Goal: Information Seeking & Learning: Learn about a topic

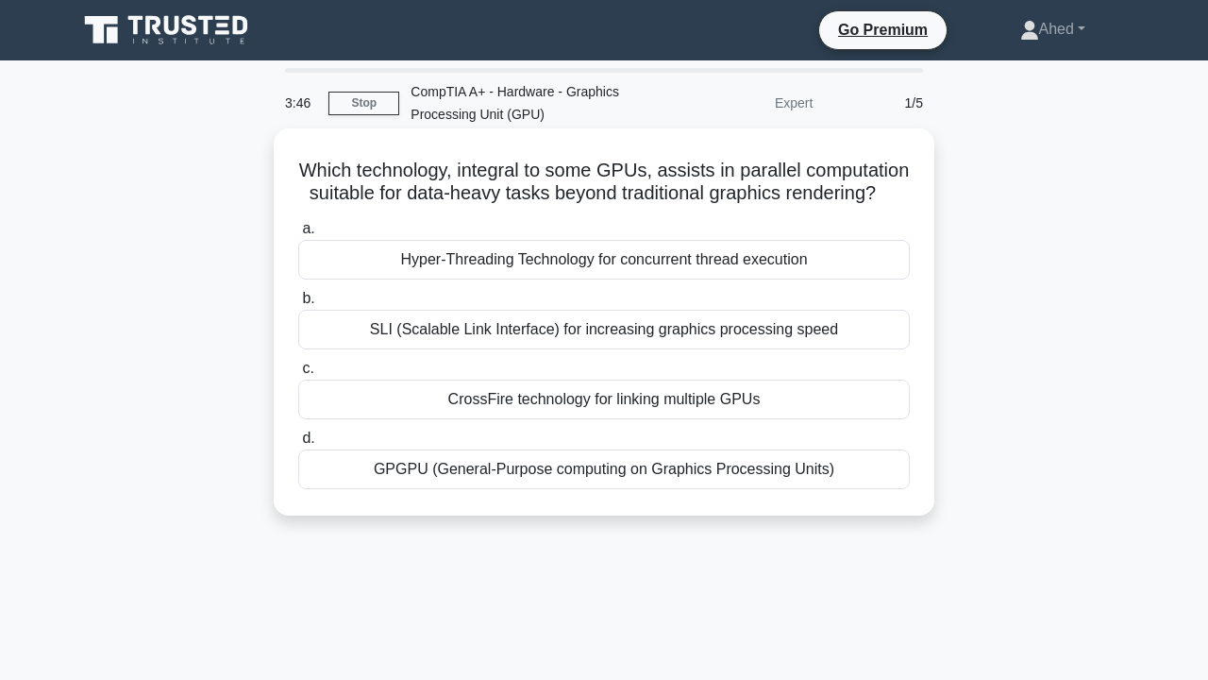
click at [705, 472] on div "GPGPU (General-Purpose computing on Graphics Processing Units)" at bounding box center [604, 469] width 612 height 40
click at [298, 445] on input "d. GPGPU (General-Purpose computing on Graphics Processing Units)" at bounding box center [298, 438] width 0 height 12
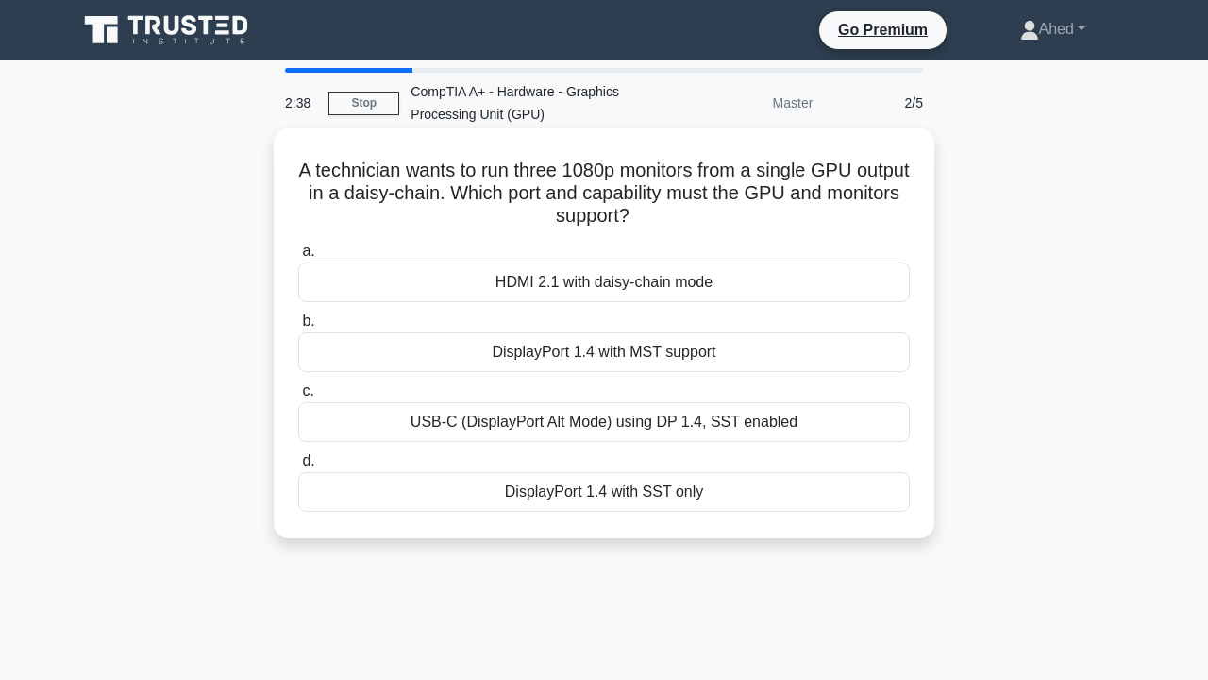
click at [826, 268] on div "HDMI 2.1 with daisy-chain mode" at bounding box center [604, 282] width 612 height 40
click at [298, 258] on input "a. HDMI 2.1 with daisy-chain mode" at bounding box center [298, 251] width 0 height 12
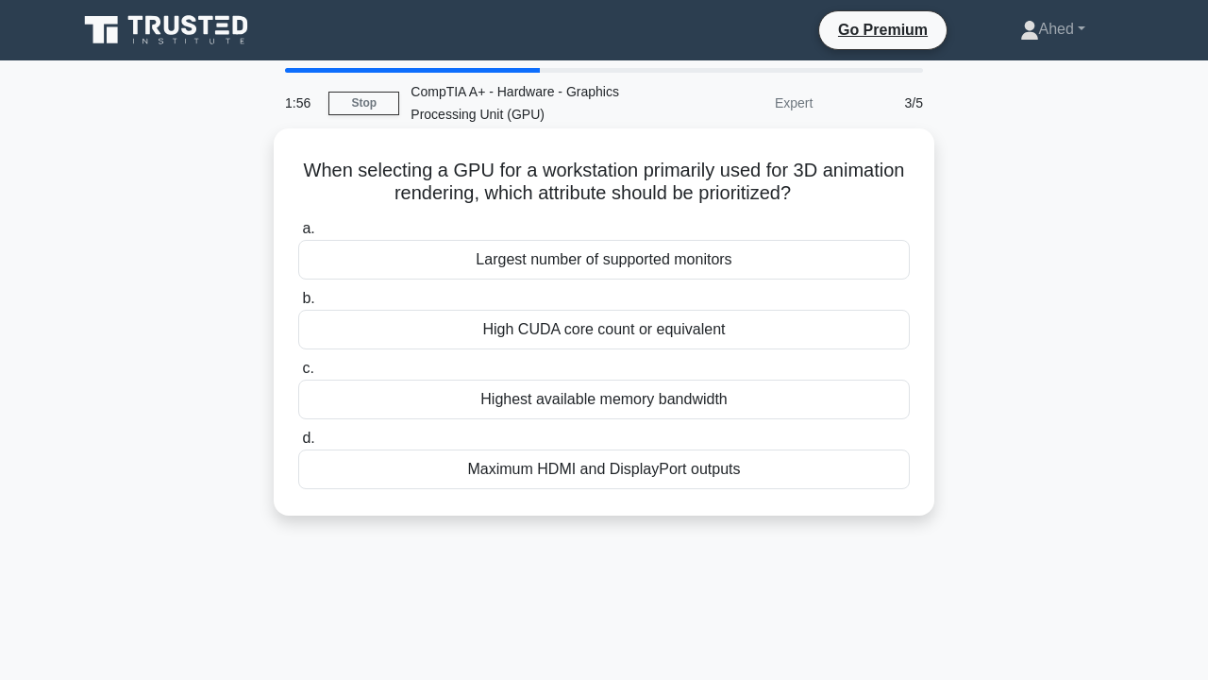
click at [847, 395] on div "Highest available memory bandwidth" at bounding box center [604, 399] width 612 height 40
click at [298, 375] on input "c. Highest available memory bandwidth" at bounding box center [298, 368] width 0 height 12
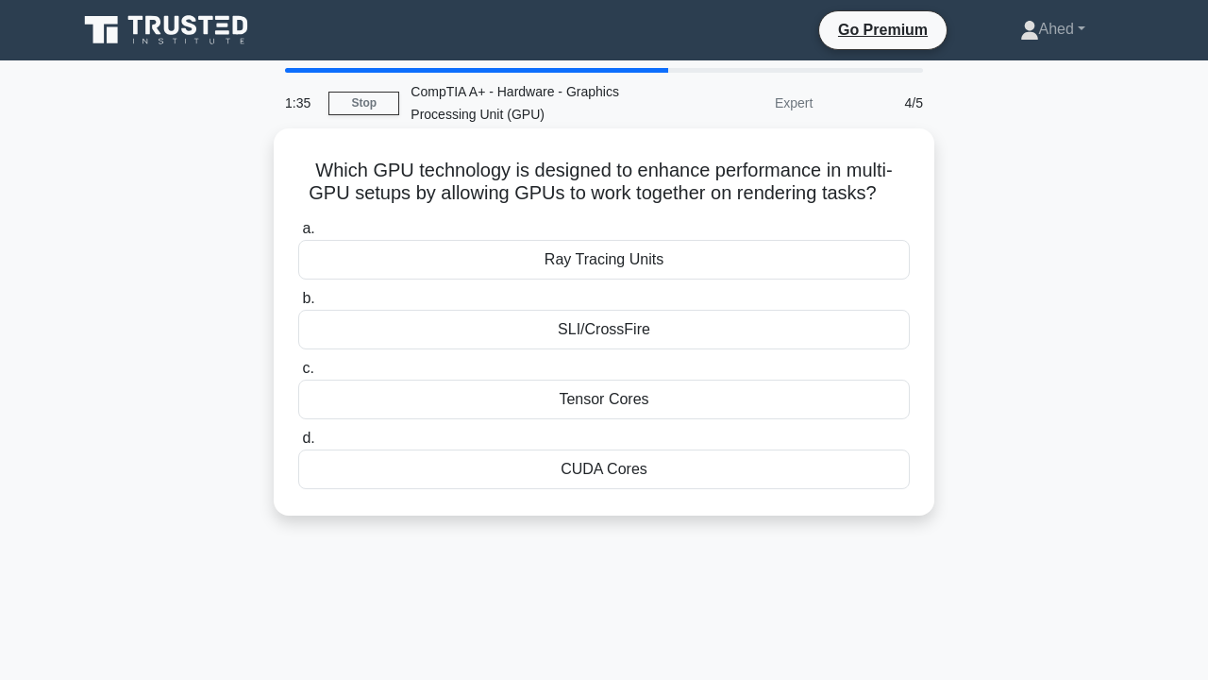
click at [840, 466] on div "CUDA Cores" at bounding box center [604, 469] width 612 height 40
click at [298, 445] on input "d. CUDA Cores" at bounding box center [298, 438] width 0 height 12
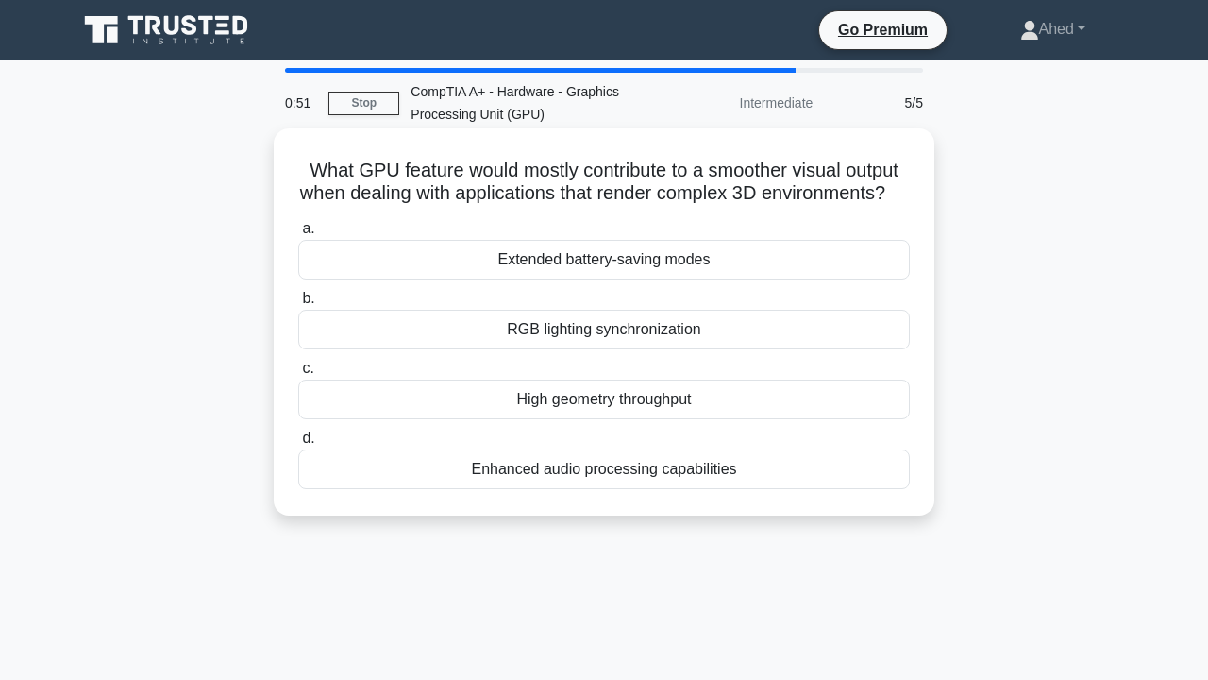
click at [837, 396] on div "High geometry throughput" at bounding box center [604, 399] width 612 height 40
click at [298, 375] on input "c. High geometry throughput" at bounding box center [298, 368] width 0 height 12
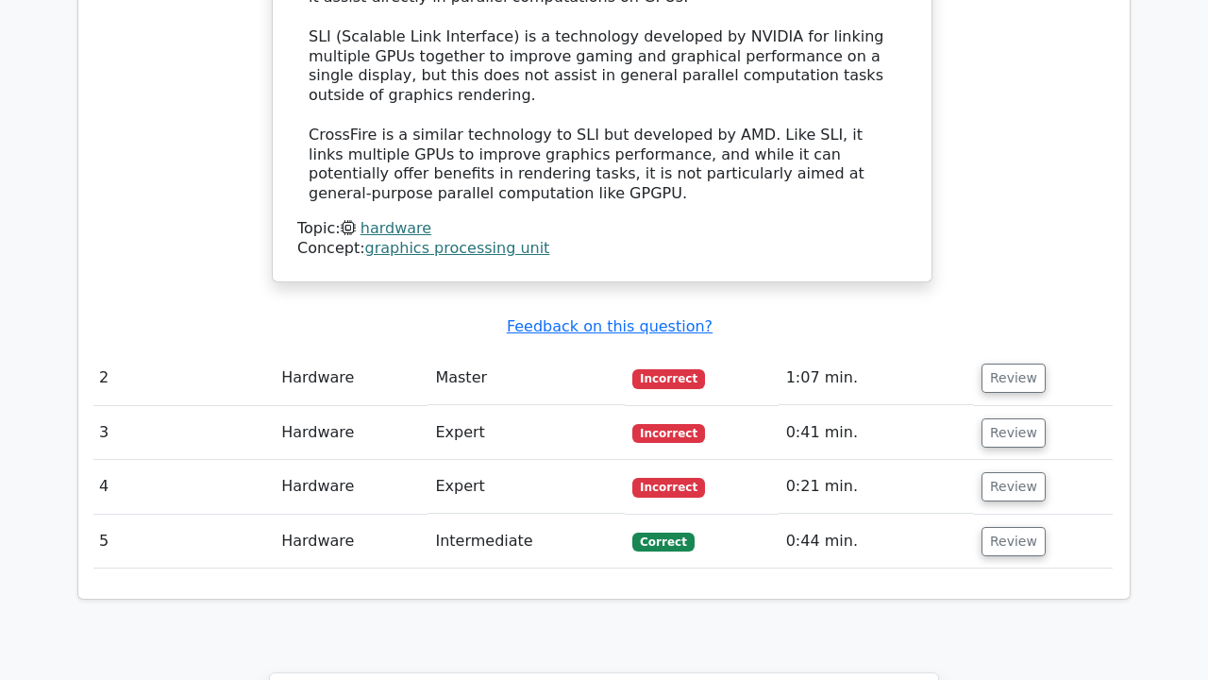
scroll to position [2116, 0]
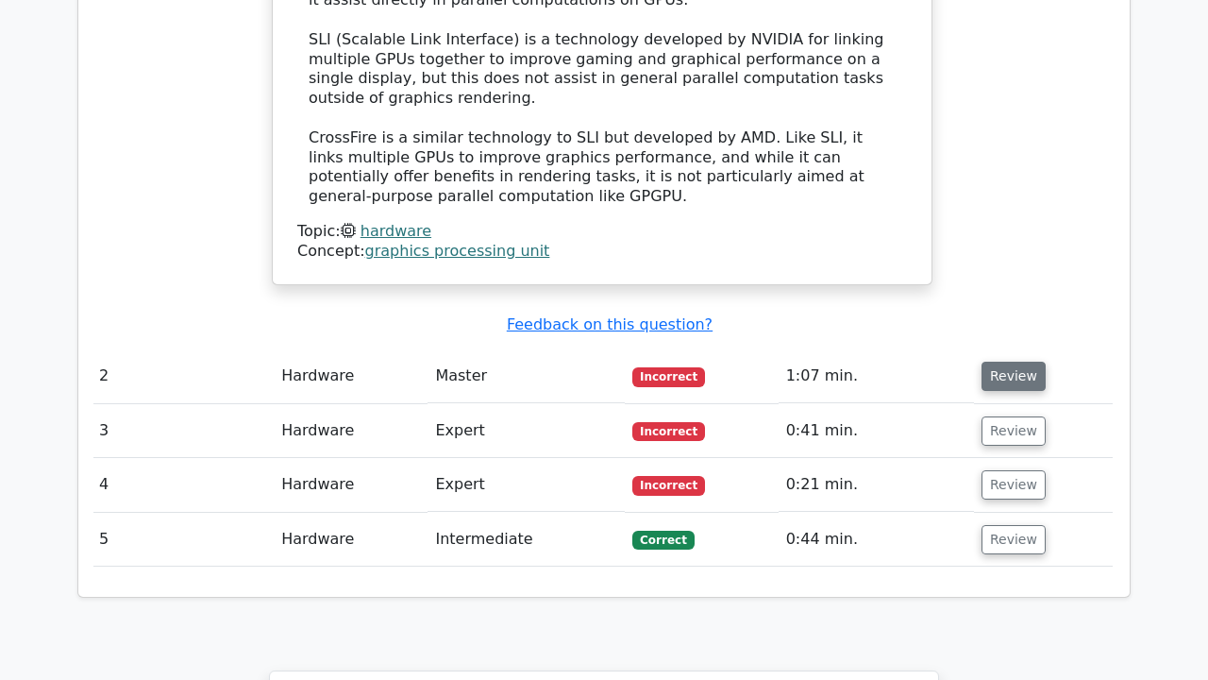
click at [1020, 362] on button "Review" at bounding box center [1014, 376] width 64 height 29
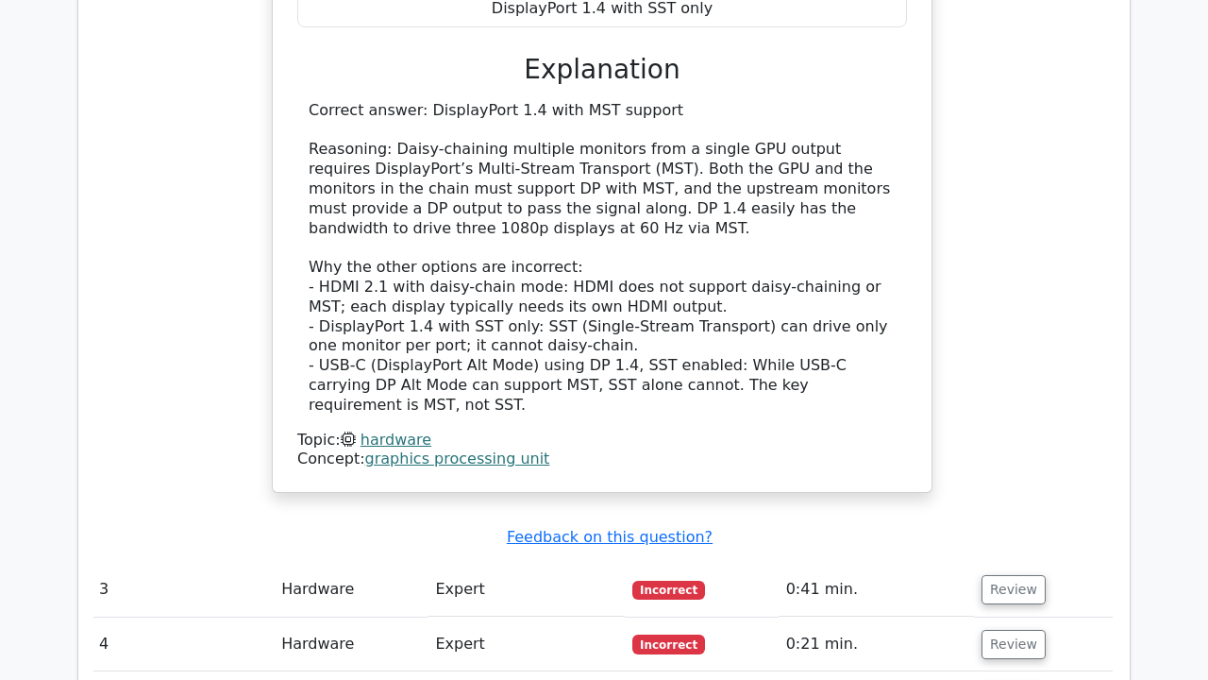
scroll to position [2856, 0]
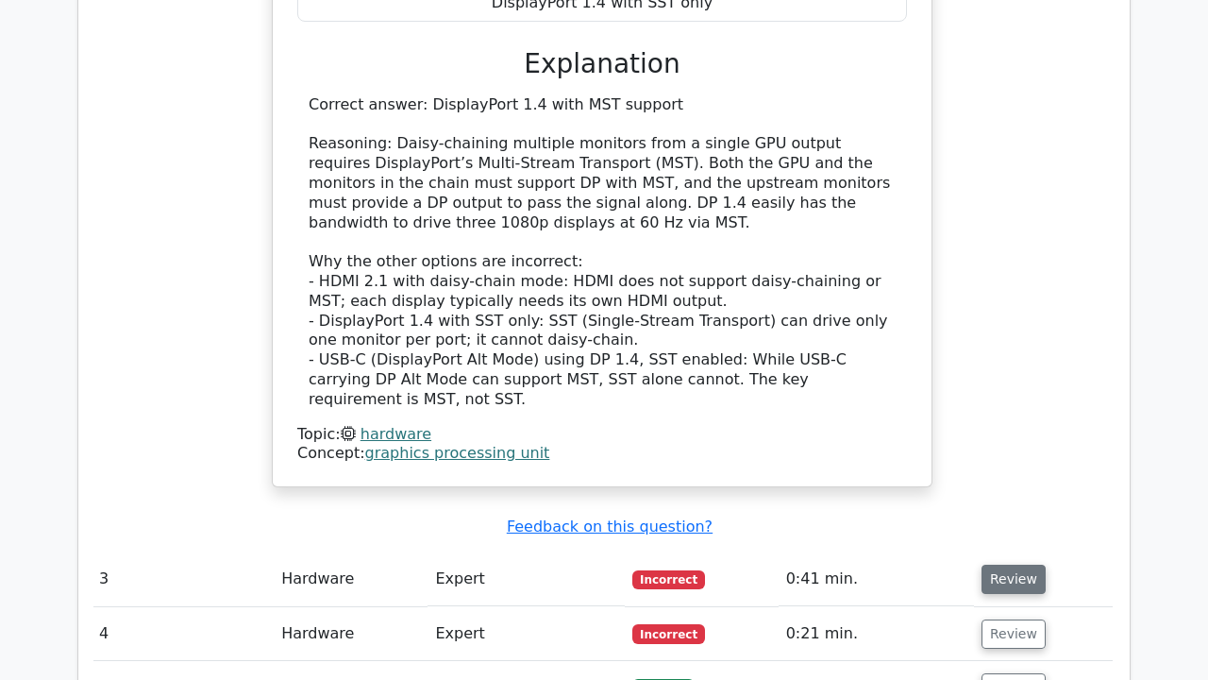
click at [1008, 564] on button "Review" at bounding box center [1014, 578] width 64 height 29
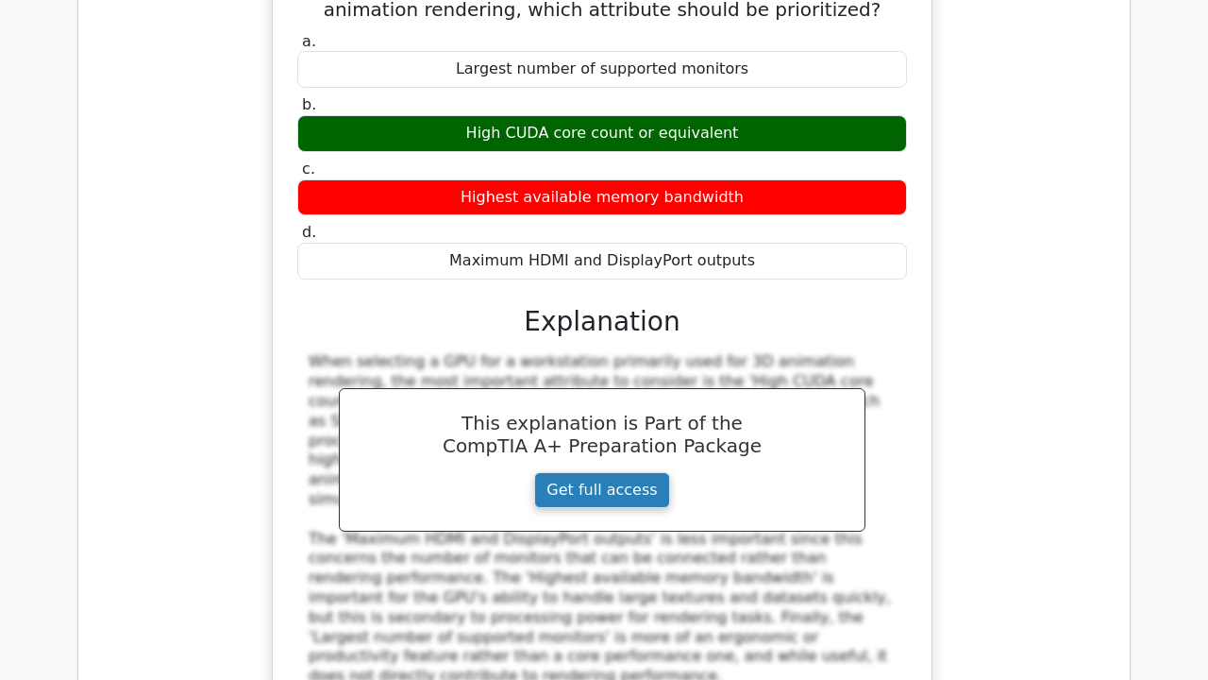
scroll to position [3515, 0]
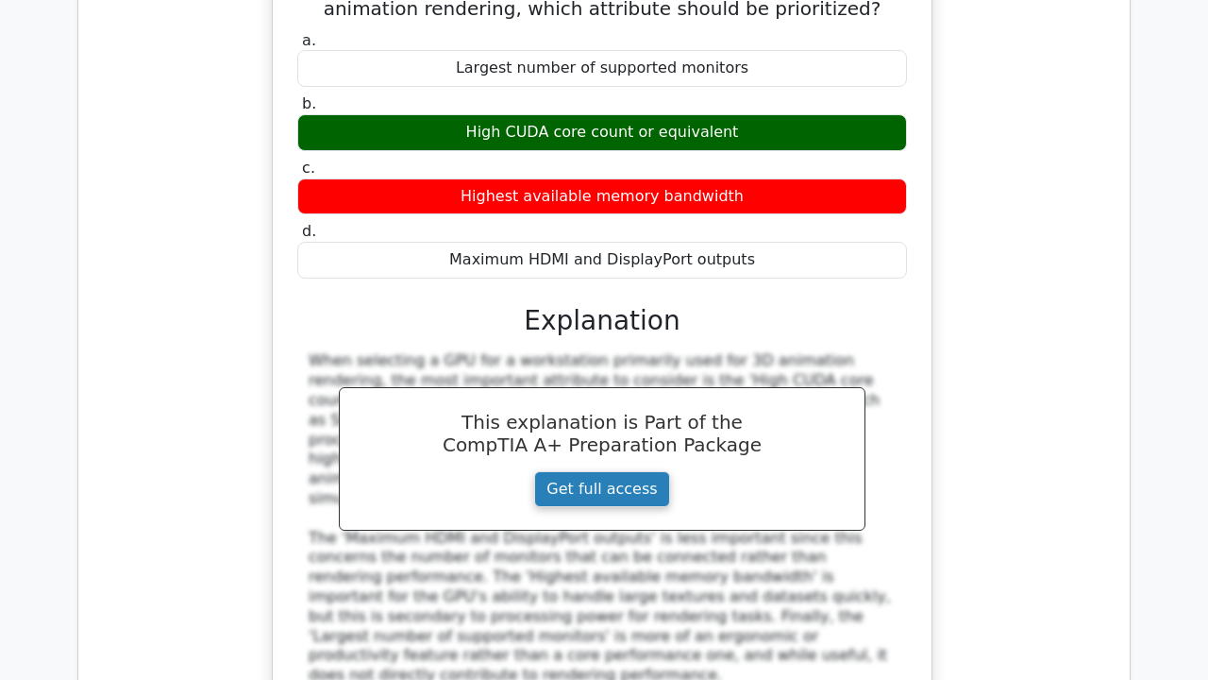
click at [652, 471] on link "Get full access" at bounding box center [601, 489] width 135 height 36
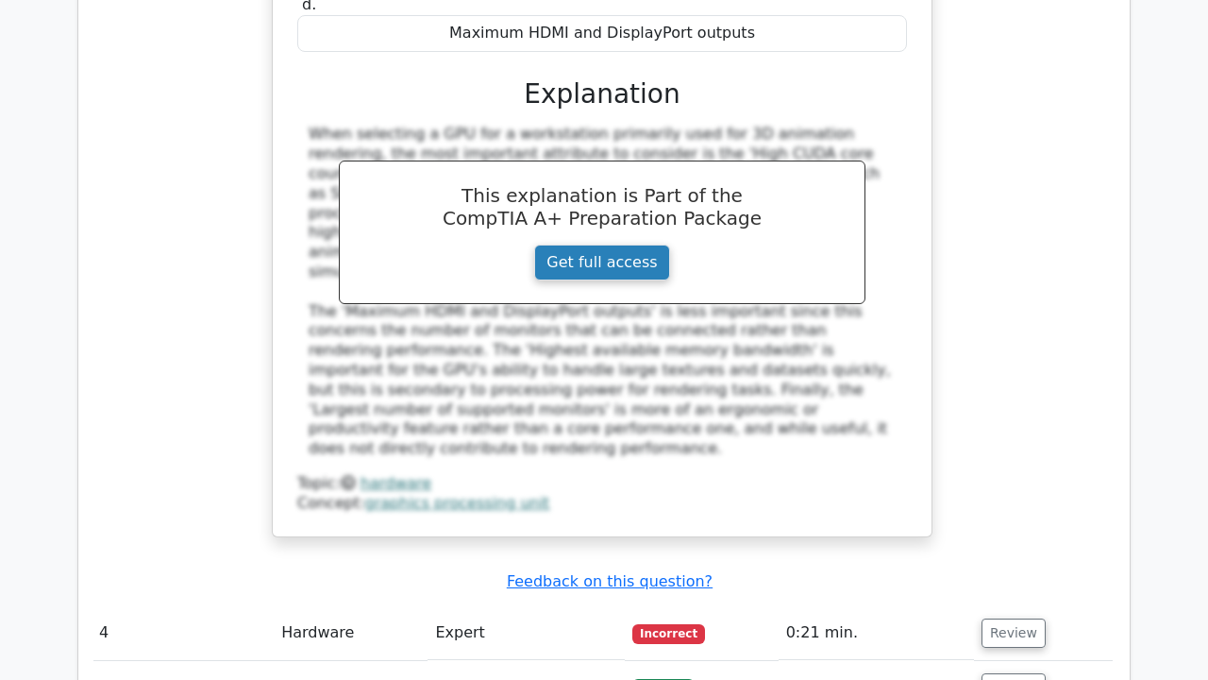
scroll to position [3773, 0]
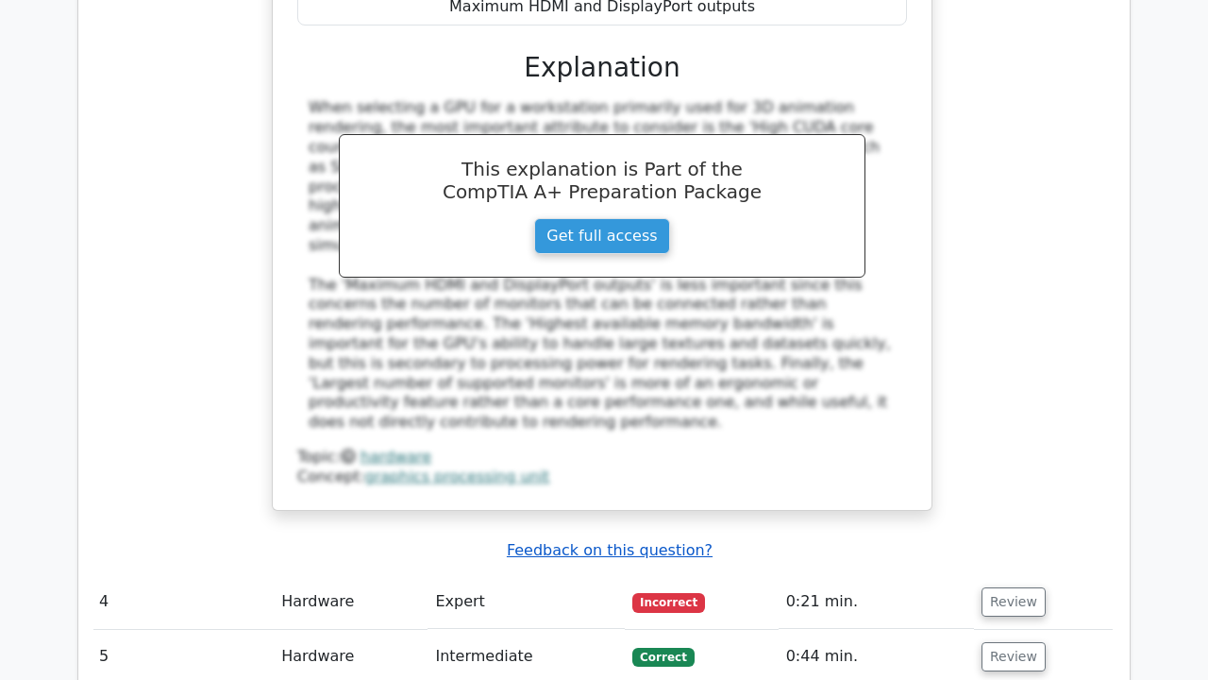
click at [610, 541] on u "Feedback on this question?" at bounding box center [610, 550] width 206 height 18
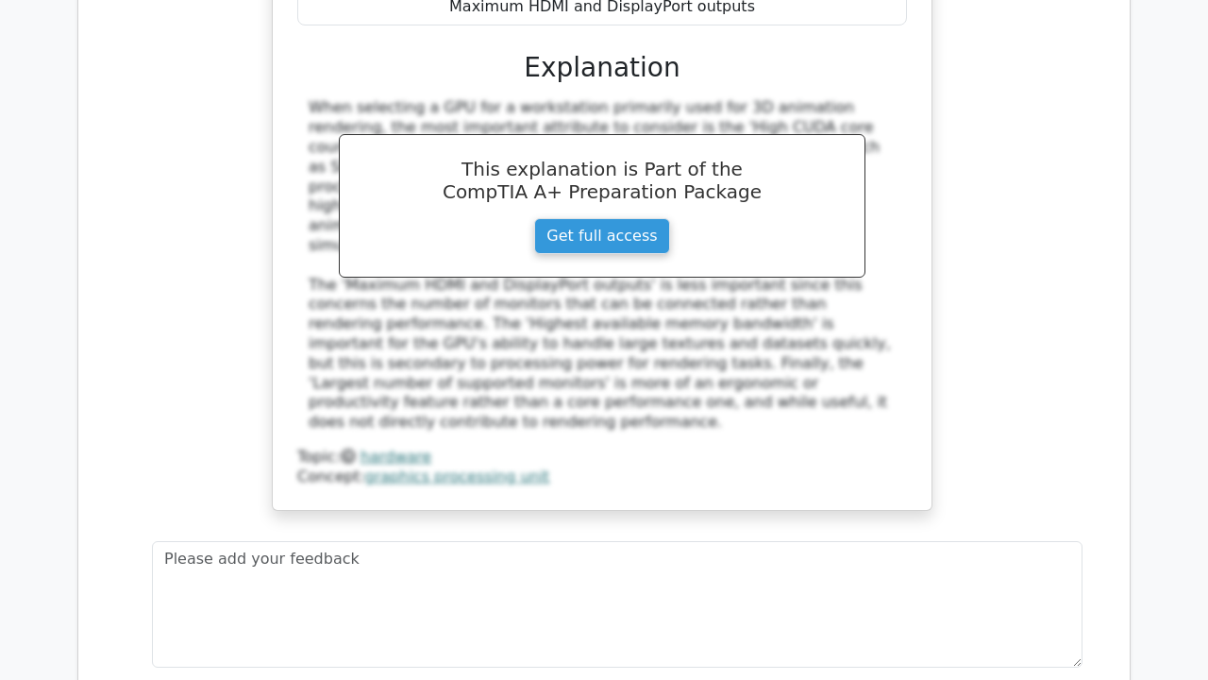
click at [834, 541] on form "Submit feedback" at bounding box center [609, 633] width 931 height 185
click at [985, 335] on div "When selecting a GPU for a workstation primarily used for 3D animation renderin…" at bounding box center [602, 111] width 1021 height 843
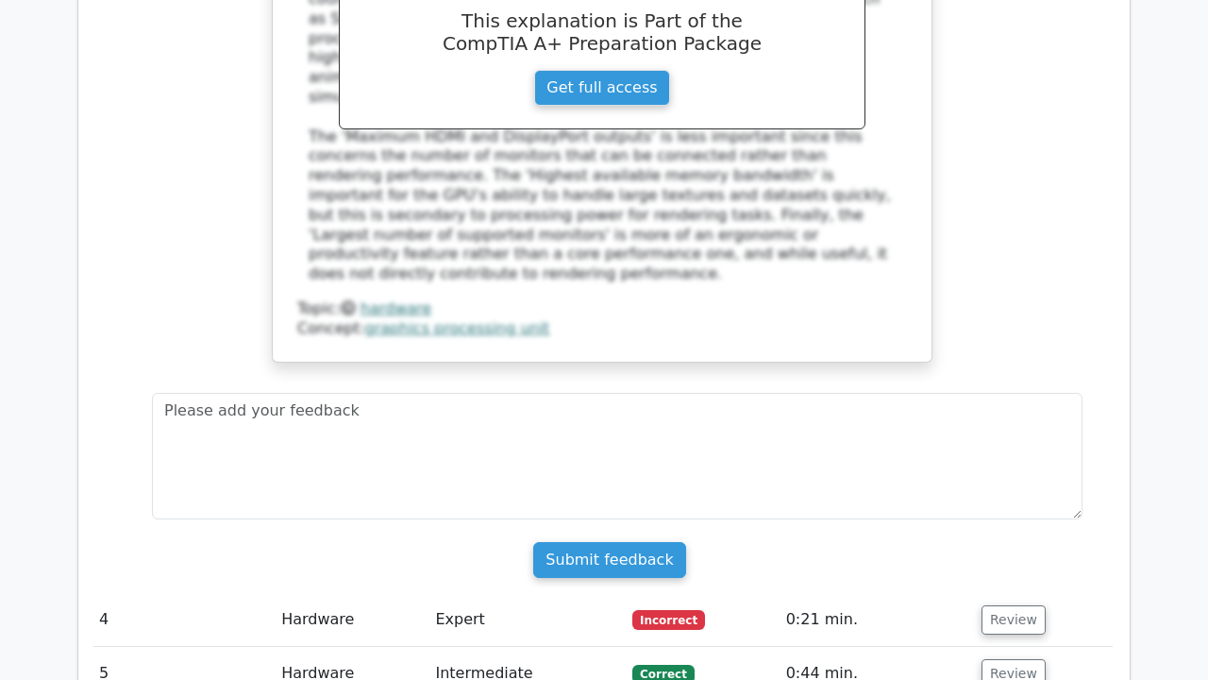
scroll to position [3926, 0]
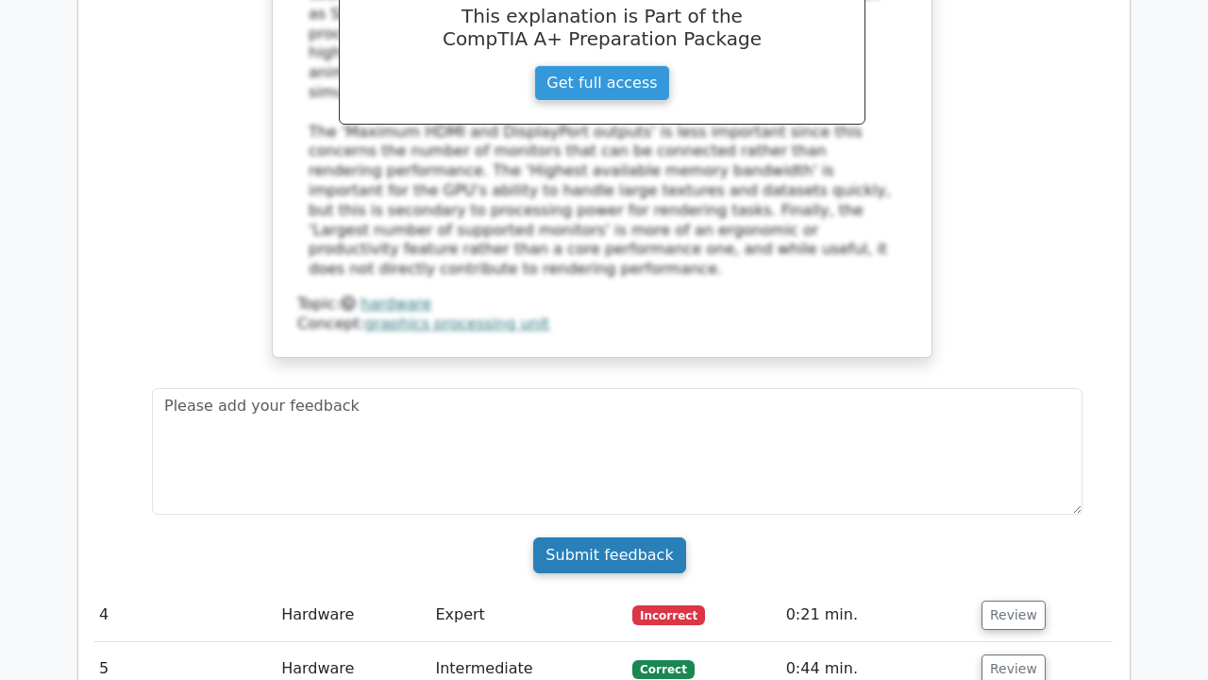
click at [648, 537] on input "Submit feedback" at bounding box center [609, 555] width 152 height 36
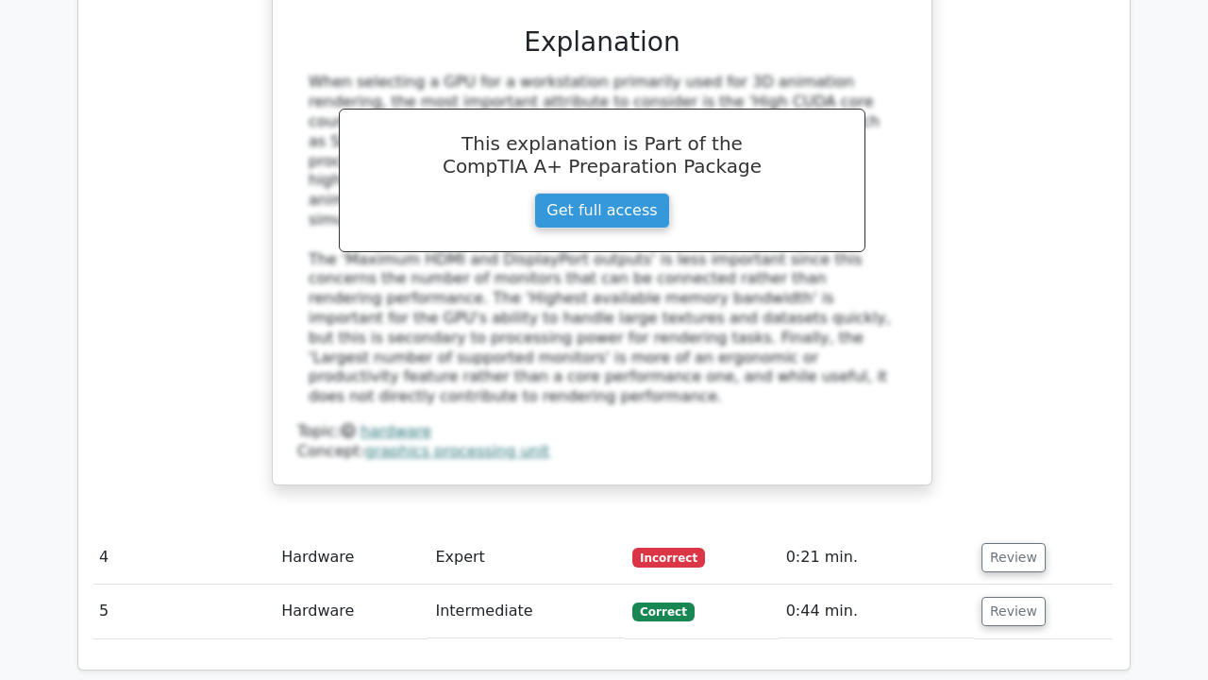
scroll to position [3788, 0]
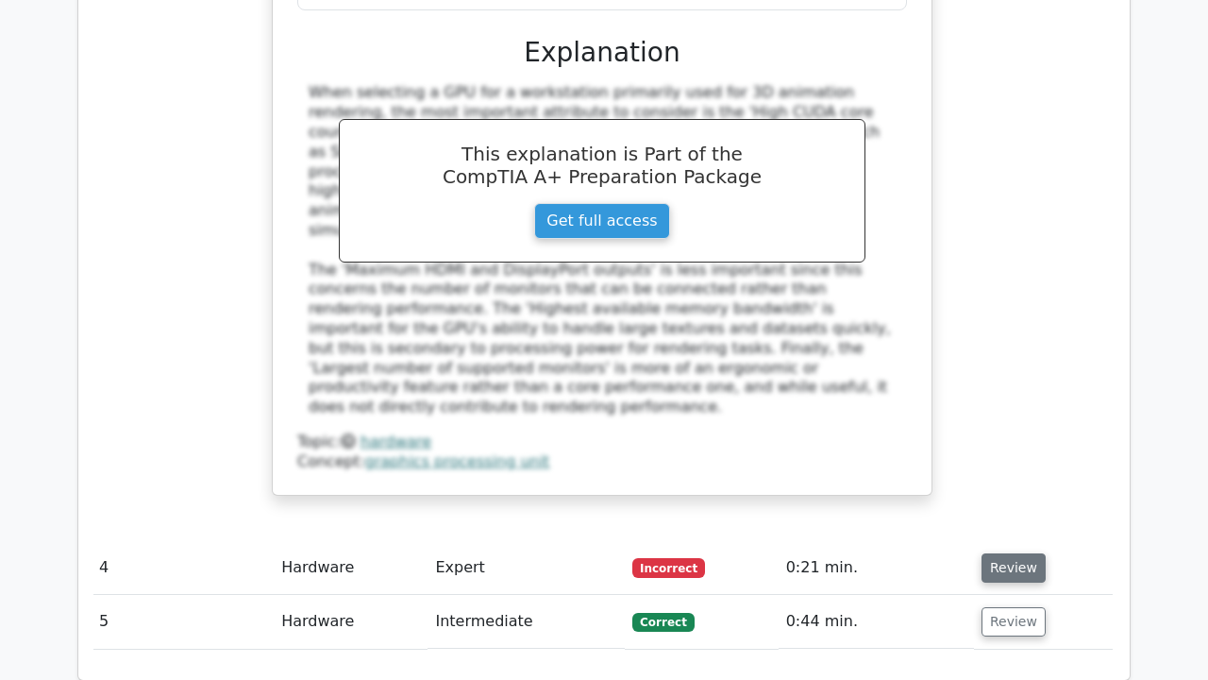
click at [1013, 553] on button "Review" at bounding box center [1014, 567] width 64 height 29
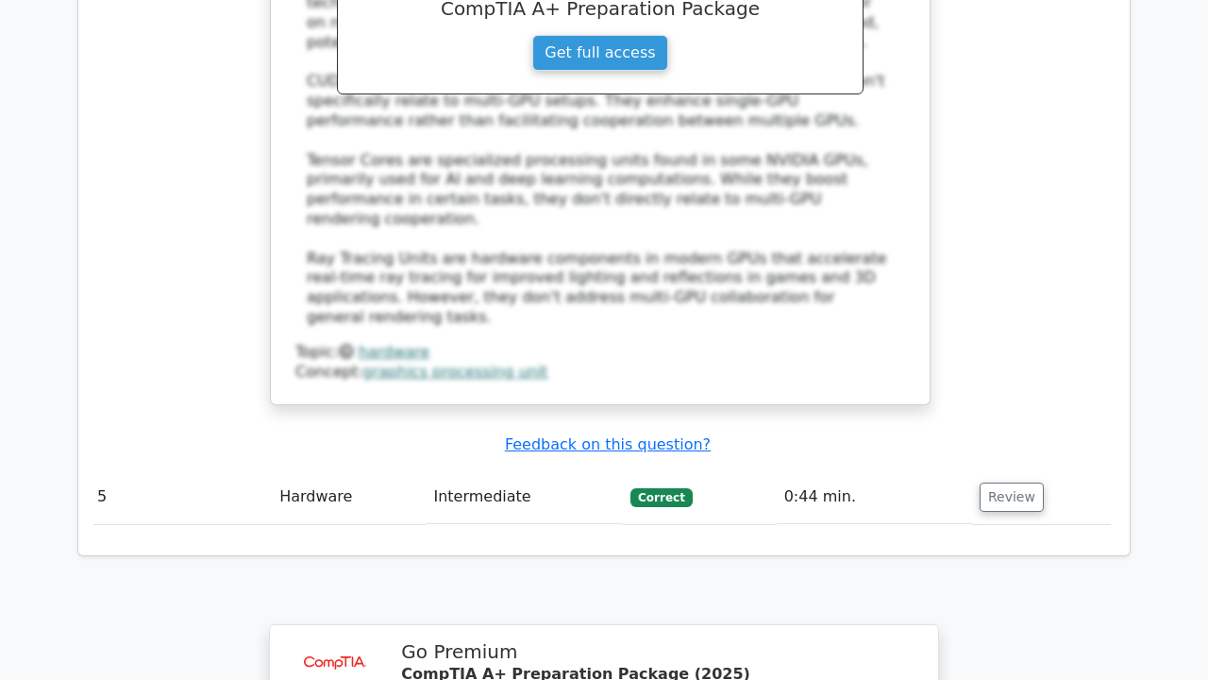
scroll to position [4907, 0]
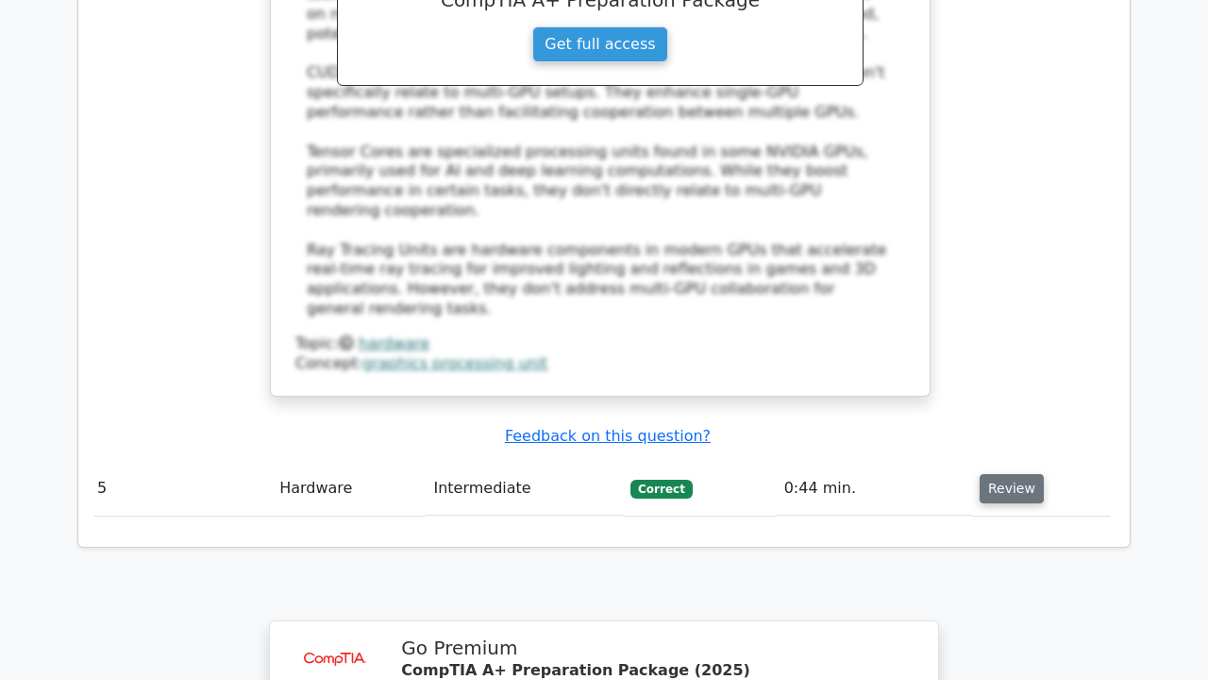
click at [994, 474] on button "Review" at bounding box center [1012, 488] width 64 height 29
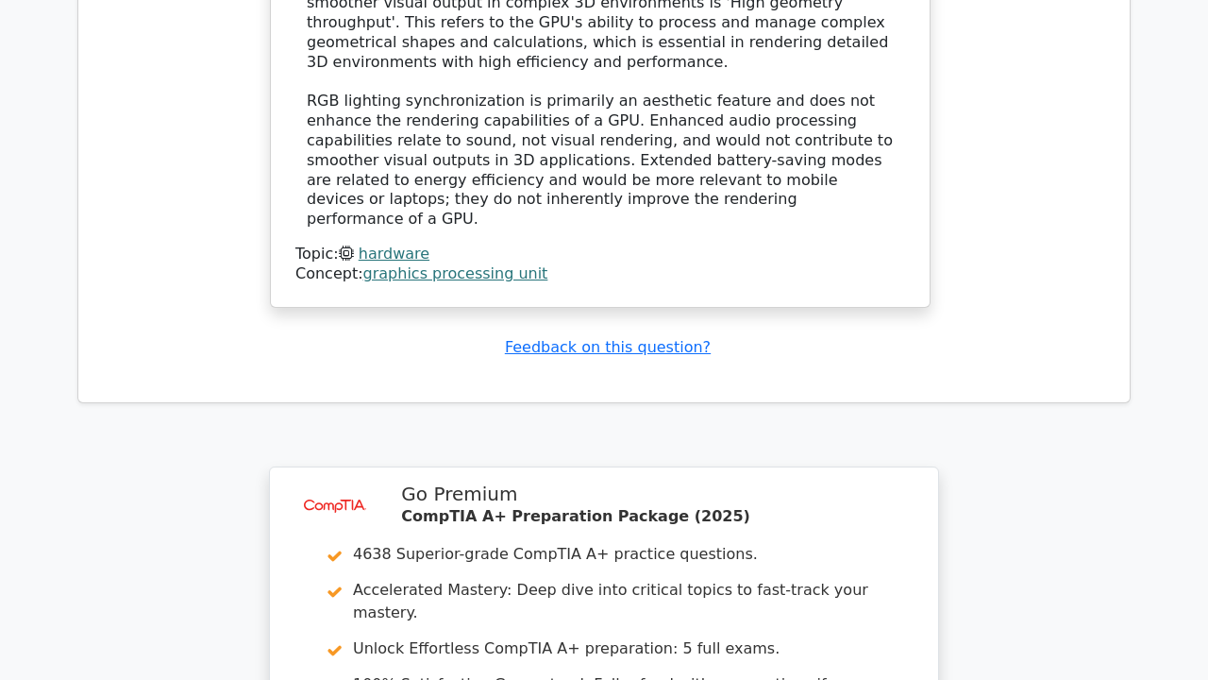
scroll to position [5888, 0]
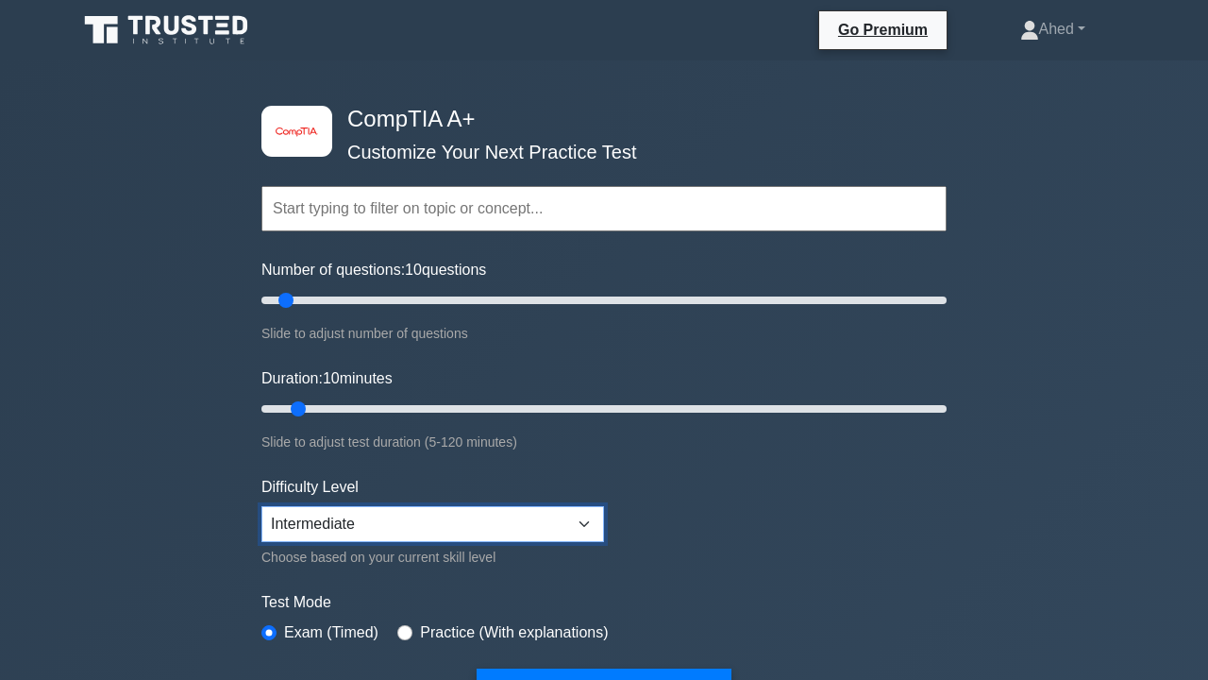
select select "beginner"
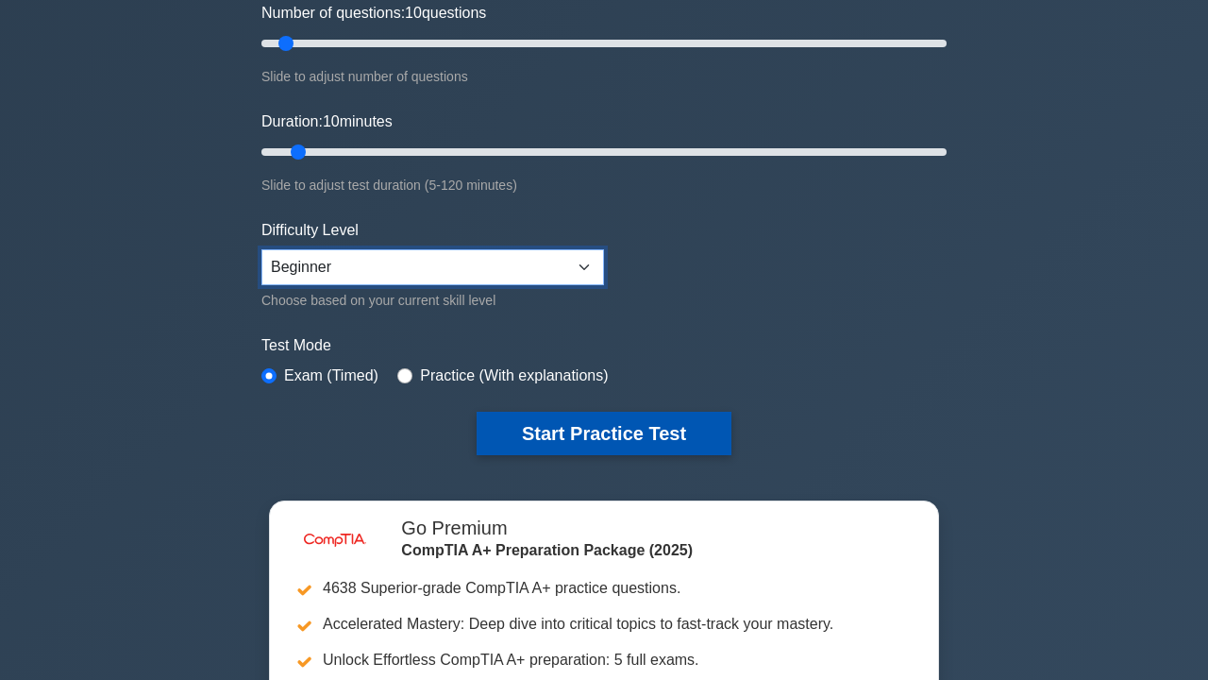
scroll to position [262, 0]
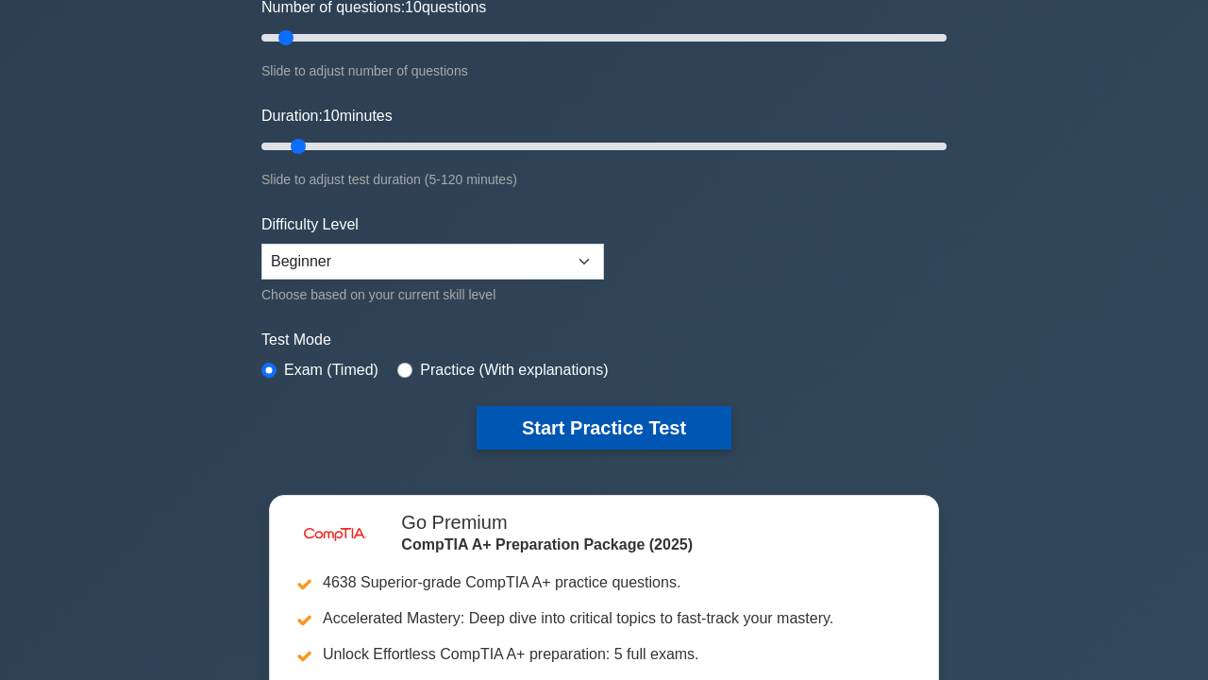
click at [621, 430] on button "Start Practice Test" at bounding box center [604, 427] width 255 height 43
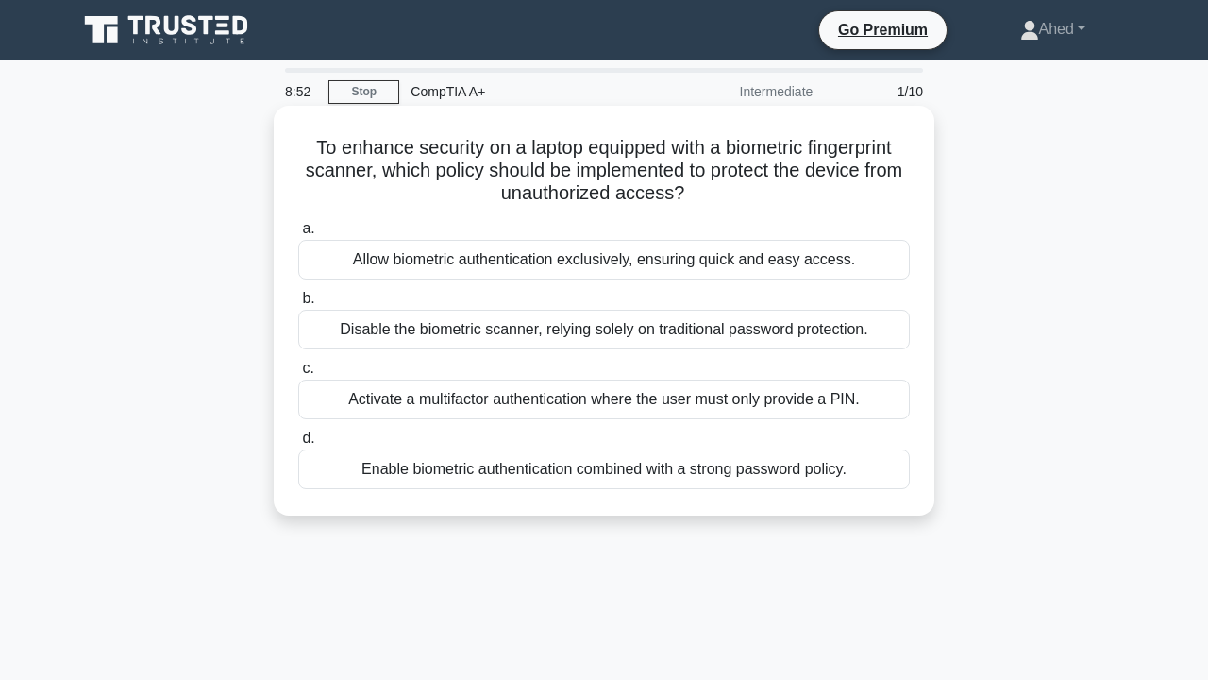
click at [609, 471] on div "Enable biometric authentication combined with a strong password policy." at bounding box center [604, 469] width 612 height 40
click at [298, 445] on input "d. Enable biometric authentication combined with a strong password policy." at bounding box center [298, 438] width 0 height 12
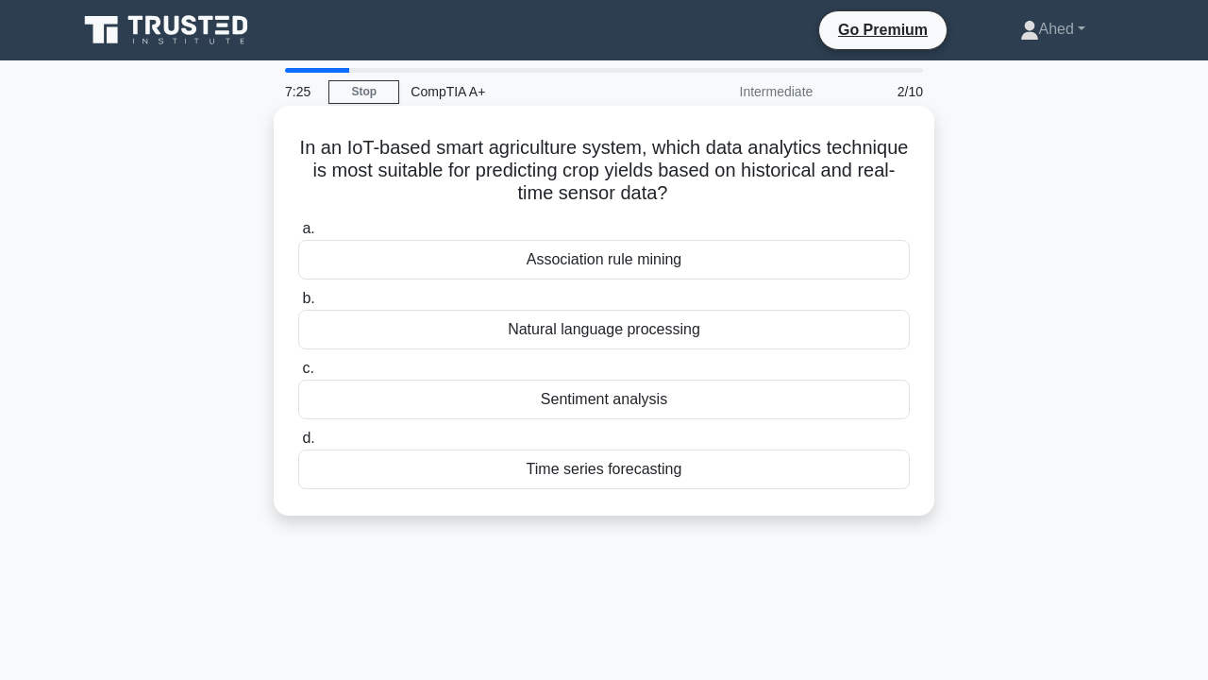
click at [736, 403] on div "Sentiment analysis" at bounding box center [604, 399] width 612 height 40
click at [298, 375] on input "c. Sentiment analysis" at bounding box center [298, 368] width 0 height 12
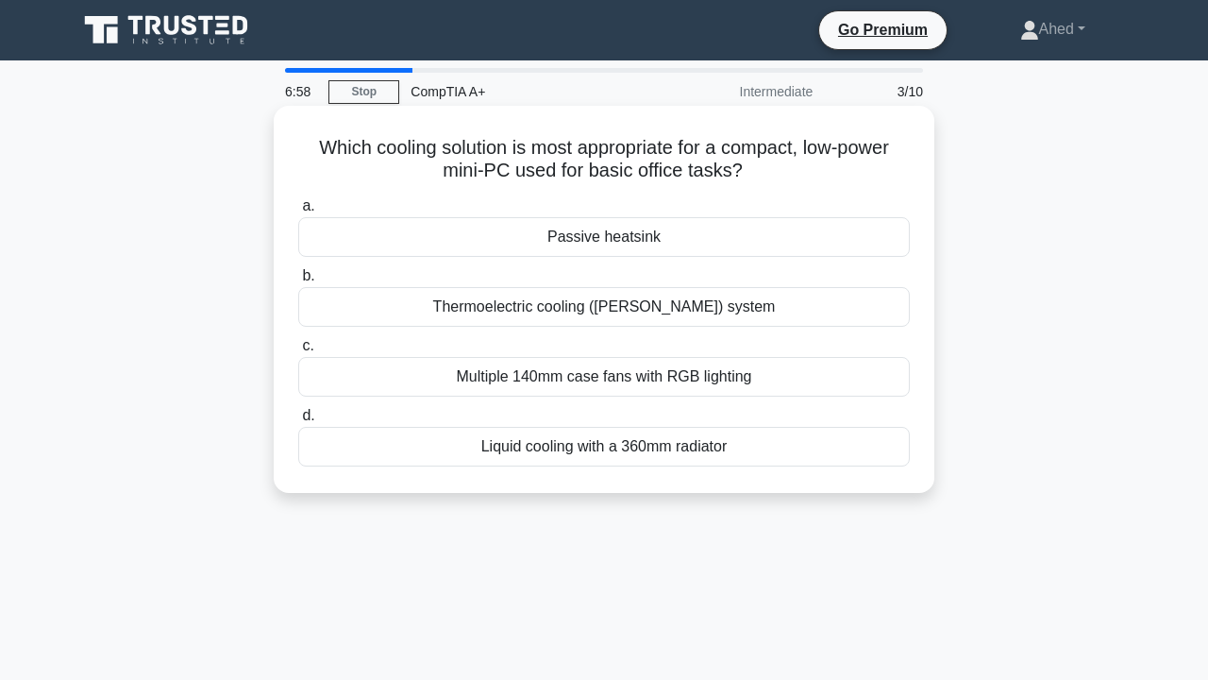
click at [744, 448] on div "Liquid cooling with a 360mm radiator" at bounding box center [604, 447] width 612 height 40
click at [298, 422] on input "d. Liquid cooling with a 360mm radiator" at bounding box center [298, 416] width 0 height 12
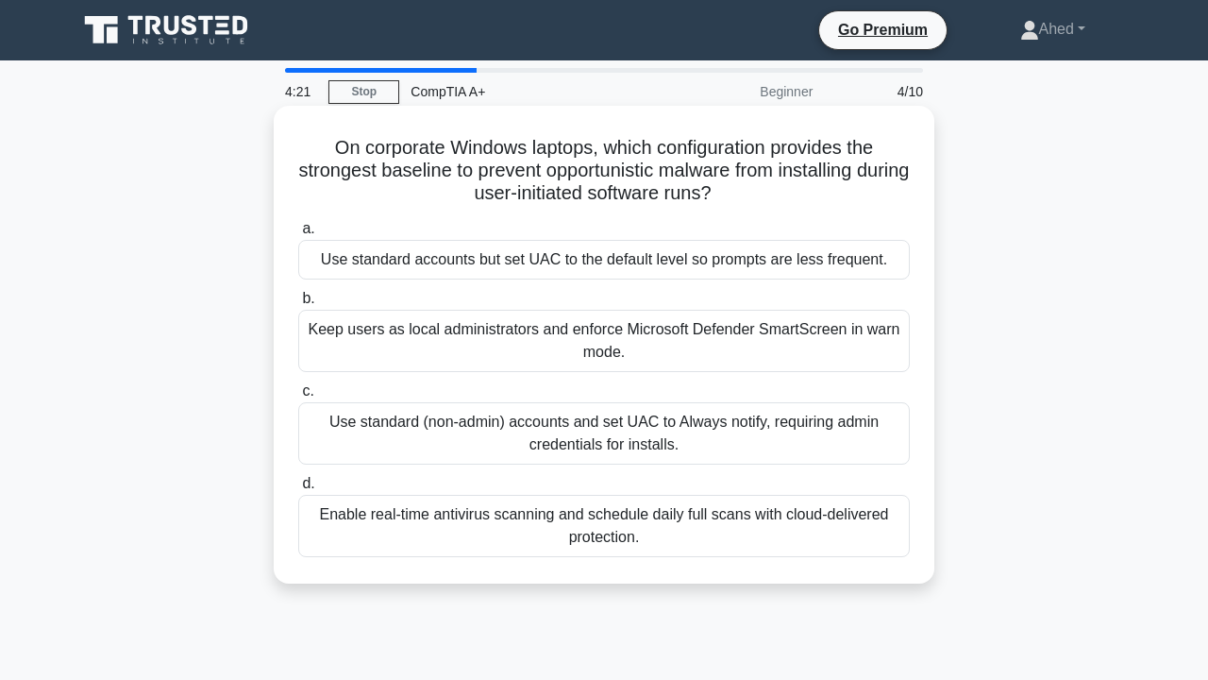
click at [759, 436] on div "Use standard (non-admin) accounts and set UAC to Always notify, requiring admin…" at bounding box center [604, 433] width 612 height 62
click at [298, 397] on input "c. Use standard (non-admin) accounts and set UAC to Always notify, requiring ad…" at bounding box center [298, 391] width 0 height 12
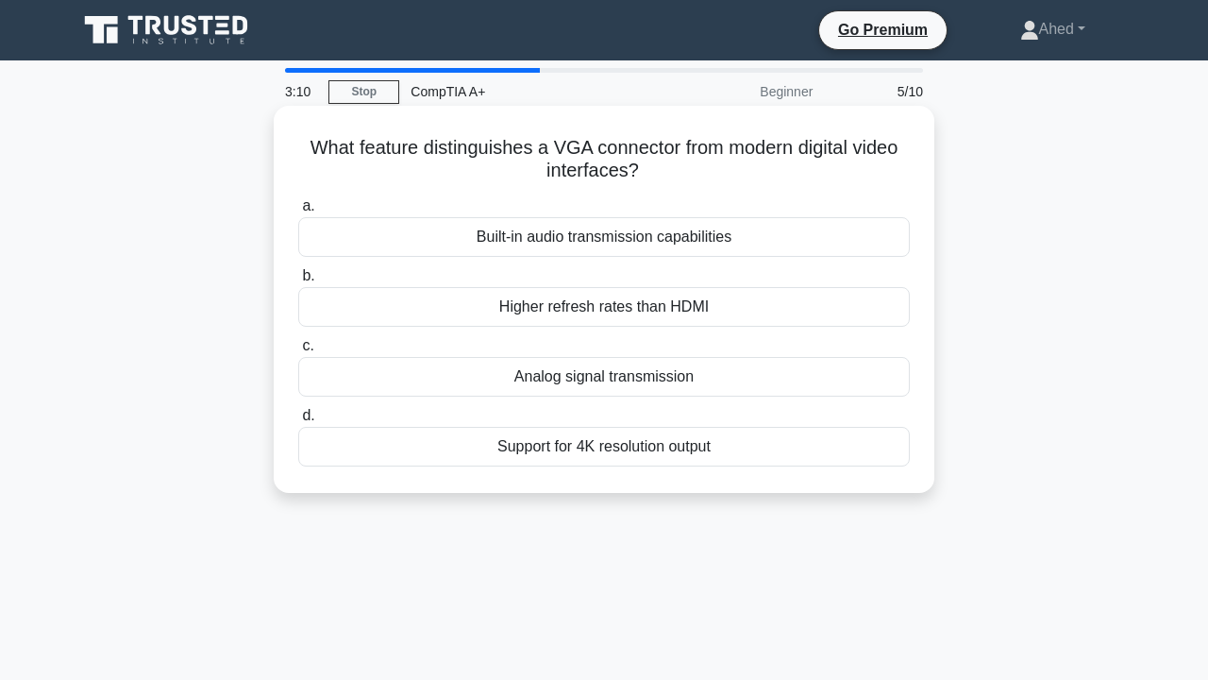
click at [723, 233] on div "Built-in audio transmission capabilities" at bounding box center [604, 237] width 612 height 40
click at [298, 212] on input "a. Built-in audio transmission capabilities" at bounding box center [298, 206] width 0 height 12
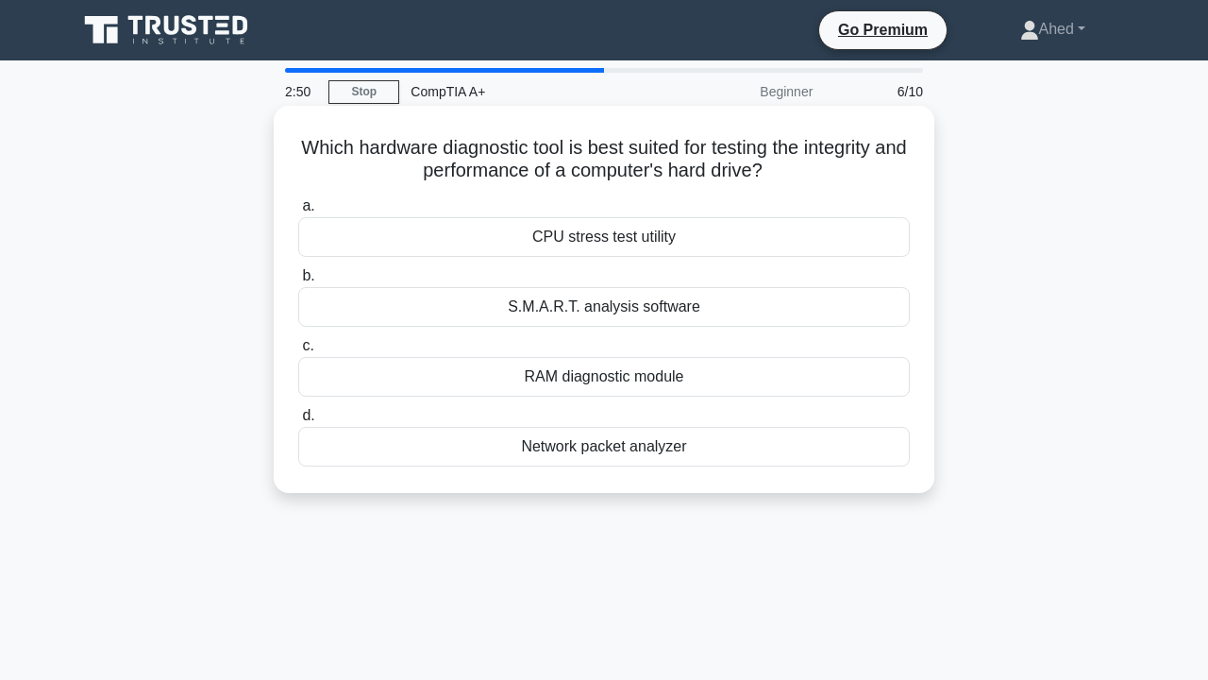
click at [736, 304] on div "S.M.A.R.T. analysis software" at bounding box center [604, 307] width 612 height 40
click at [298, 282] on input "b. S.M.A.R.T. analysis software" at bounding box center [298, 276] width 0 height 12
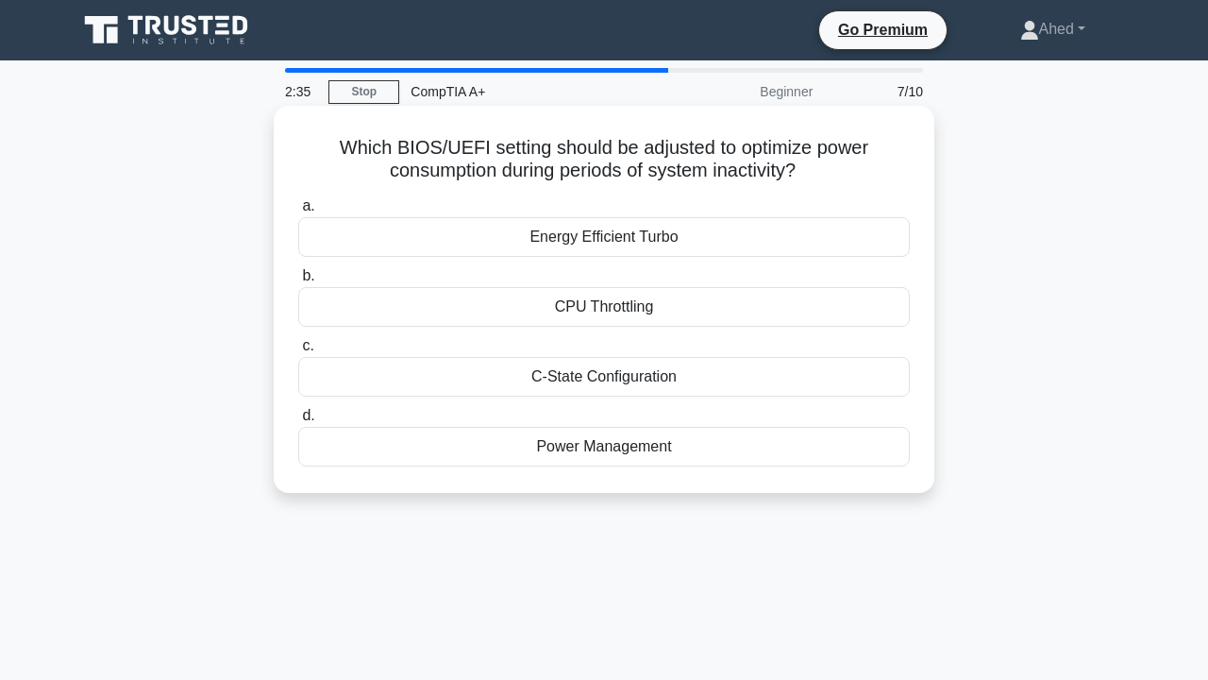
click at [661, 446] on div "Power Management" at bounding box center [604, 447] width 612 height 40
click at [298, 422] on input "d. Power Management" at bounding box center [298, 416] width 0 height 12
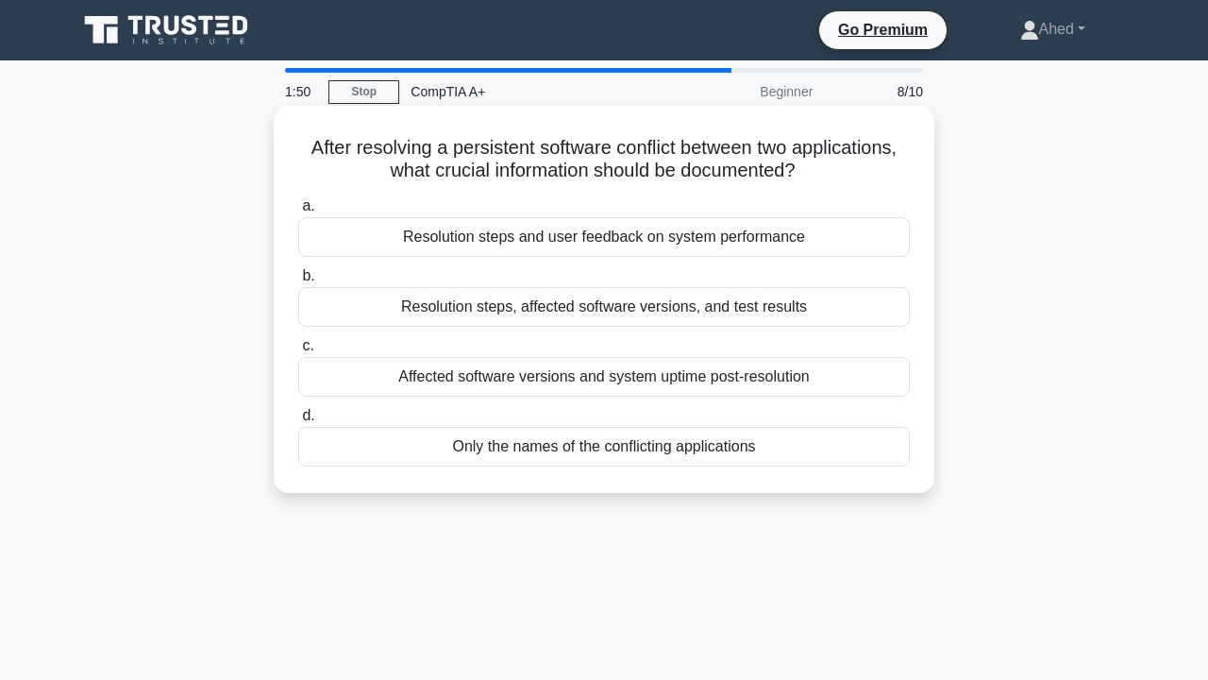
click at [833, 306] on div "Resolution steps, affected software versions, and test results" at bounding box center [604, 307] width 612 height 40
click at [298, 282] on input "b. Resolution steps, affected software versions, and test results" at bounding box center [298, 276] width 0 height 12
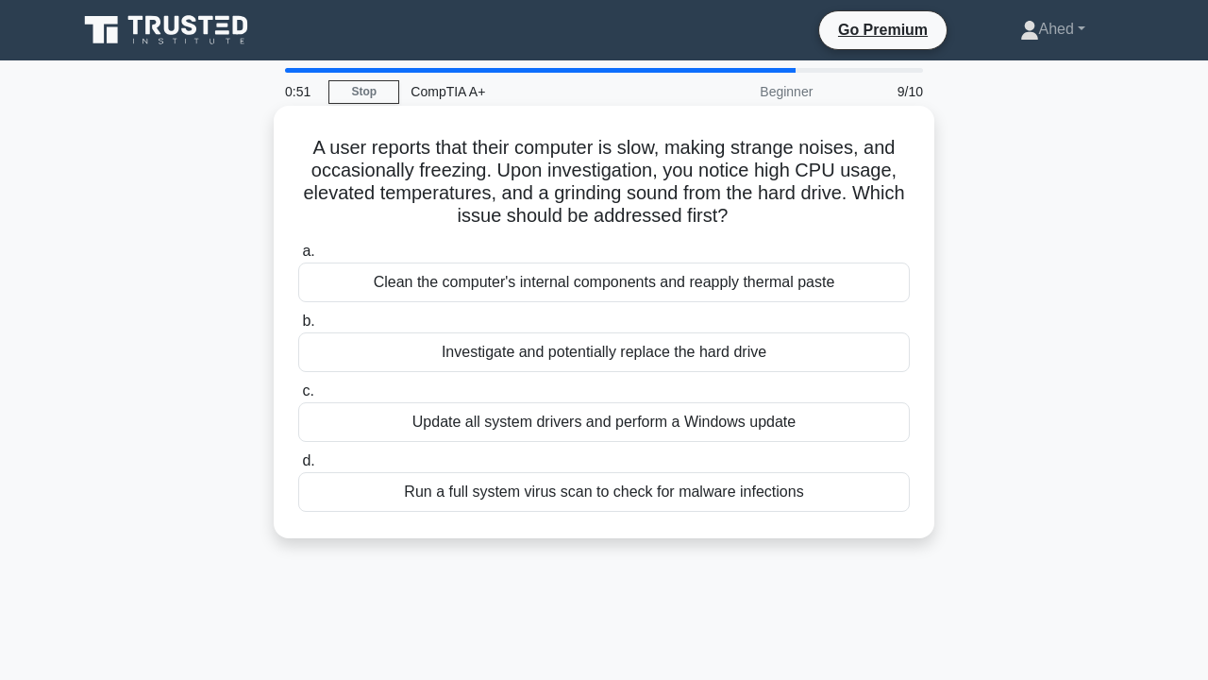
click at [881, 350] on div "Investigate and potentially replace the hard drive" at bounding box center [604, 352] width 612 height 40
click at [298, 328] on input "b. Investigate and potentially replace the hard drive" at bounding box center [298, 321] width 0 height 12
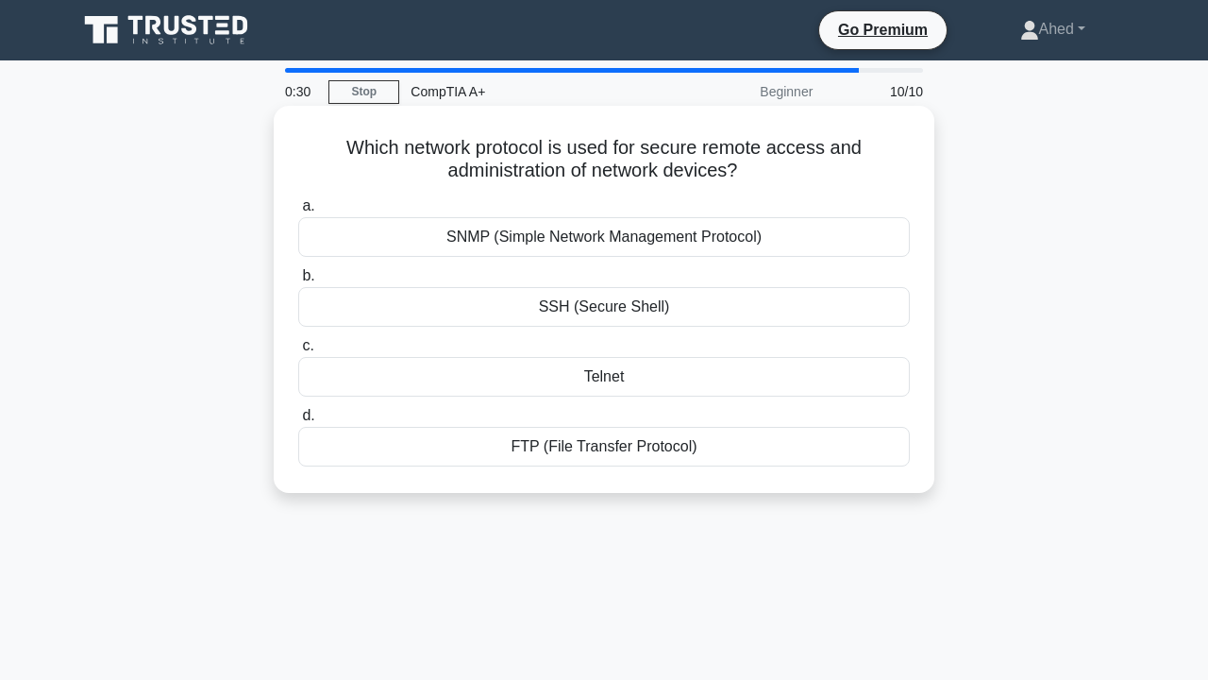
click at [743, 299] on div "SSH (Secure Shell)" at bounding box center [604, 307] width 612 height 40
click at [298, 282] on input "b. SSH (Secure Shell)" at bounding box center [298, 276] width 0 height 12
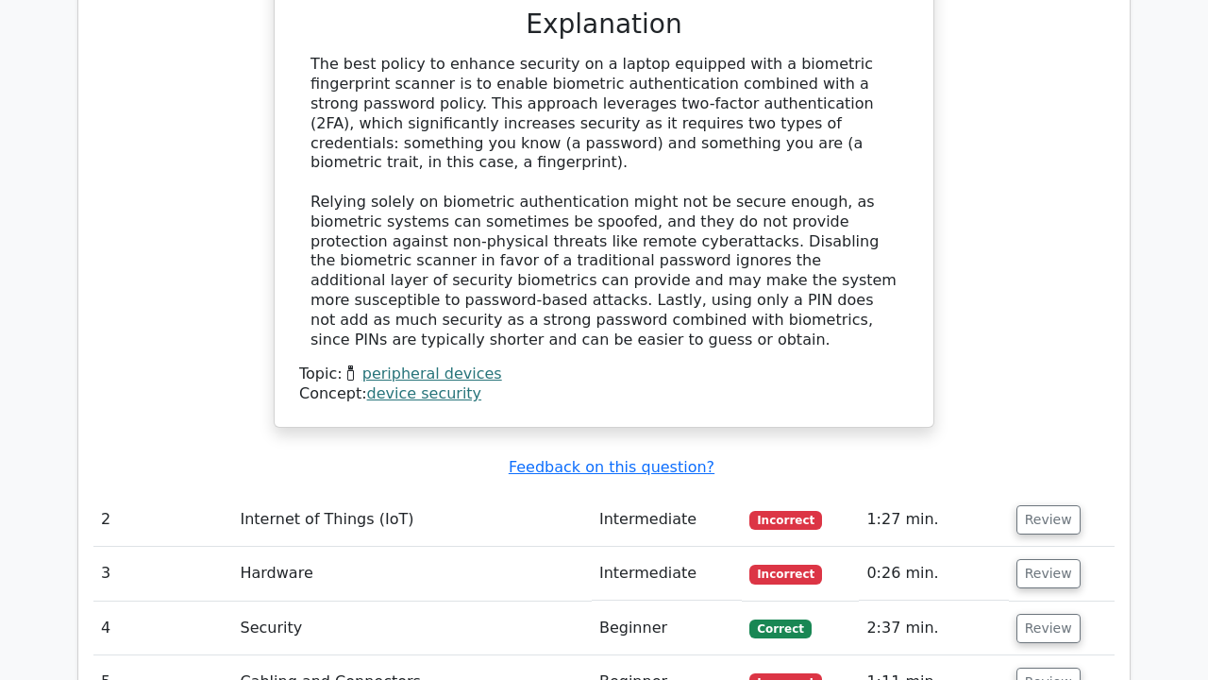
scroll to position [2153, 0]
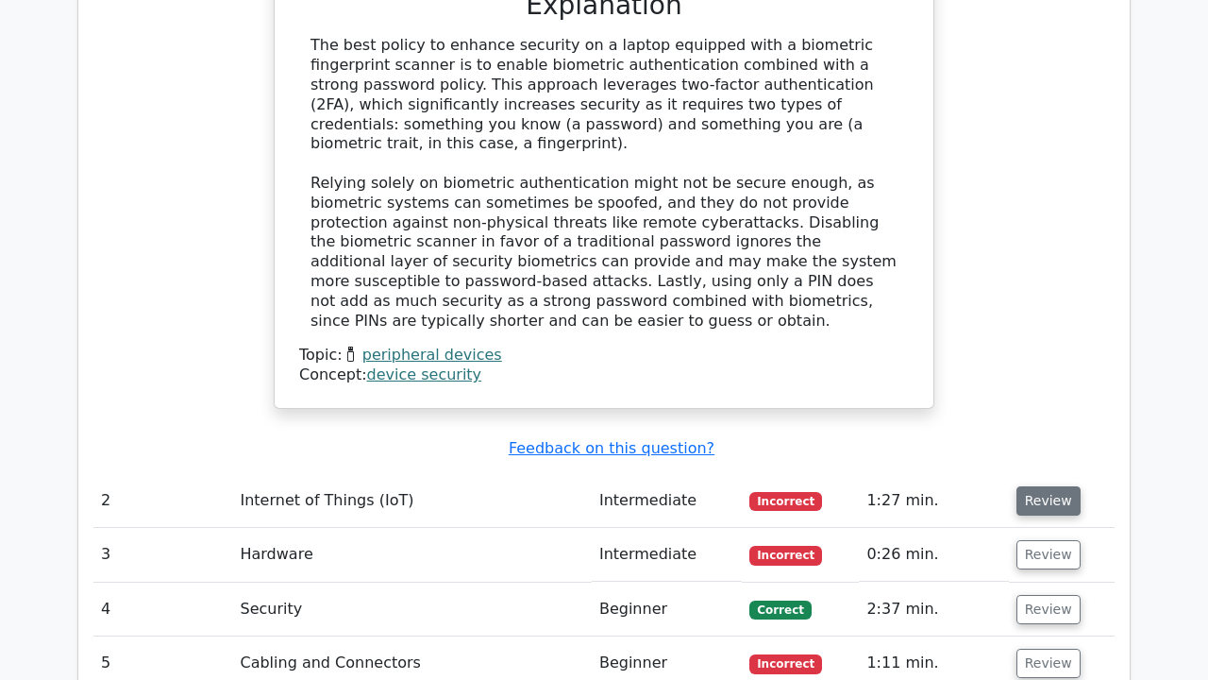
click at [1053, 486] on button "Review" at bounding box center [1049, 500] width 64 height 29
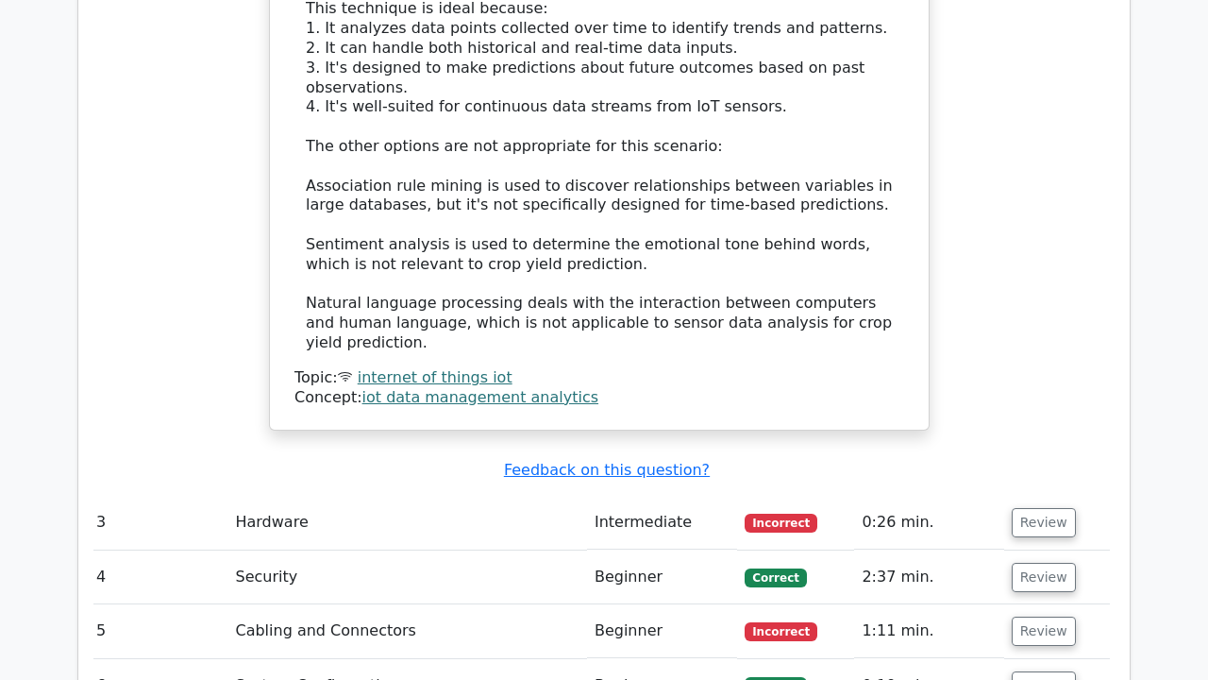
scroll to position [3194, 0]
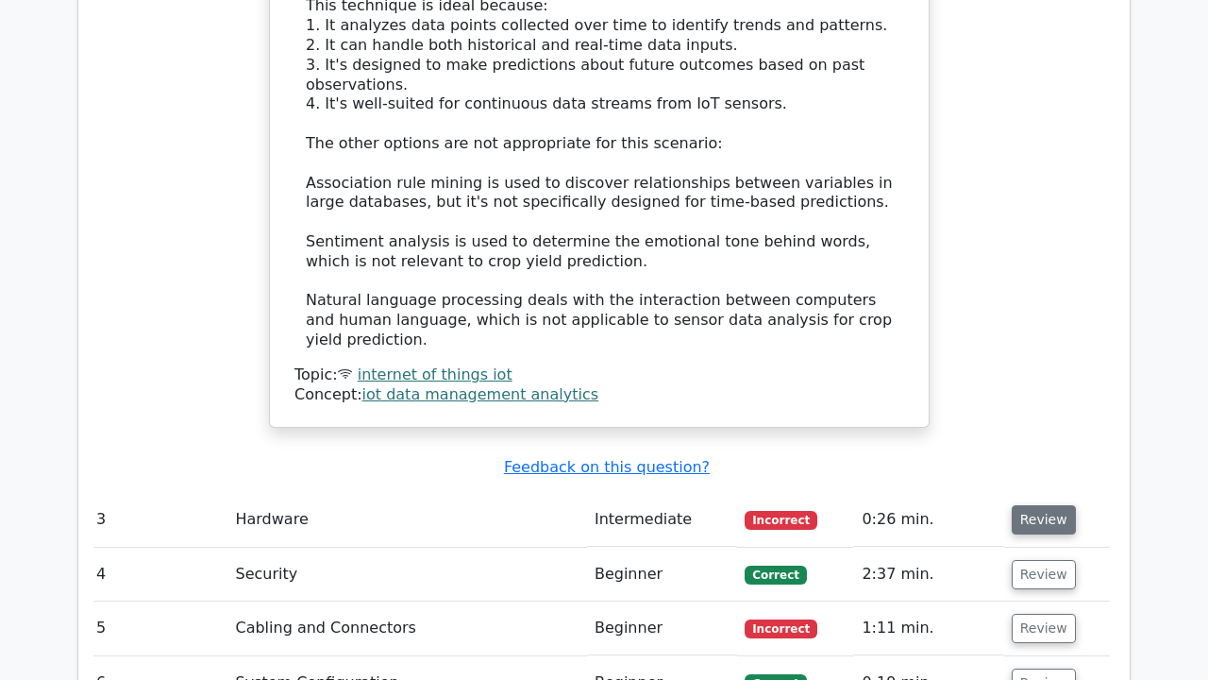
click at [1040, 505] on button "Review" at bounding box center [1044, 519] width 64 height 29
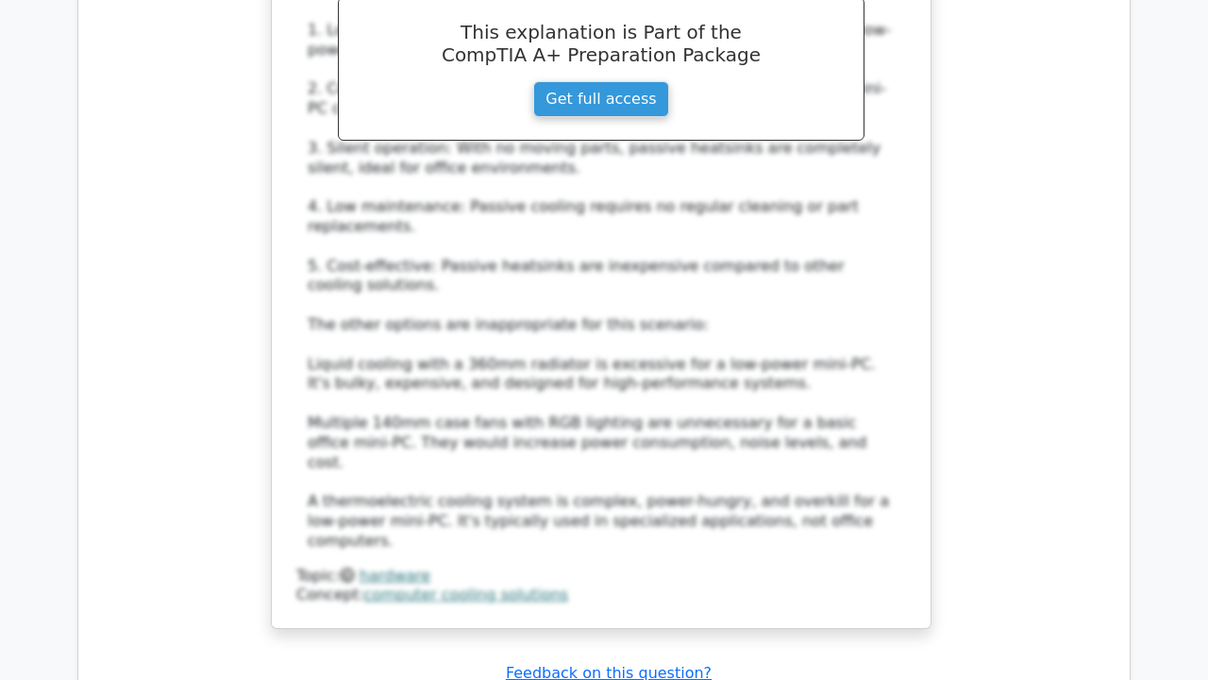
scroll to position [4194, 0]
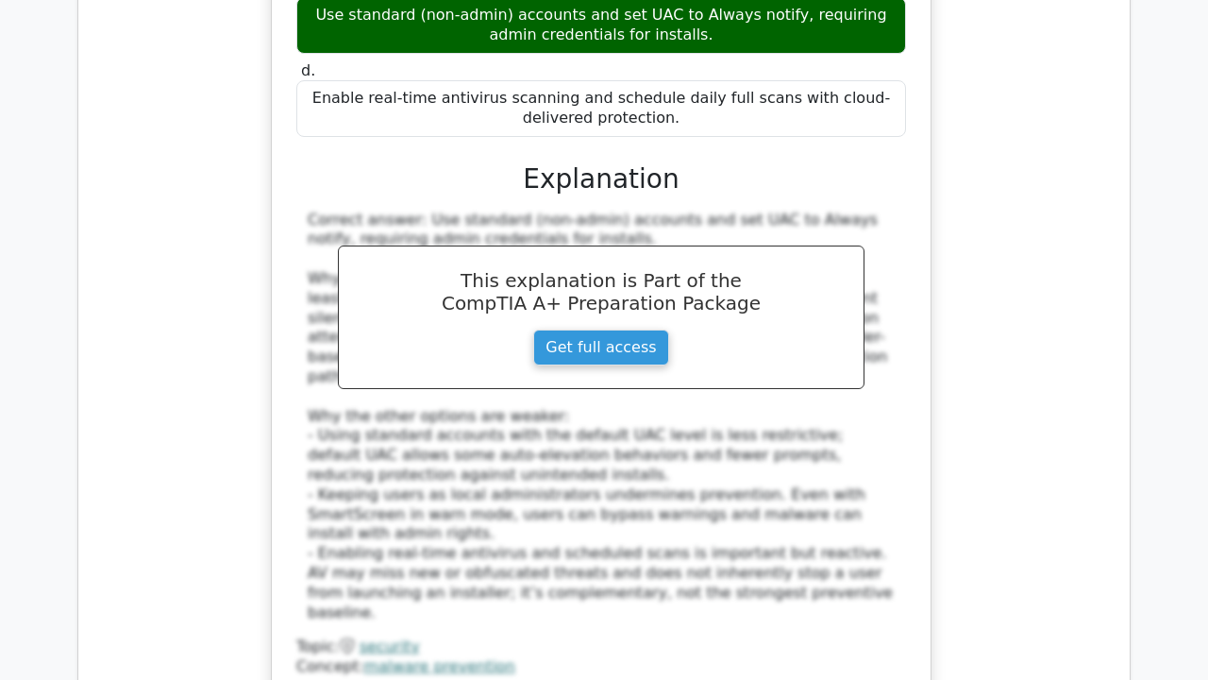
scroll to position [5291, 0]
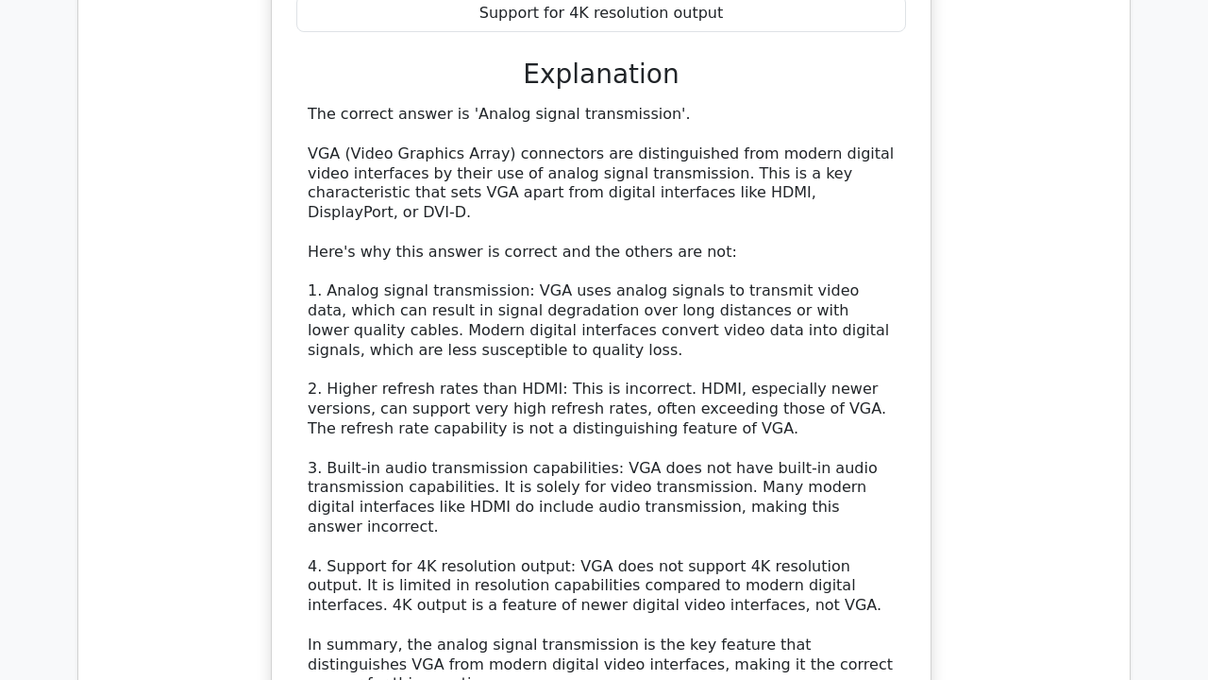
scroll to position [6413, 0]
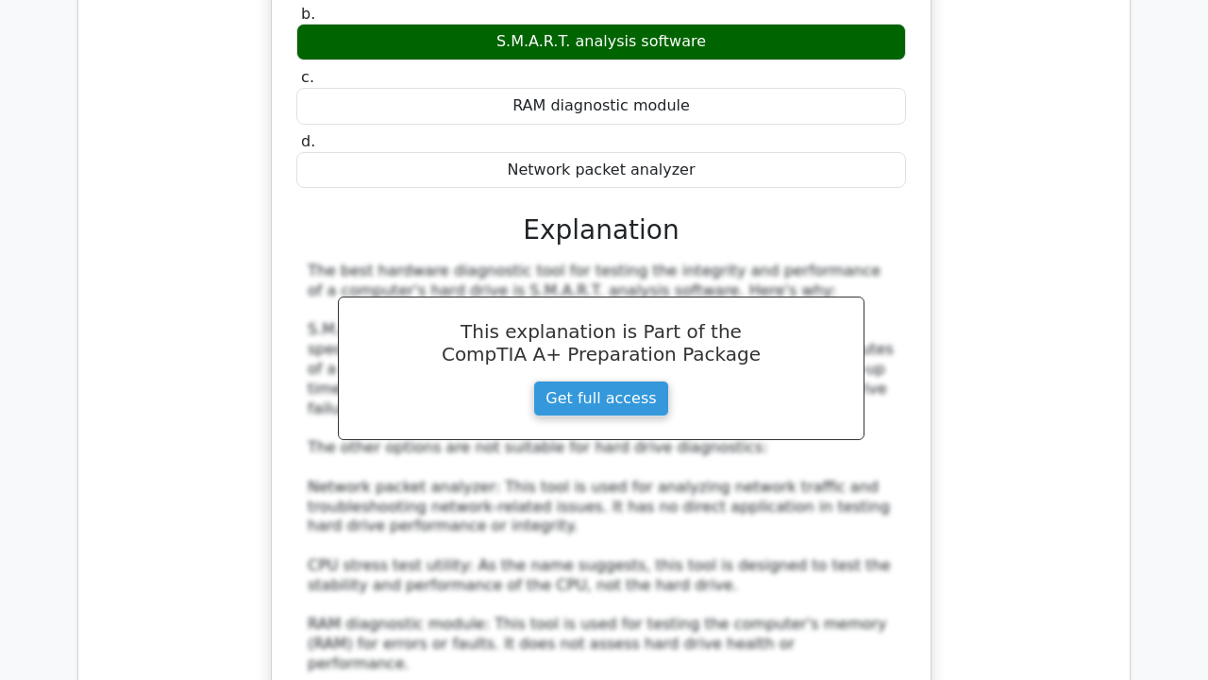
scroll to position [7408, 0]
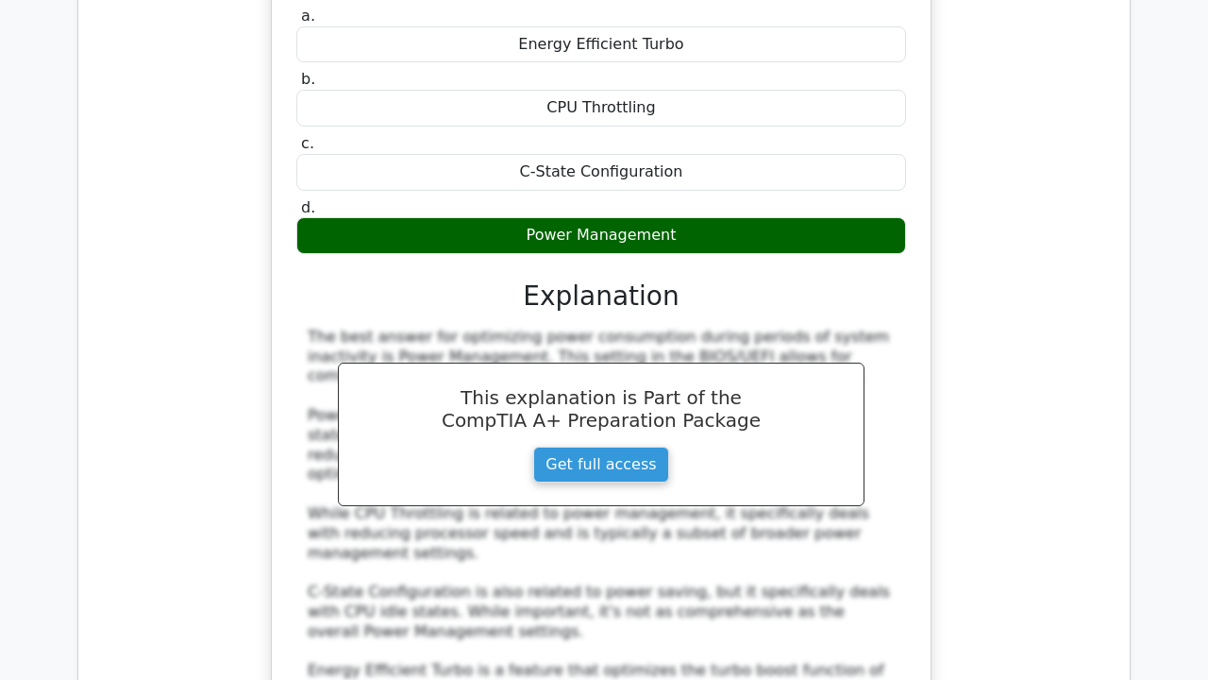
scroll to position [8437, 0]
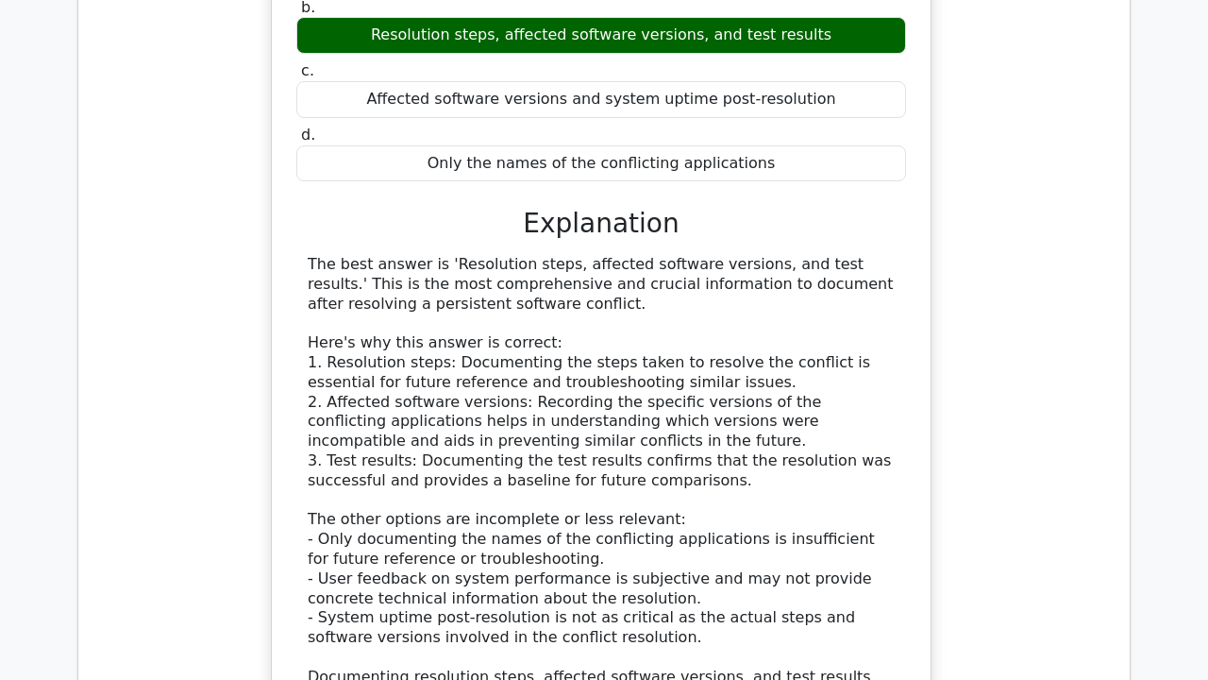
scroll to position [9734, 0]
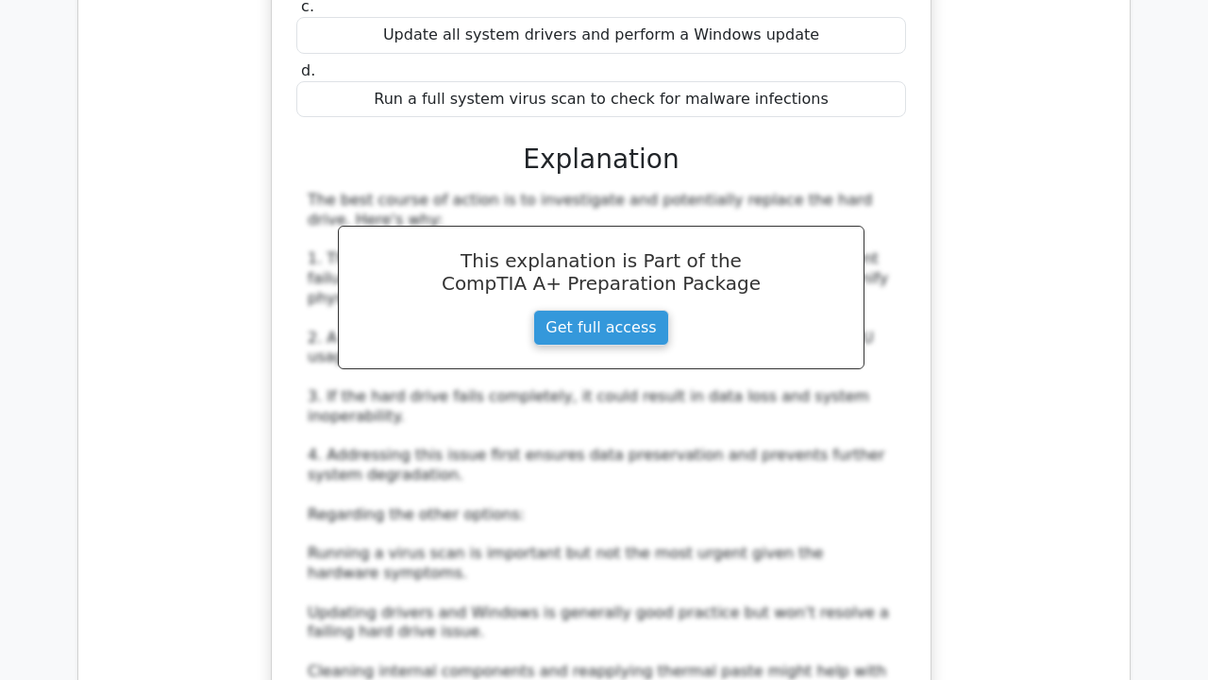
scroll to position [10785, 0]
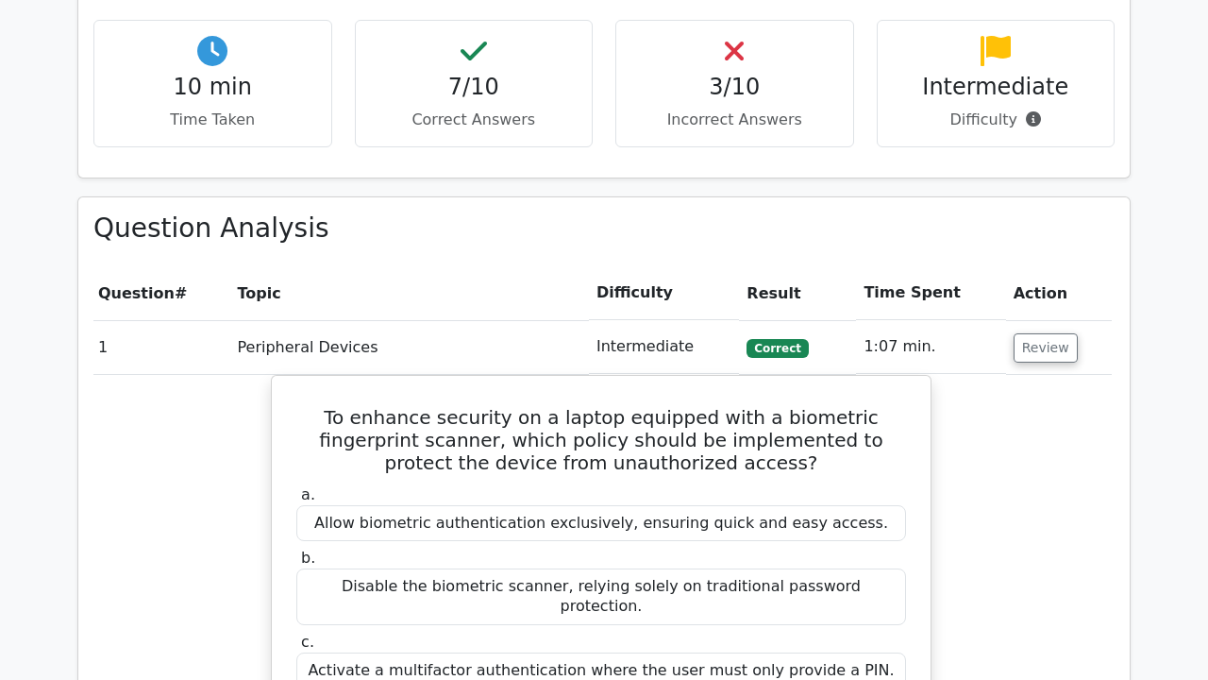
scroll to position [1358, 0]
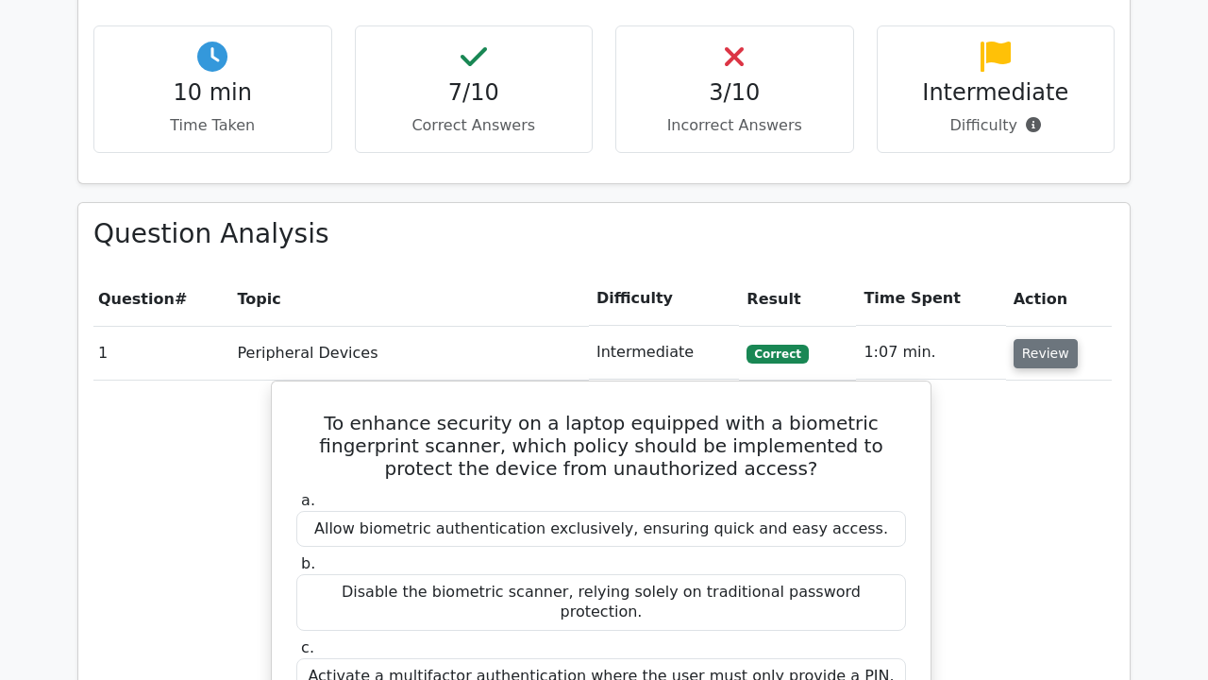
click at [1028, 339] on button "Review" at bounding box center [1046, 353] width 64 height 29
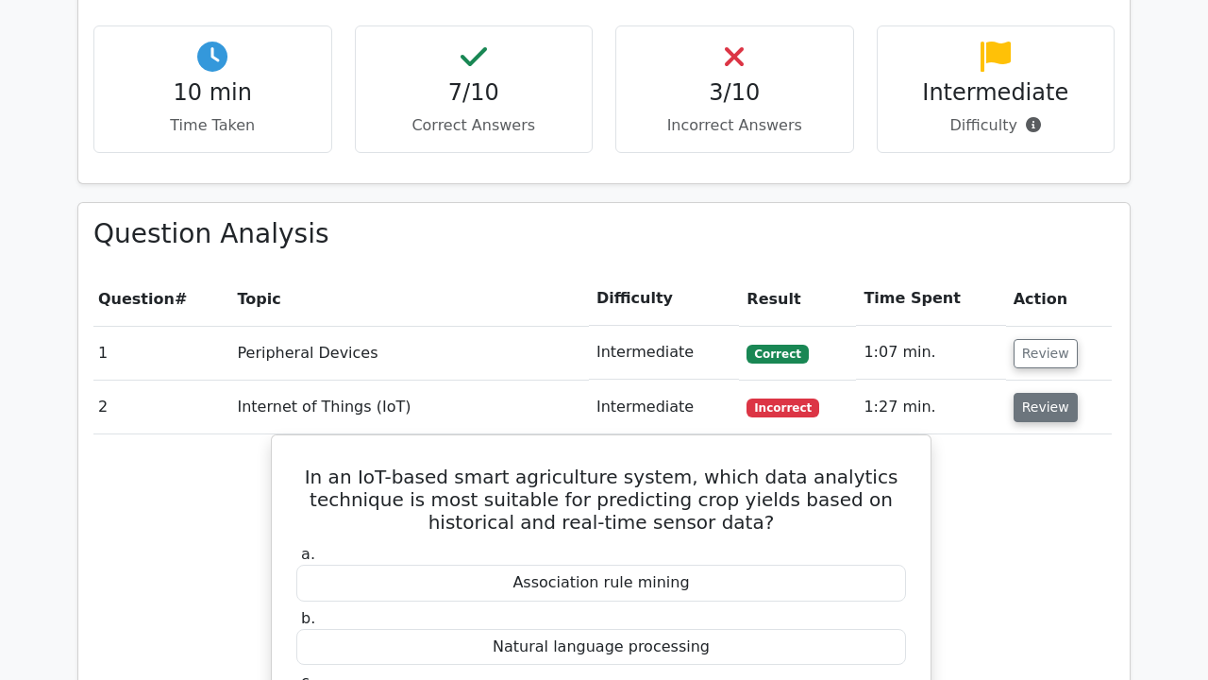
click at [1024, 393] on button "Review" at bounding box center [1046, 407] width 64 height 29
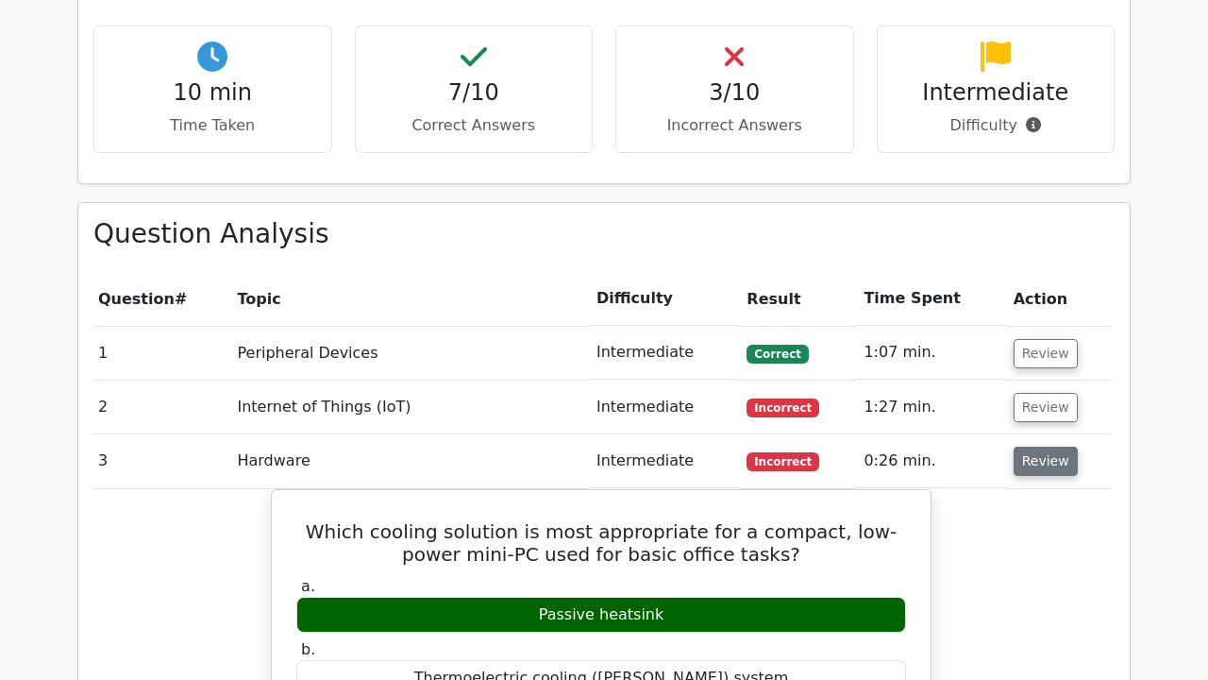
click at [1027, 446] on button "Review" at bounding box center [1046, 460] width 64 height 29
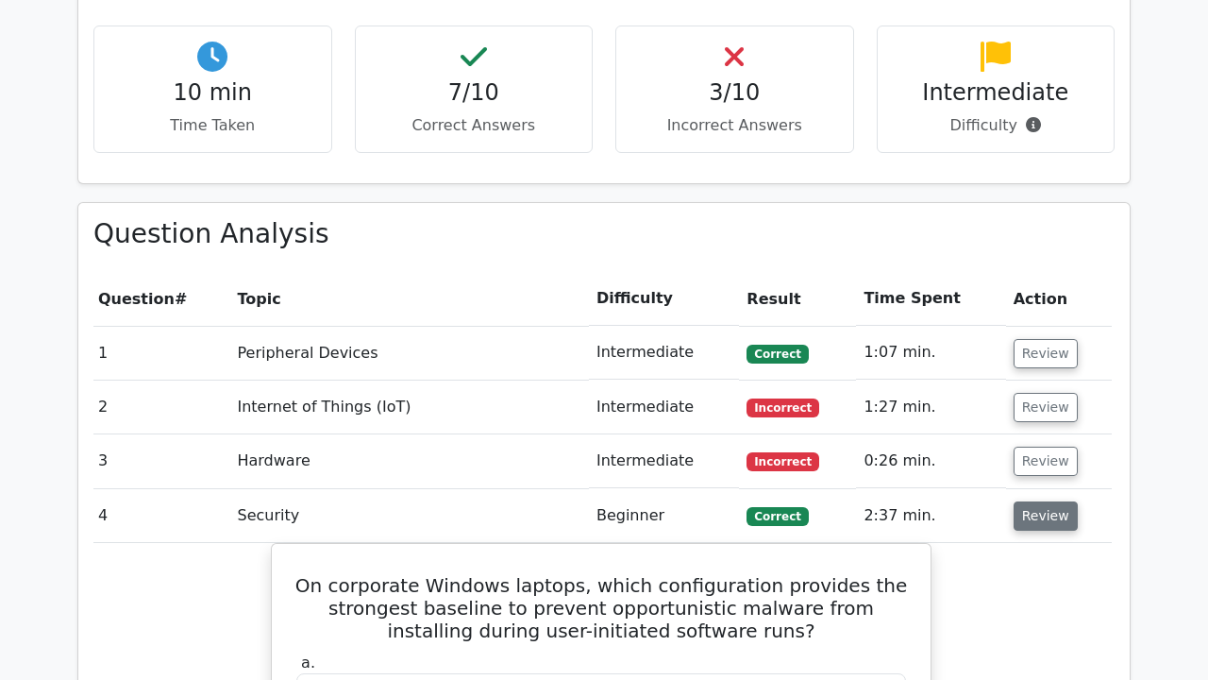
click at [1029, 501] on button "Review" at bounding box center [1046, 515] width 64 height 29
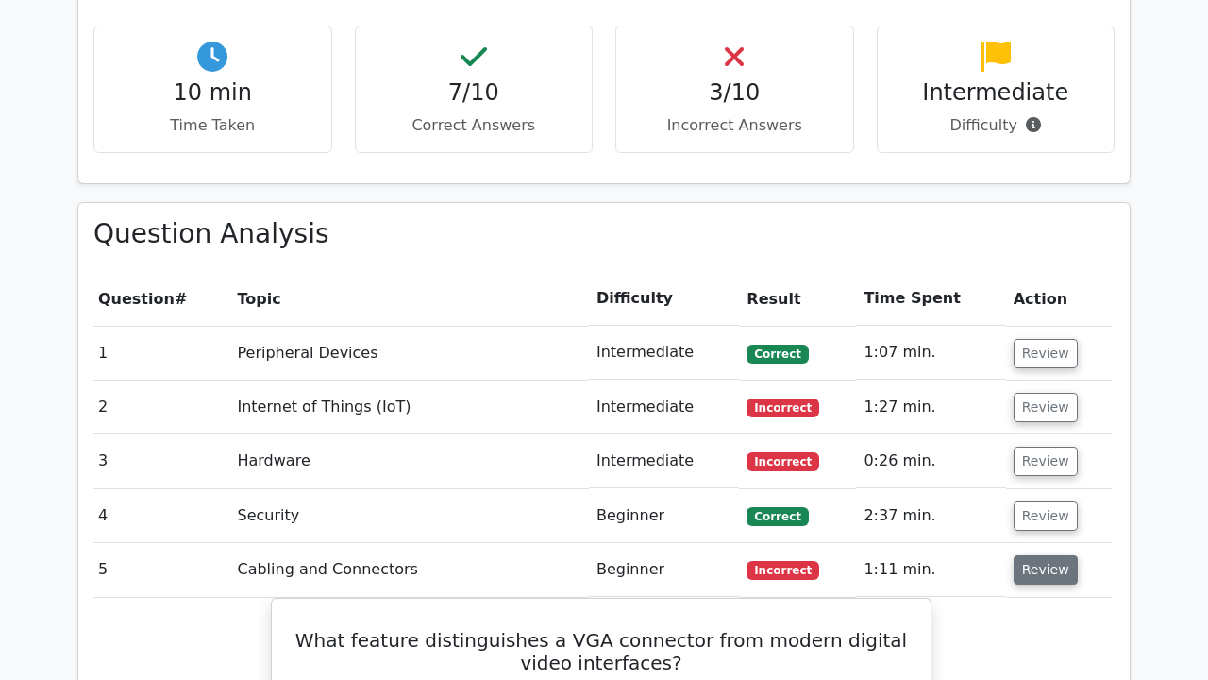
click at [1023, 555] on button "Review" at bounding box center [1046, 569] width 64 height 29
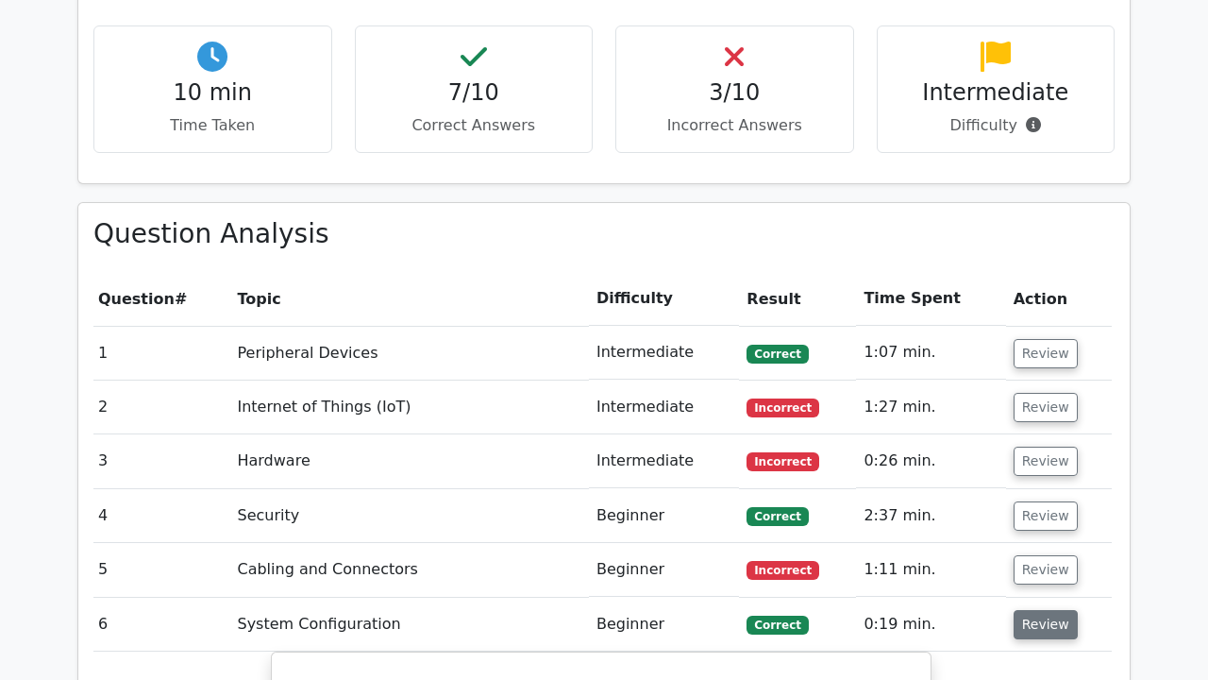
click at [1021, 610] on button "Review" at bounding box center [1046, 624] width 64 height 29
click at [1024, 664] on button "Review" at bounding box center [1046, 678] width 64 height 29
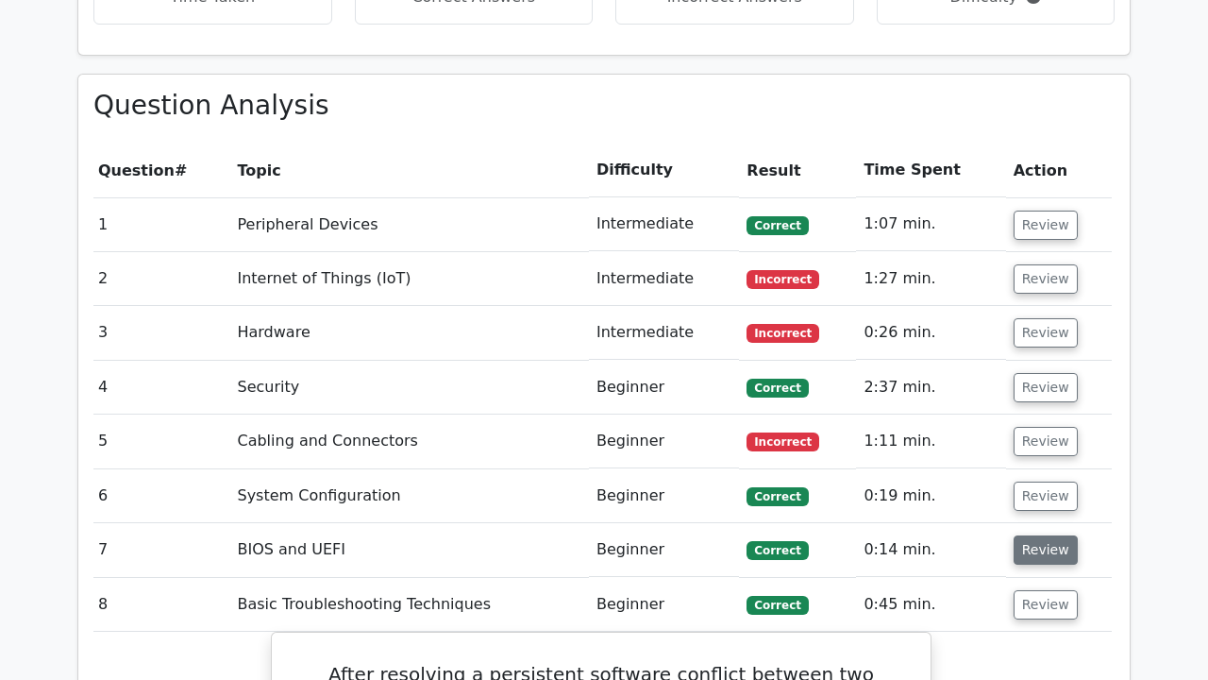
scroll to position [1488, 0]
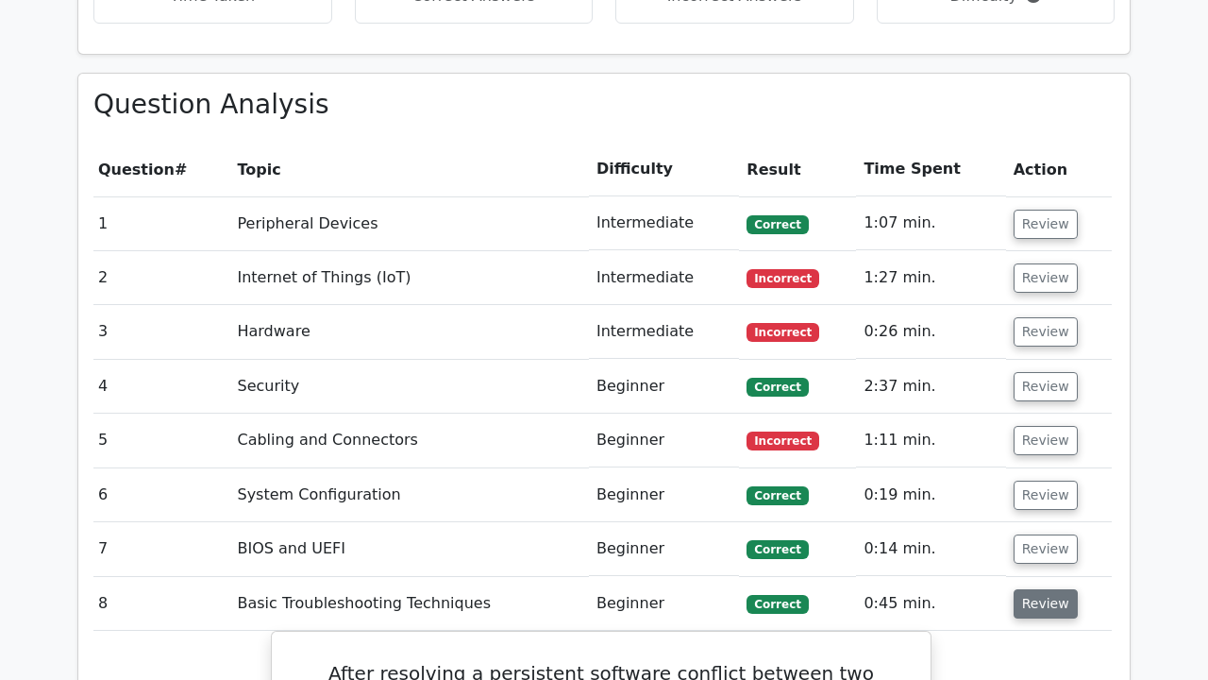
click at [1038, 589] on button "Review" at bounding box center [1046, 603] width 64 height 29
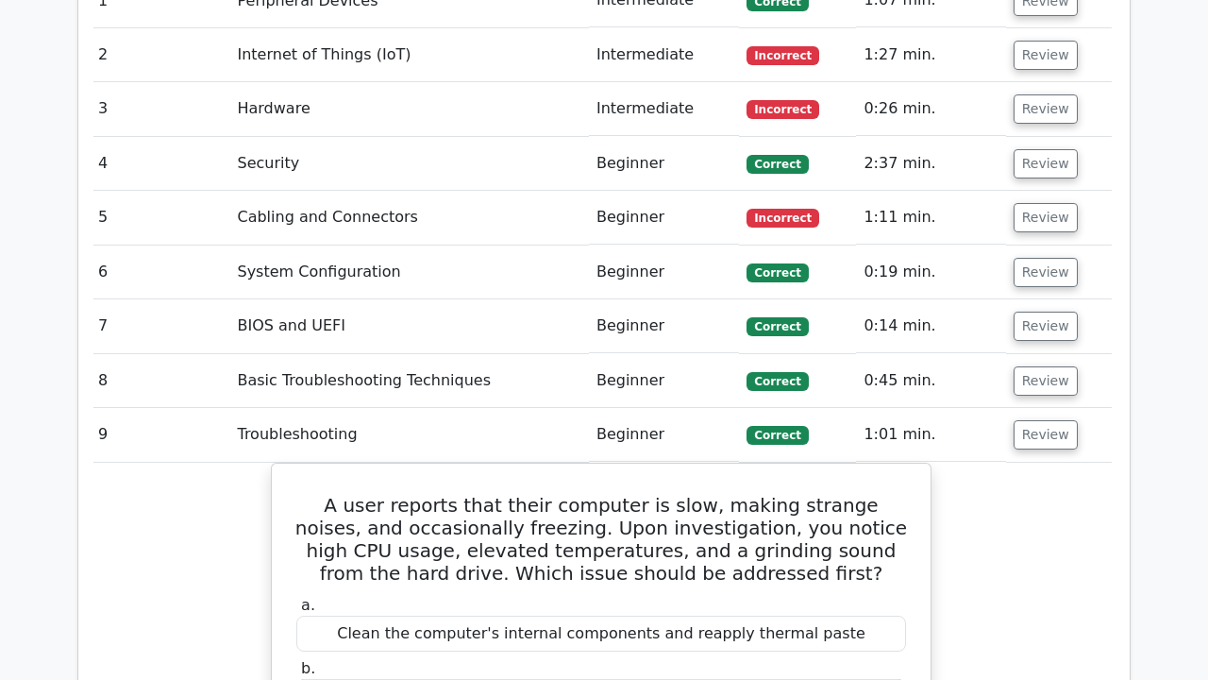
scroll to position [1738, 0]
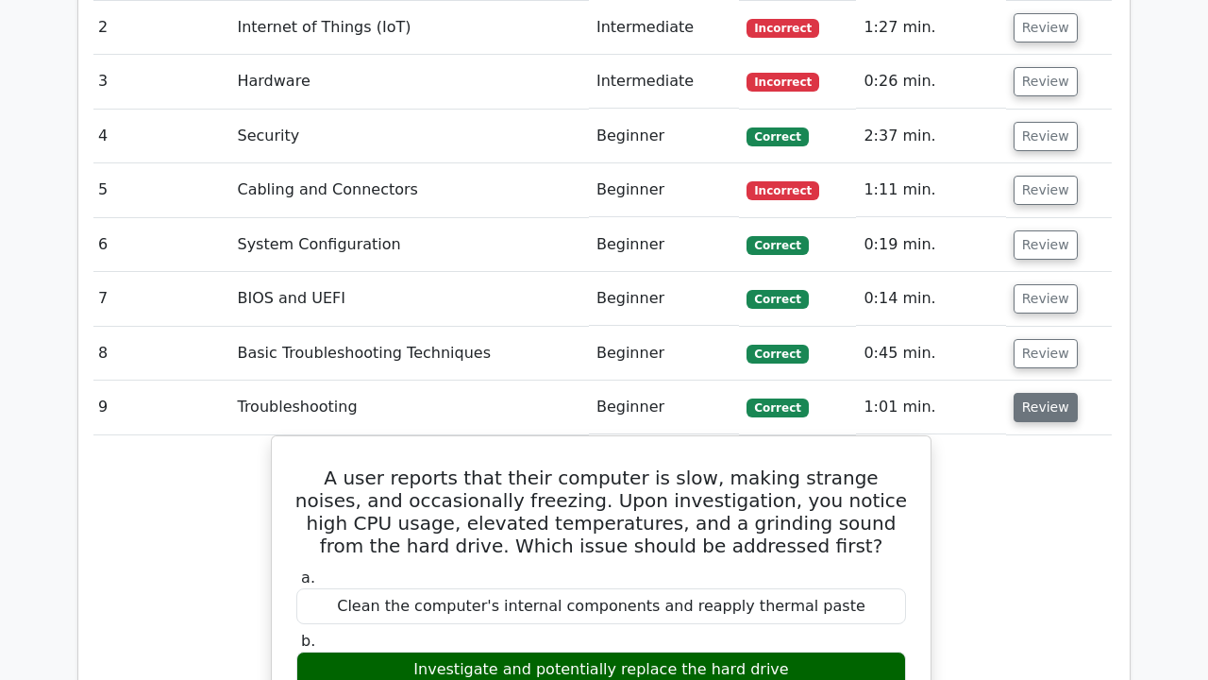
click at [1029, 393] on button "Review" at bounding box center [1046, 407] width 64 height 29
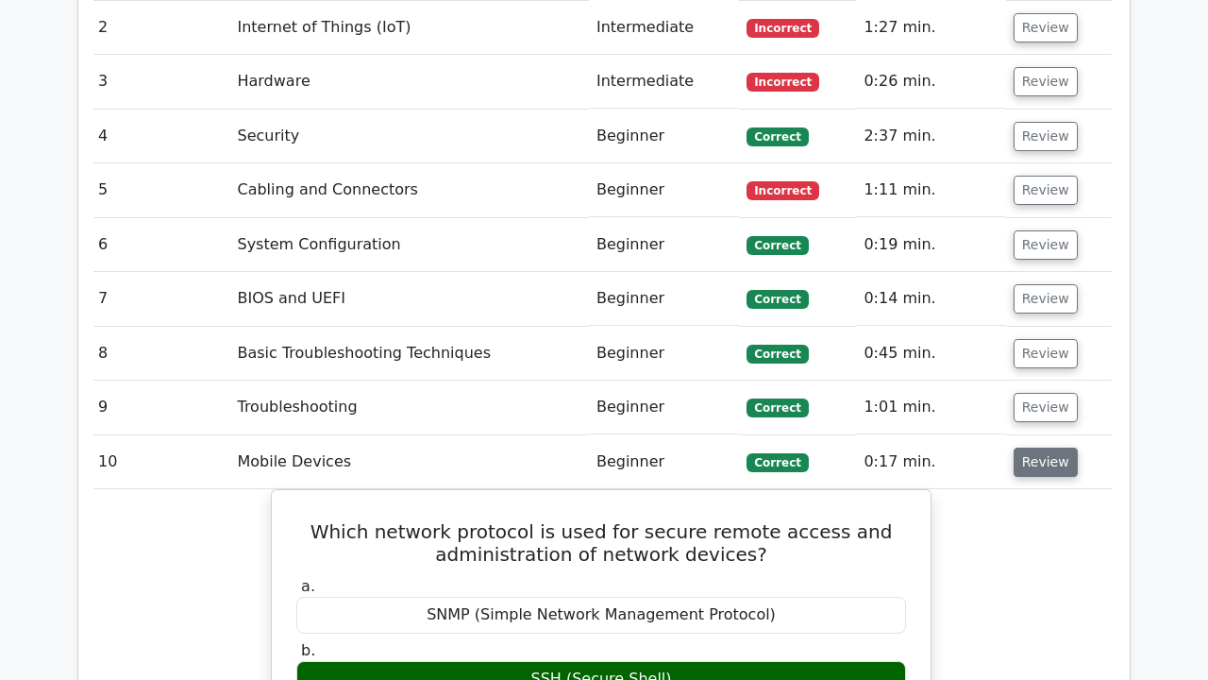
click at [1024, 447] on button "Review" at bounding box center [1046, 461] width 64 height 29
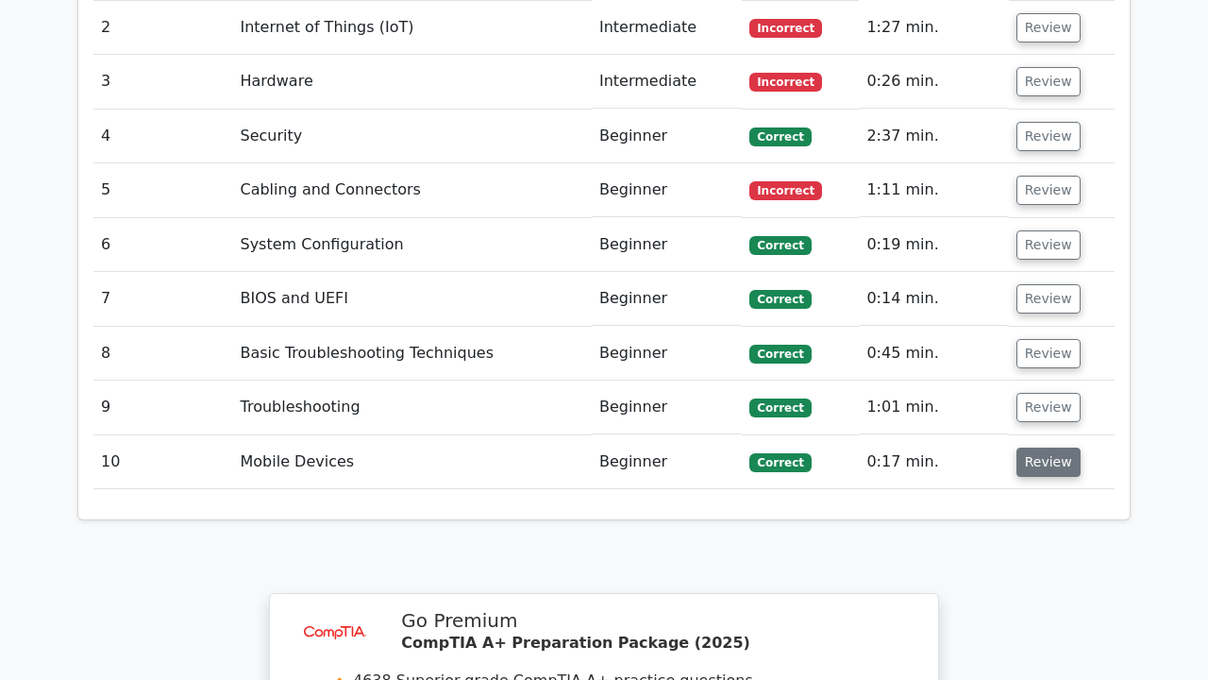
click at [1034, 447] on button "Review" at bounding box center [1049, 461] width 64 height 29
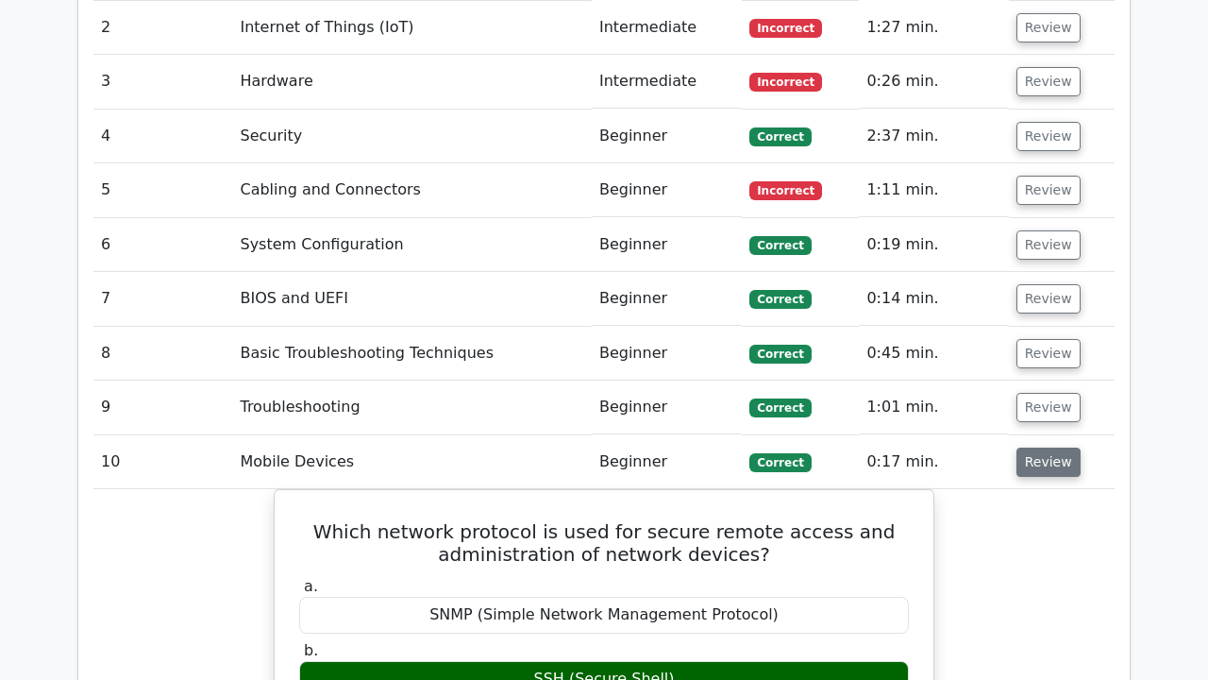
click at [1034, 447] on button "Review" at bounding box center [1049, 461] width 64 height 29
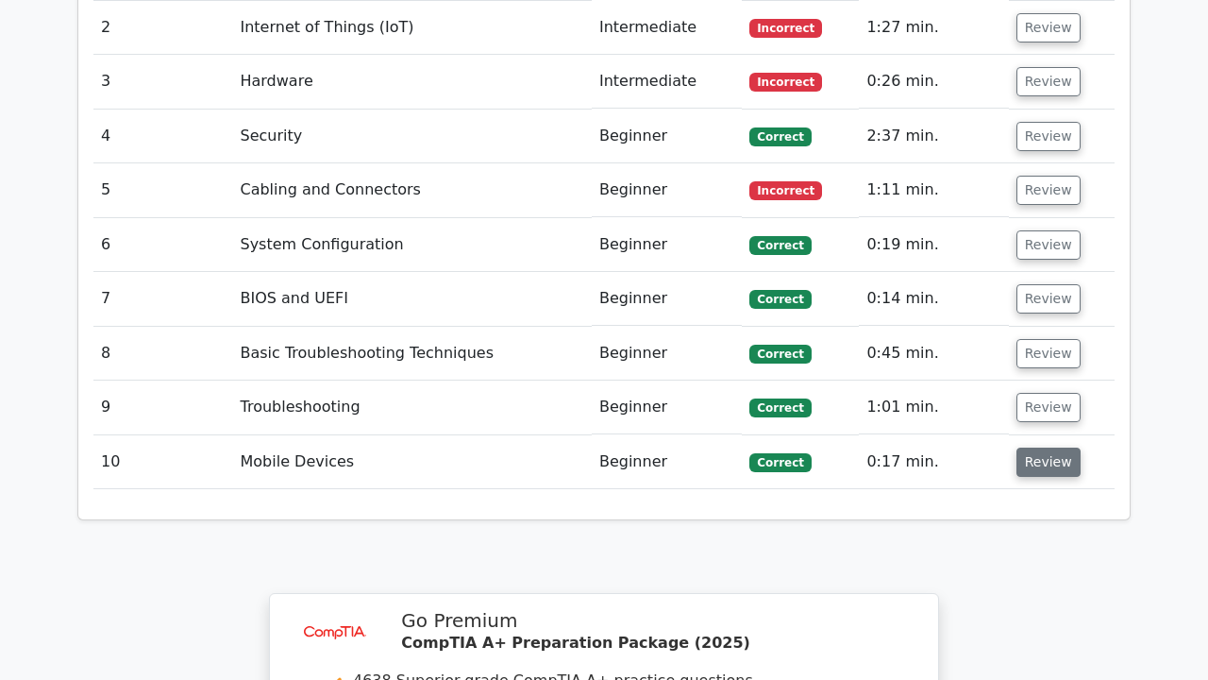
click at [1034, 447] on button "Review" at bounding box center [1049, 461] width 64 height 29
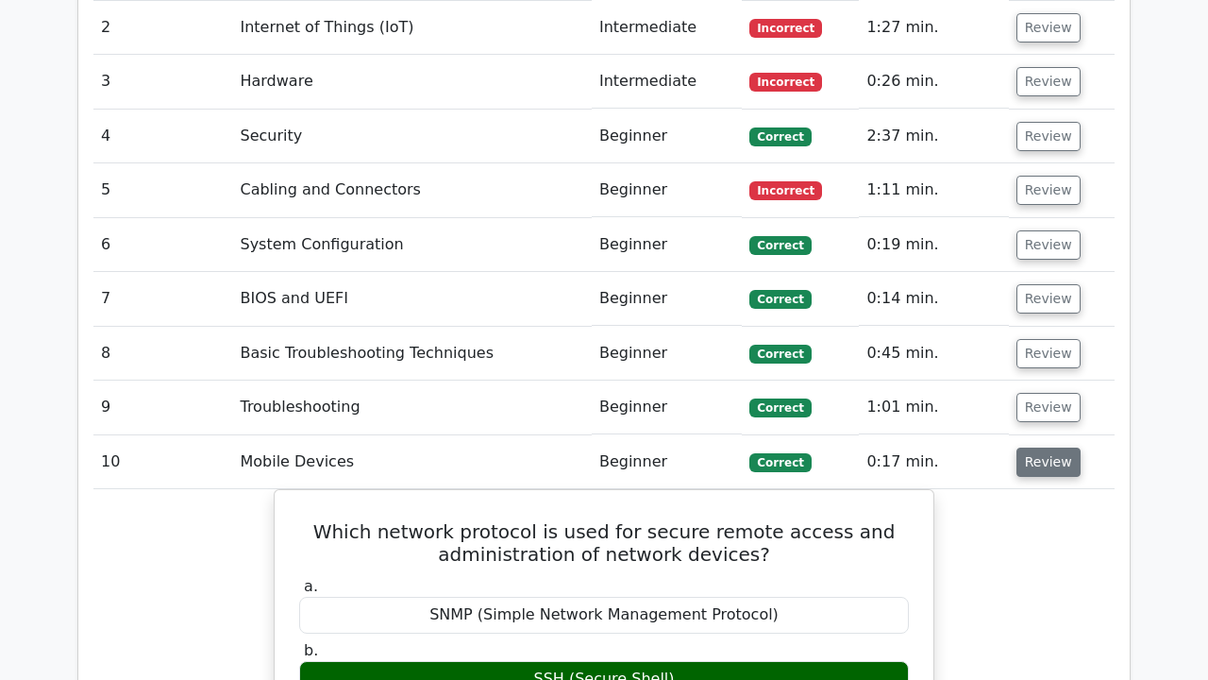
click at [1034, 447] on button "Review" at bounding box center [1049, 461] width 64 height 29
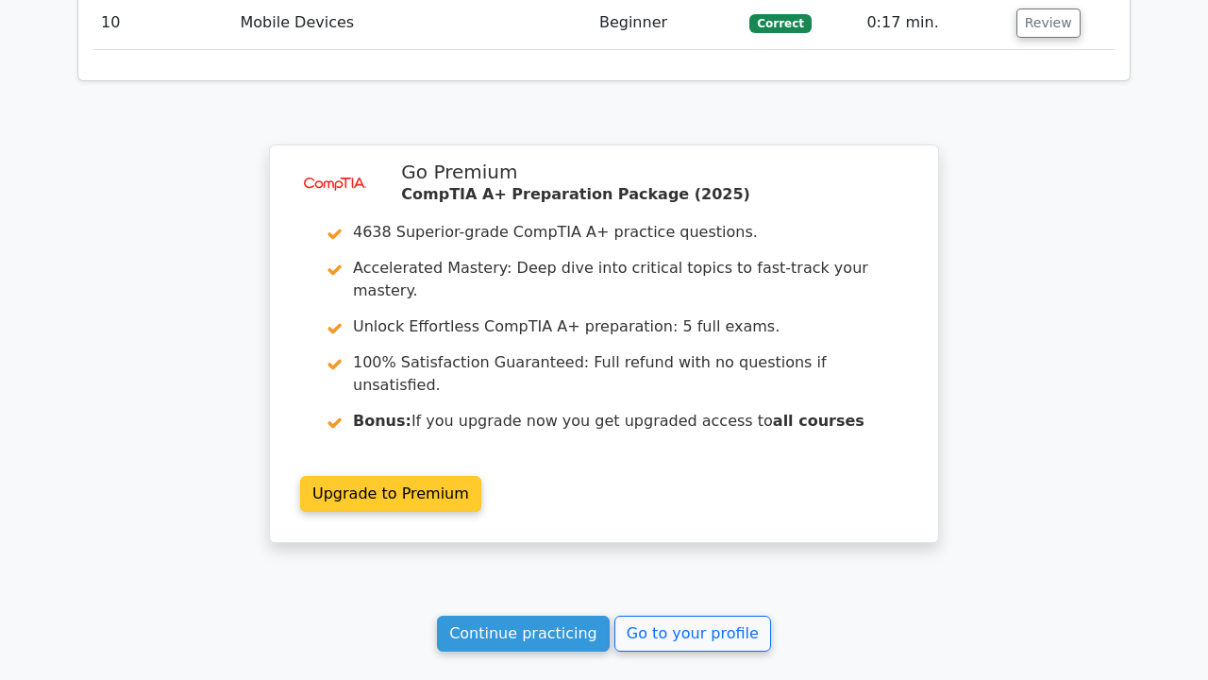
scroll to position [2202, 0]
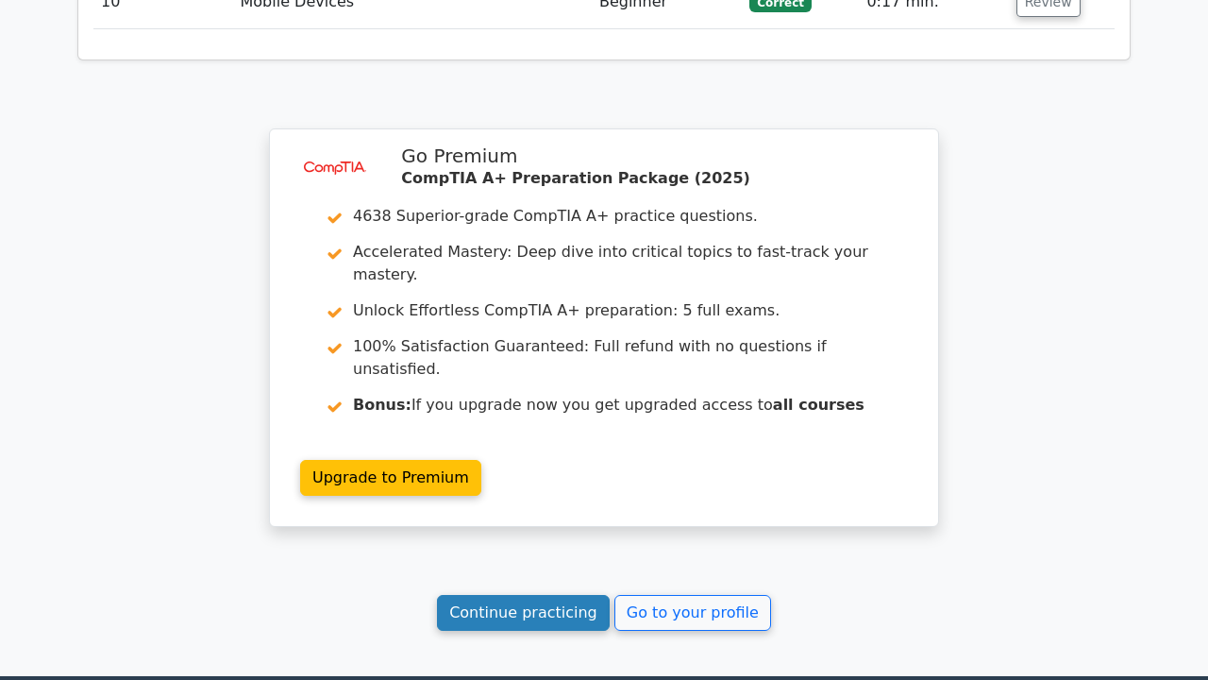
click at [583, 595] on link "Continue practicing" at bounding box center [523, 613] width 173 height 36
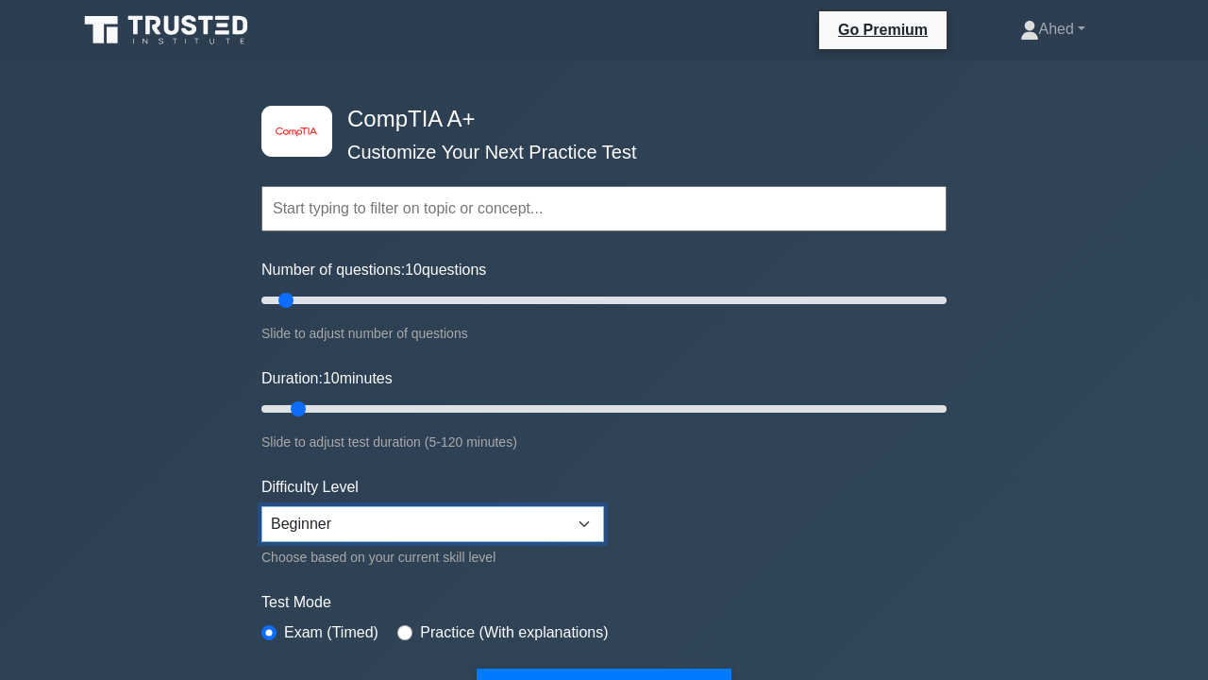
select select "expert"
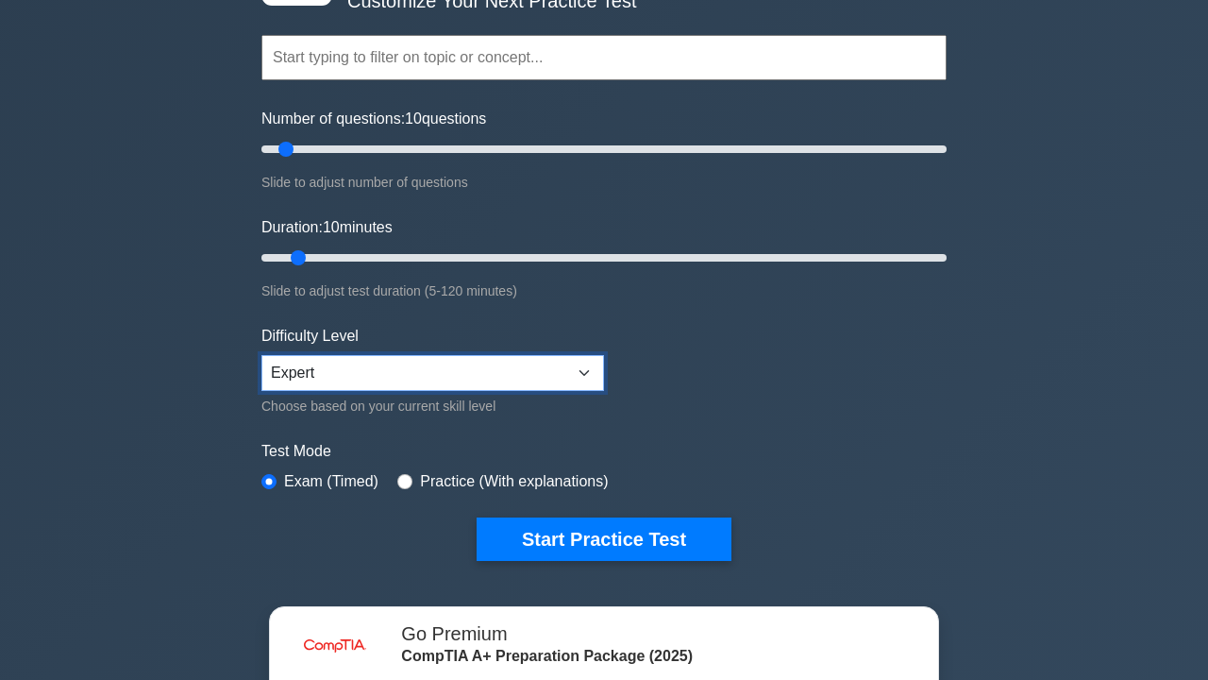
scroll to position [162, 0]
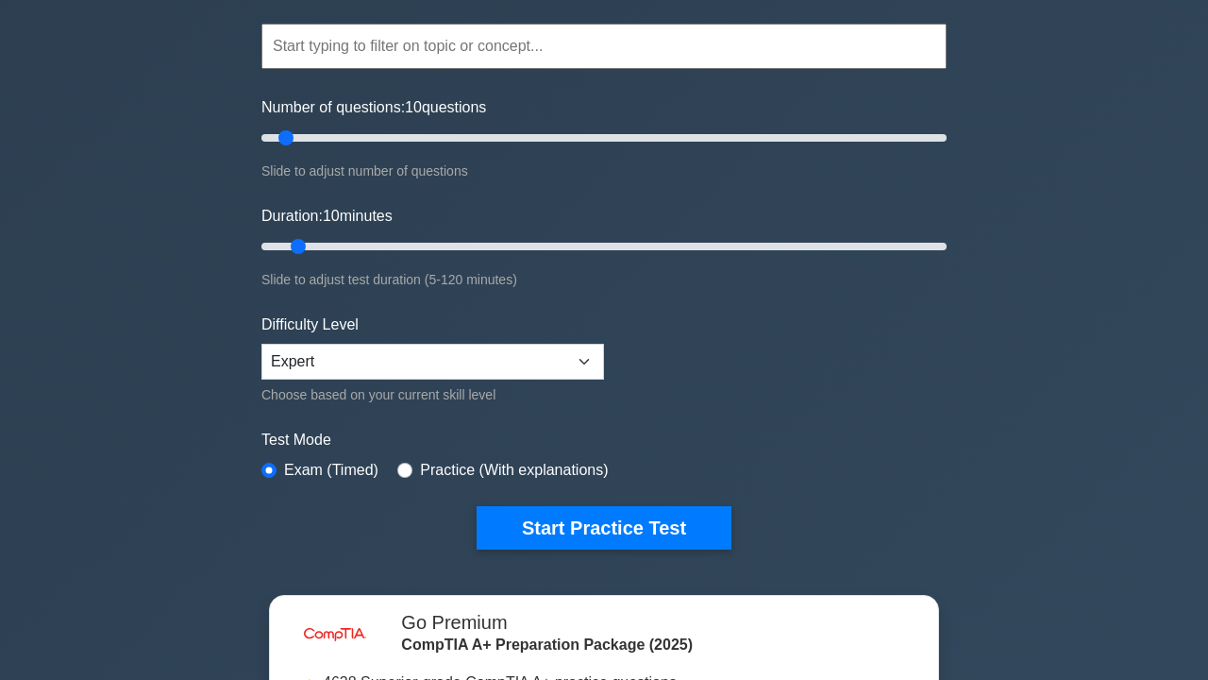
click at [407, 465] on input "radio" at bounding box center [404, 470] width 15 height 15
radio input "true"
click at [278, 468] on div "Exam (Timed)" at bounding box center [319, 470] width 117 height 23
click at [271, 466] on input "radio" at bounding box center [268, 470] width 15 height 15
radio input "true"
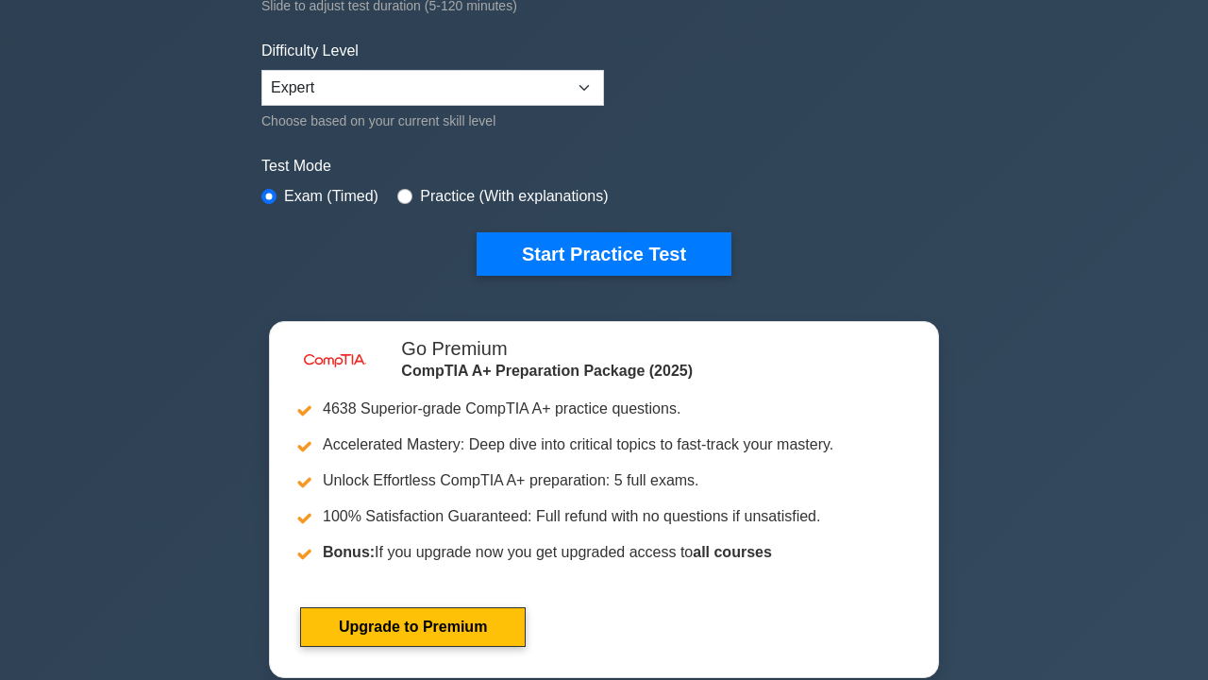
scroll to position [406, 0]
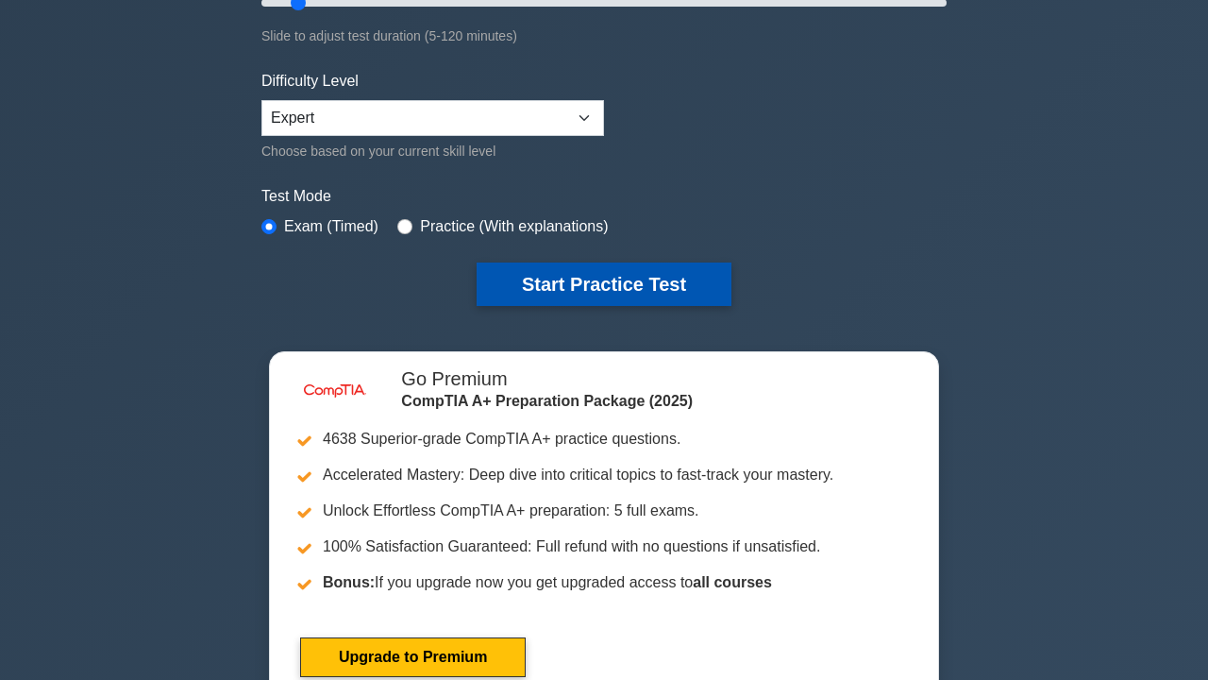
click at [614, 279] on button "Start Practice Test" at bounding box center [604, 283] width 255 height 43
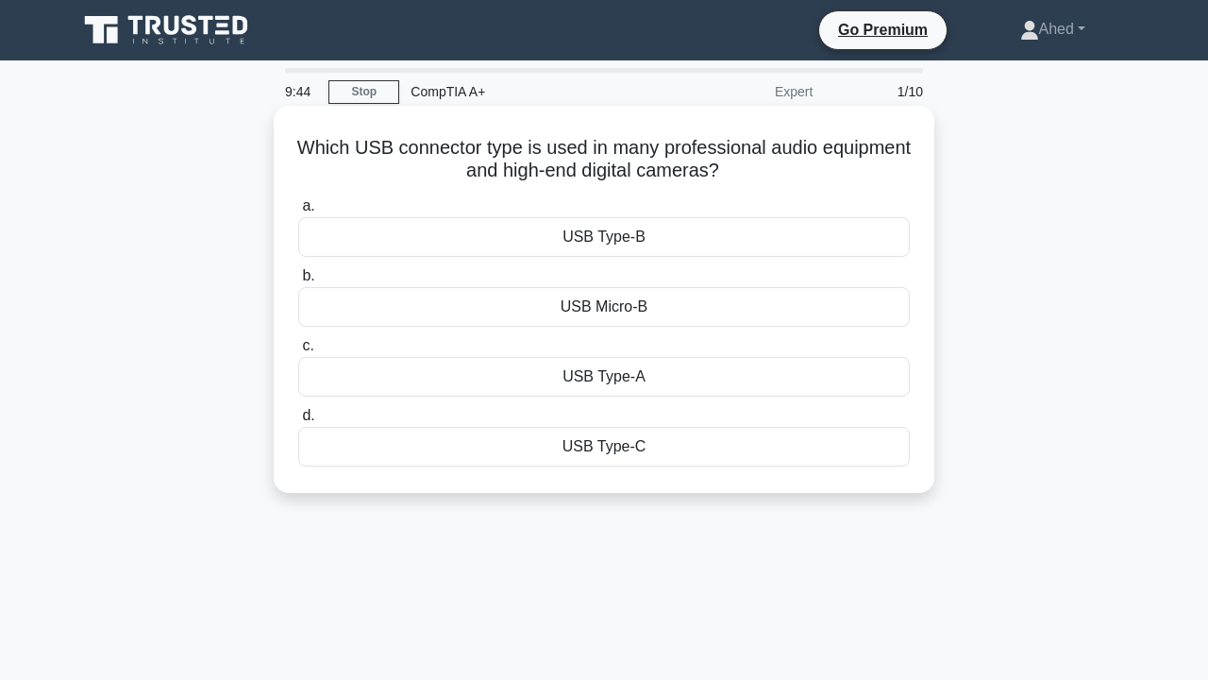
click at [631, 454] on div "USB Type-C" at bounding box center [604, 447] width 612 height 40
click at [298, 422] on input "d. USB Type-C" at bounding box center [298, 416] width 0 height 12
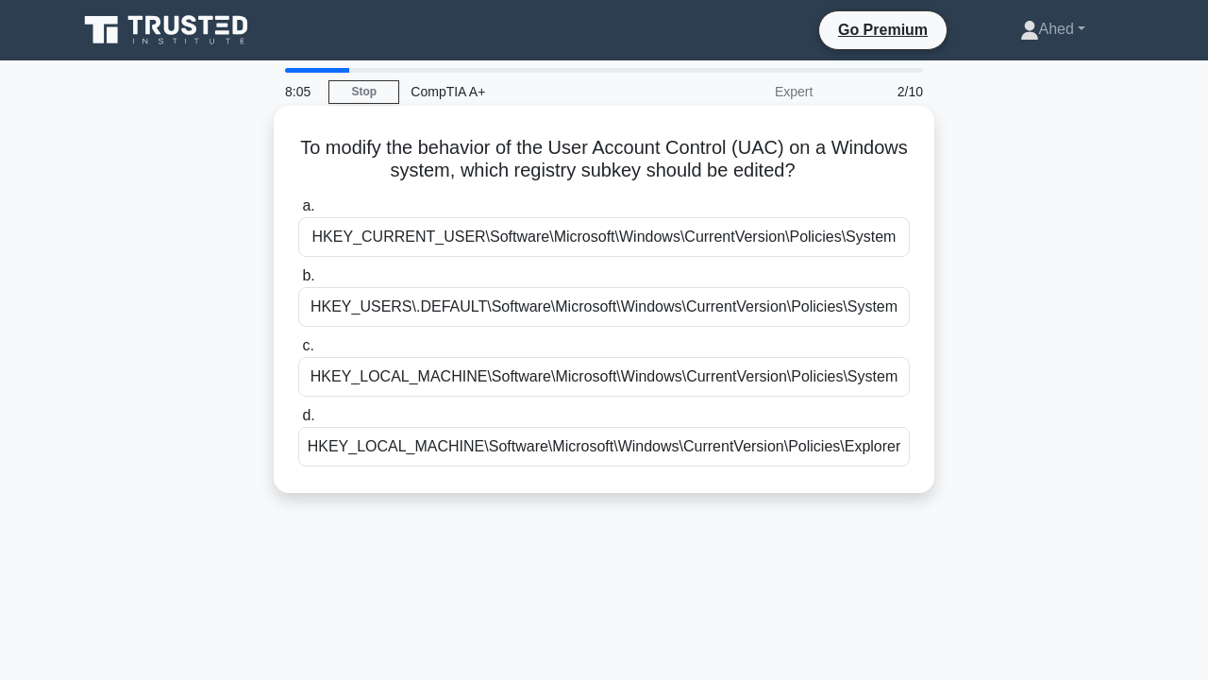
click at [430, 237] on div "HKEY_CURRENT_USER\Software\Microsoft\Windows\CurrentVersion\Policies\System" at bounding box center [604, 237] width 612 height 40
click at [298, 212] on input "a. HKEY_CURRENT_USER\Software\Microsoft\Windows\CurrentVersion\Policies\System" at bounding box center [298, 206] width 0 height 12
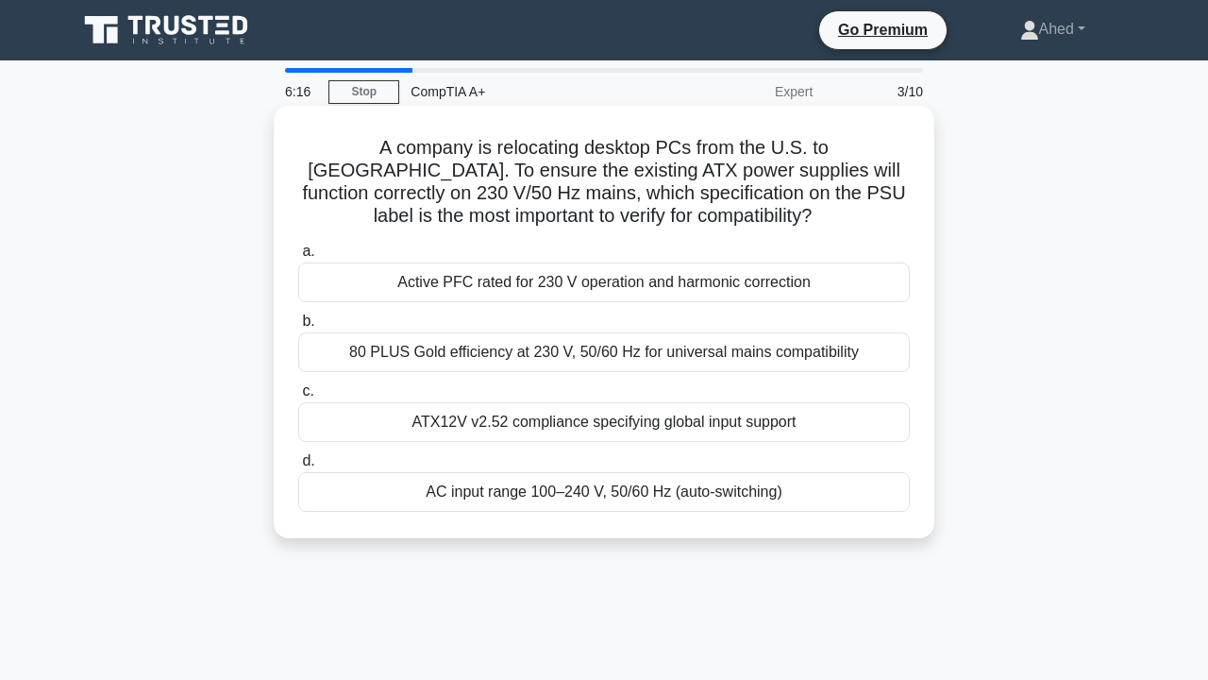
click at [660, 355] on div "80 PLUS Gold efficiency at 230 V, 50/60 Hz for universal mains compatibility" at bounding box center [604, 352] width 612 height 40
click at [298, 328] on input "b. 80 PLUS Gold efficiency at 230 V, 50/60 Hz for universal mains compatibility" at bounding box center [298, 321] width 0 height 12
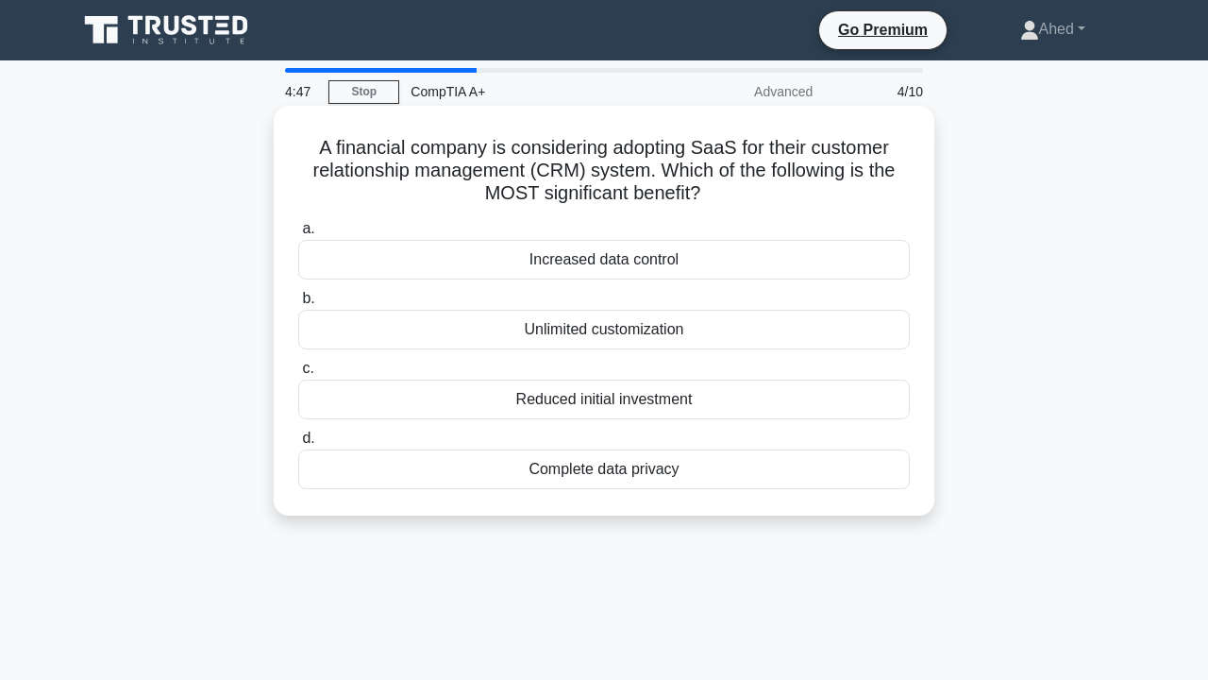
click at [657, 407] on div "Reduced initial investment" at bounding box center [604, 399] width 612 height 40
click at [298, 375] on input "c. Reduced initial investment" at bounding box center [298, 368] width 0 height 12
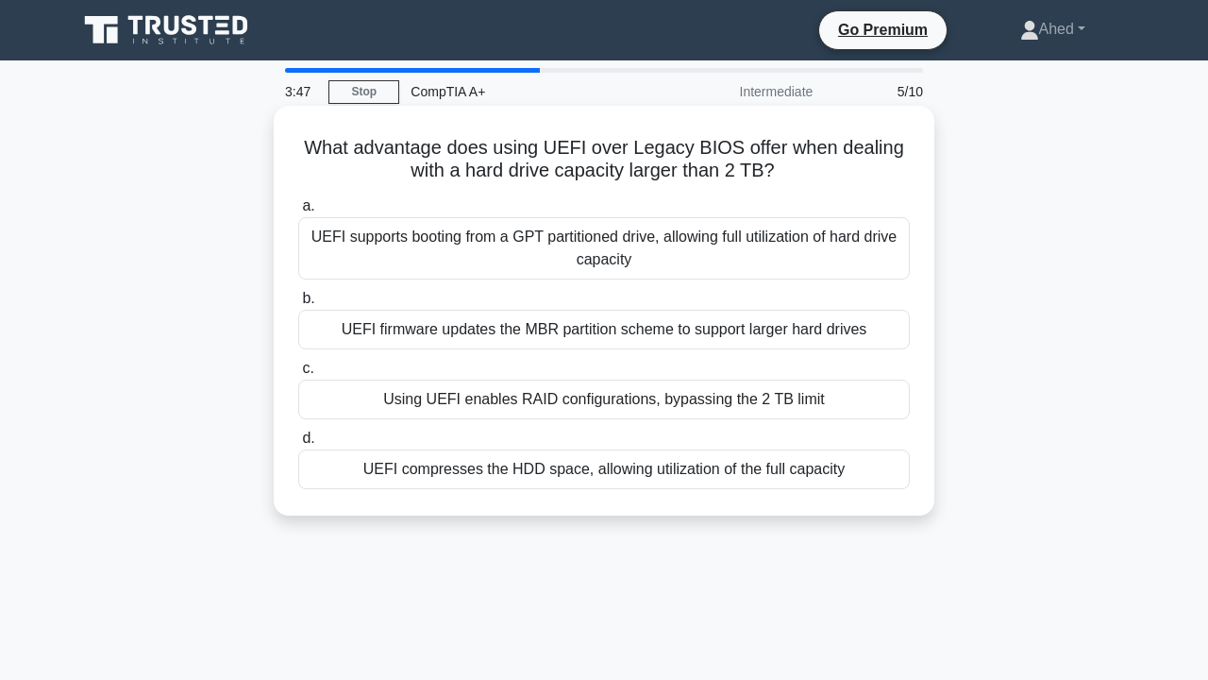
click at [845, 405] on div "Using UEFI enables RAID configurations, bypassing the 2 TB limit" at bounding box center [604, 399] width 612 height 40
click at [298, 375] on input "c. Using UEFI enables RAID configurations, bypassing the 2 TB limit" at bounding box center [298, 368] width 0 height 12
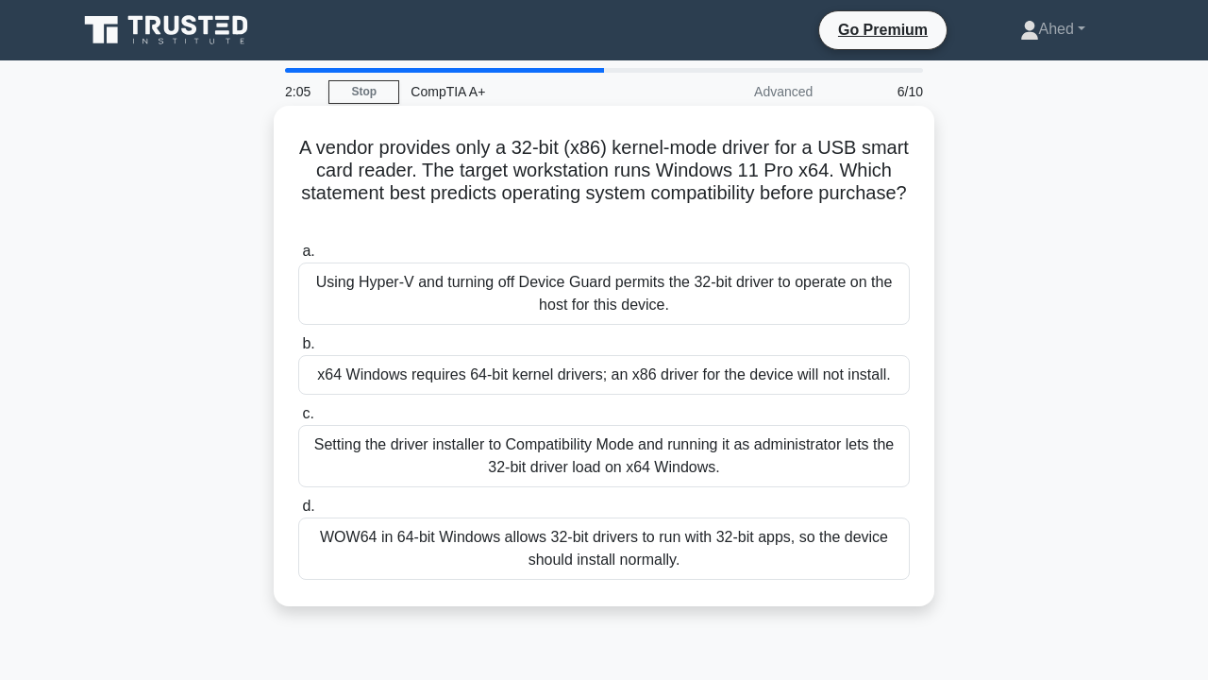
click at [826, 551] on div "WOW64 in 64-bit Windows allows 32-bit drivers to run with 32-bit apps, so the d…" at bounding box center [604, 548] width 612 height 62
click at [298, 513] on input "d. WOW64 in 64-bit Windows allows 32-bit drivers to run with 32-bit apps, so th…" at bounding box center [298, 506] width 0 height 12
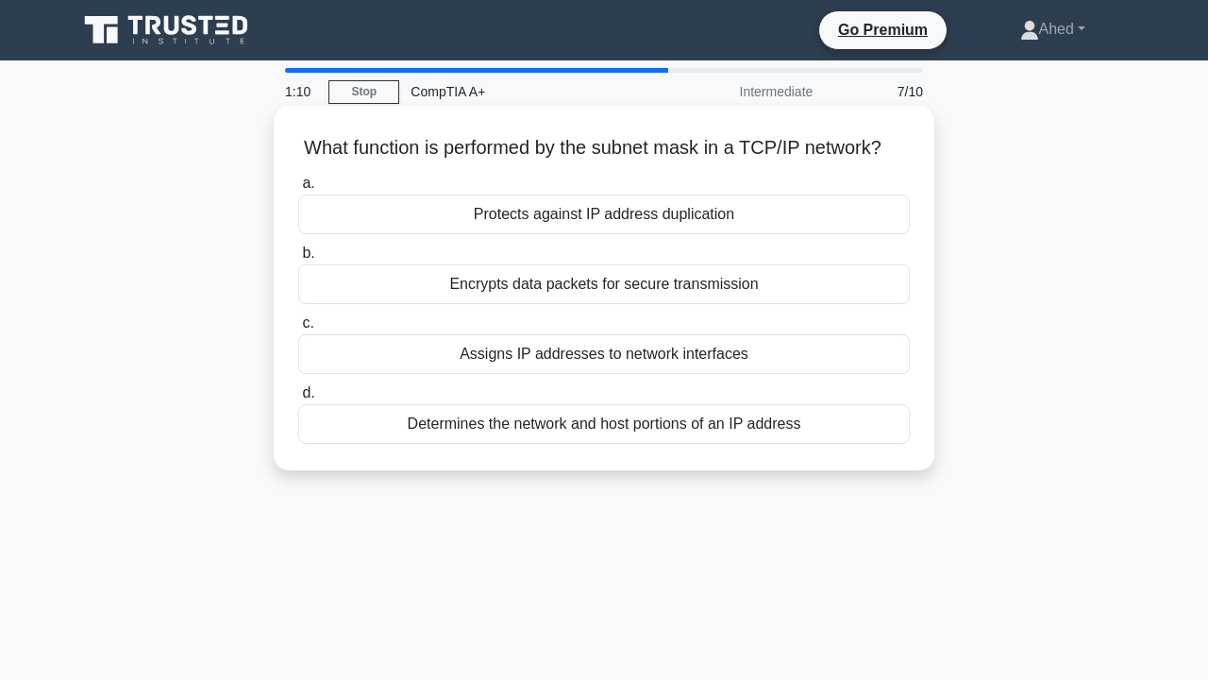
click at [689, 434] on div "Determines the network and host portions of an IP address" at bounding box center [604, 424] width 612 height 40
click at [298, 399] on input "d. Determines the network and host portions of an IP address" at bounding box center [298, 393] width 0 height 12
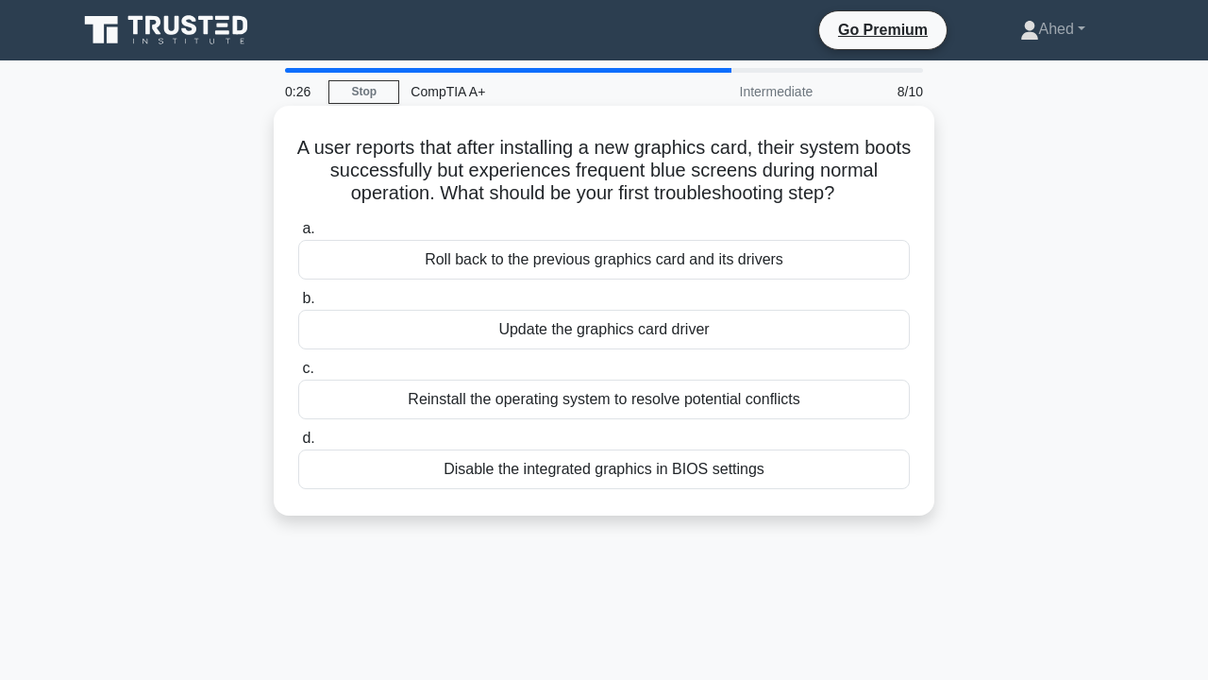
click at [726, 261] on div "Roll back to the previous graphics card and its drivers" at bounding box center [604, 260] width 612 height 40
click at [298, 235] on input "a. Roll back to the previous graphics card and its drivers" at bounding box center [298, 229] width 0 height 12
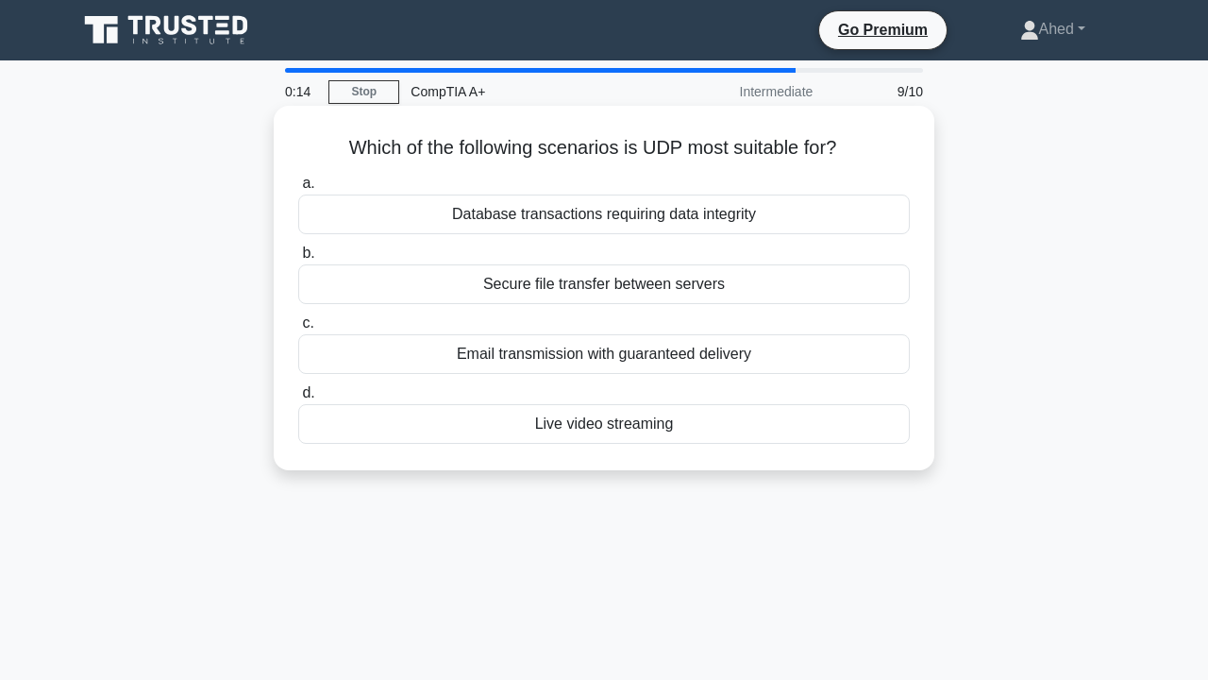
click at [782, 419] on div "Live video streaming" at bounding box center [604, 424] width 612 height 40
click at [298, 399] on input "d. Live video streaming" at bounding box center [298, 393] width 0 height 12
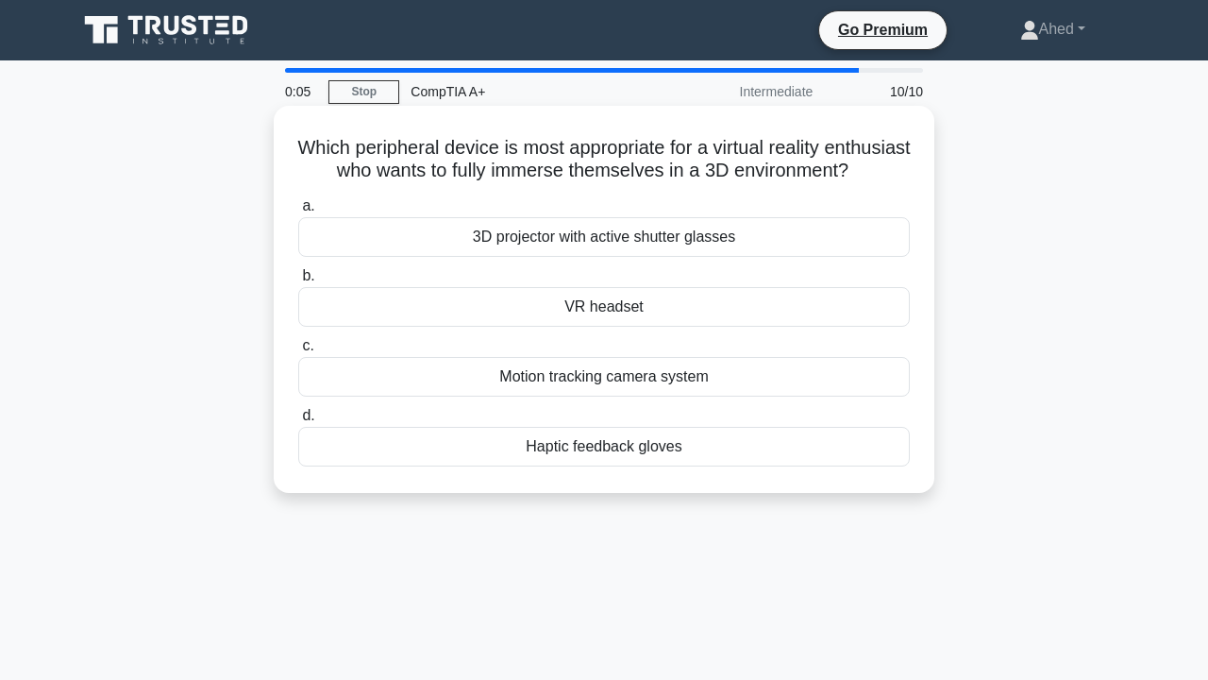
click at [755, 237] on div "3D projector with active shutter glasses" at bounding box center [604, 237] width 612 height 40
click at [298, 212] on input "a. 3D projector with active shutter glasses" at bounding box center [298, 206] width 0 height 12
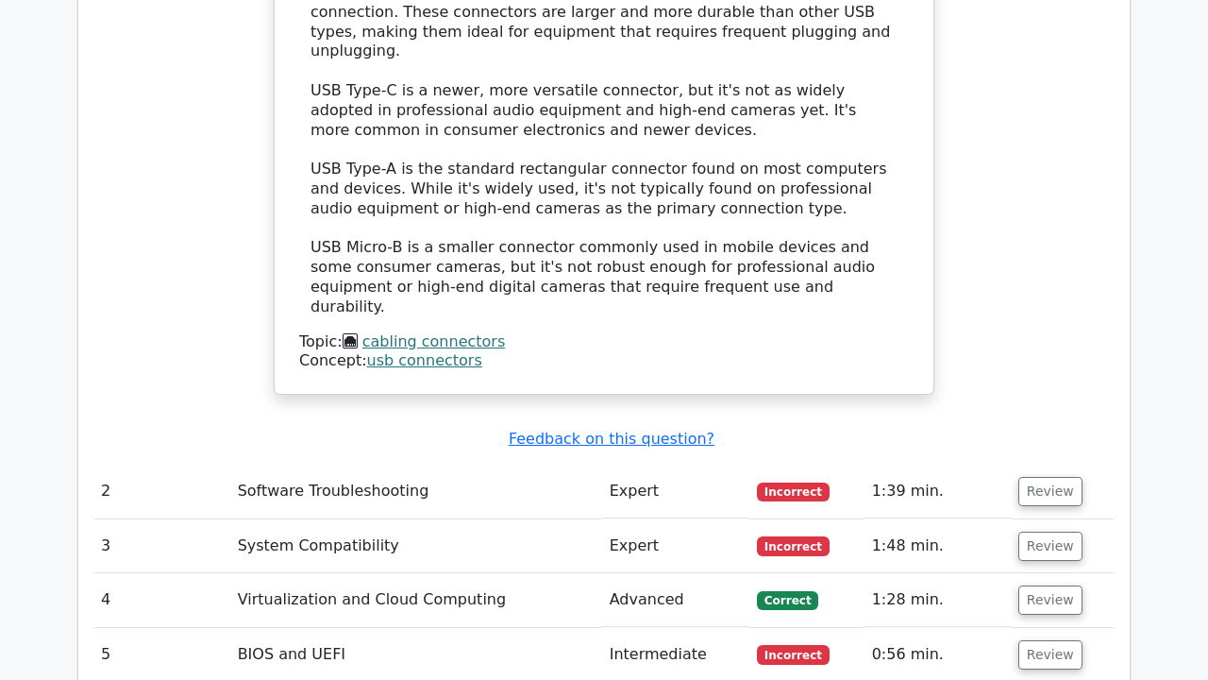
scroll to position [2120, 0]
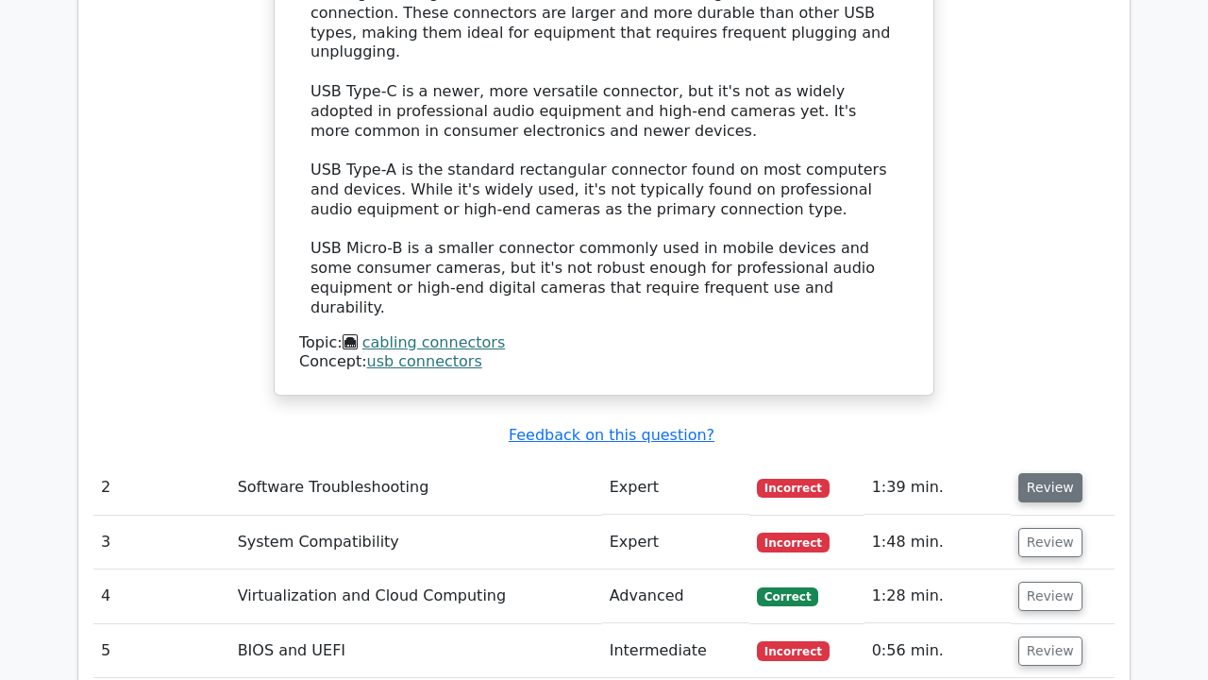
click at [1041, 473] on button "Review" at bounding box center [1050, 487] width 64 height 29
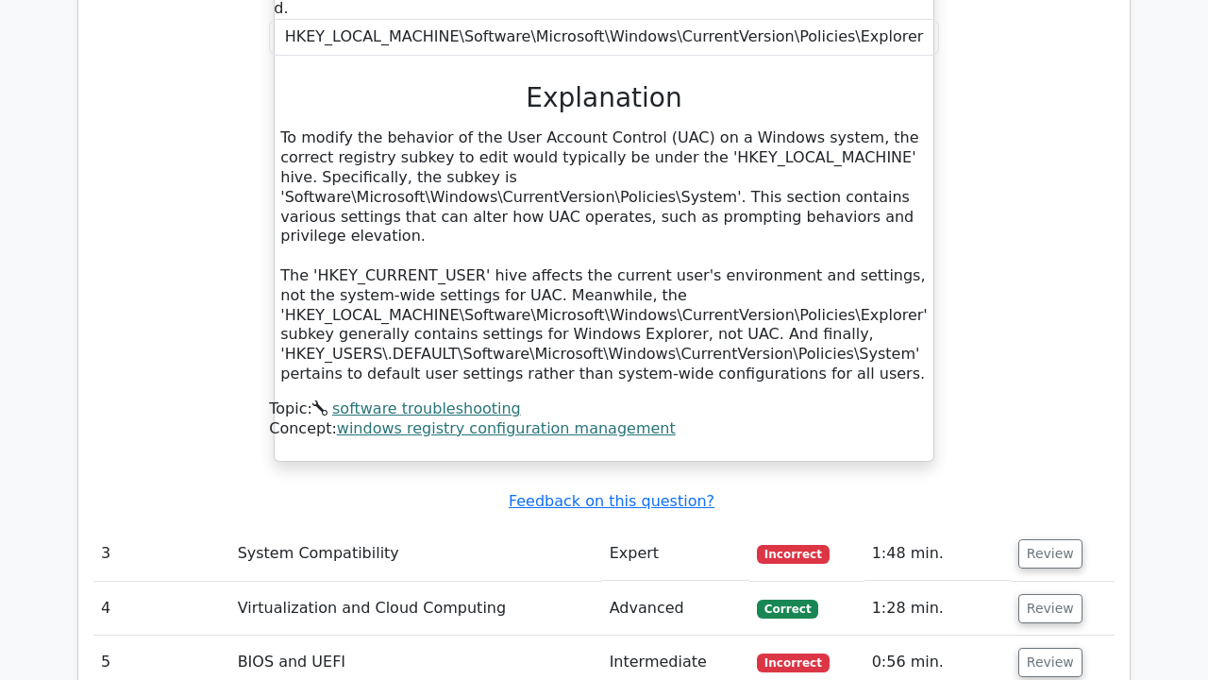
scroll to position [2915, 0]
click at [1036, 539] on button "Review" at bounding box center [1050, 553] width 64 height 29
click at [1030, 539] on button "Review" at bounding box center [1050, 553] width 64 height 29
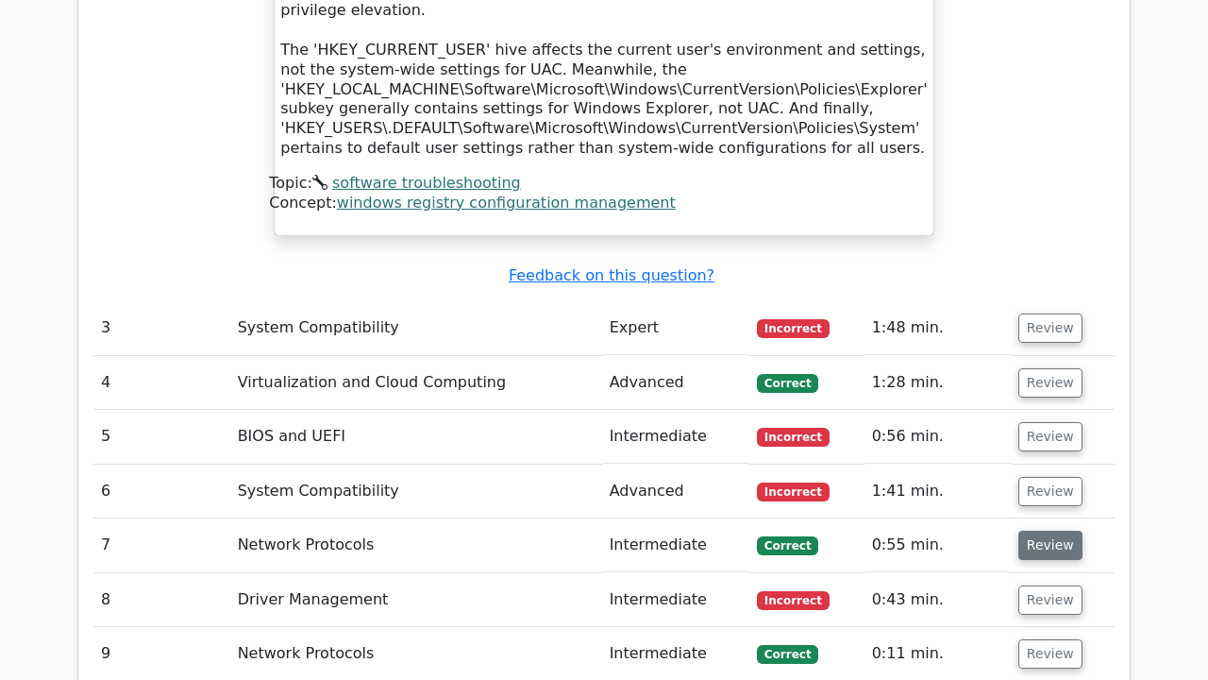
scroll to position [3139, 0]
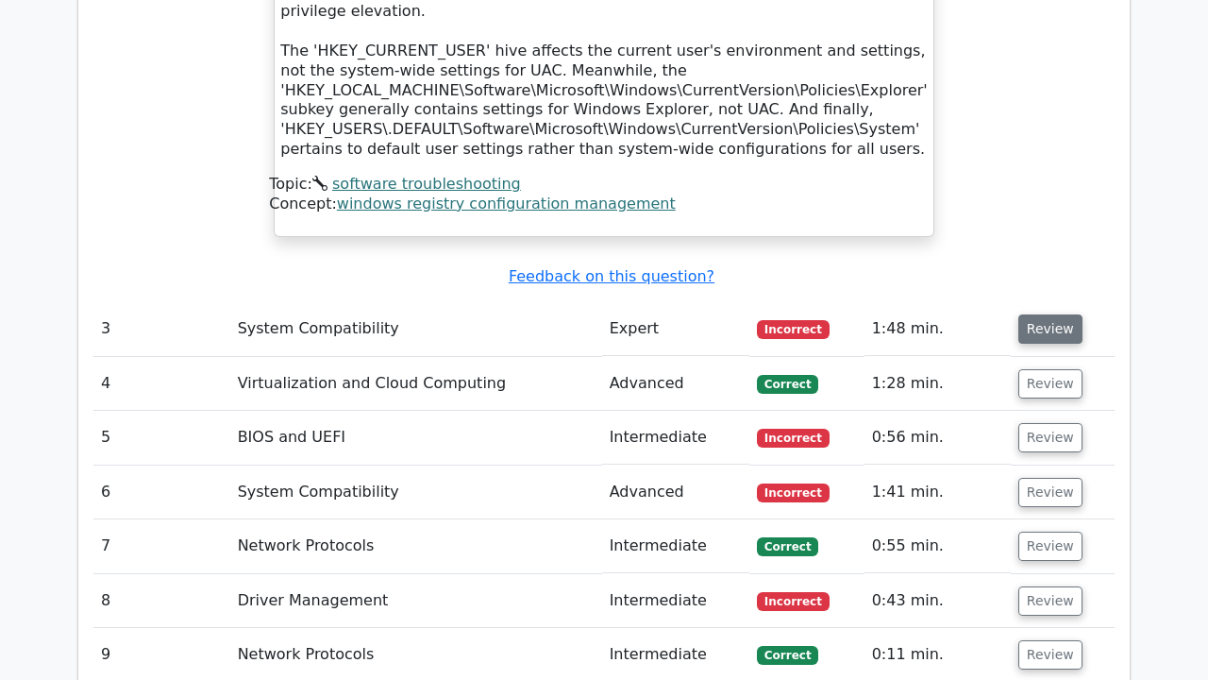
click at [1051, 314] on button "Review" at bounding box center [1050, 328] width 64 height 29
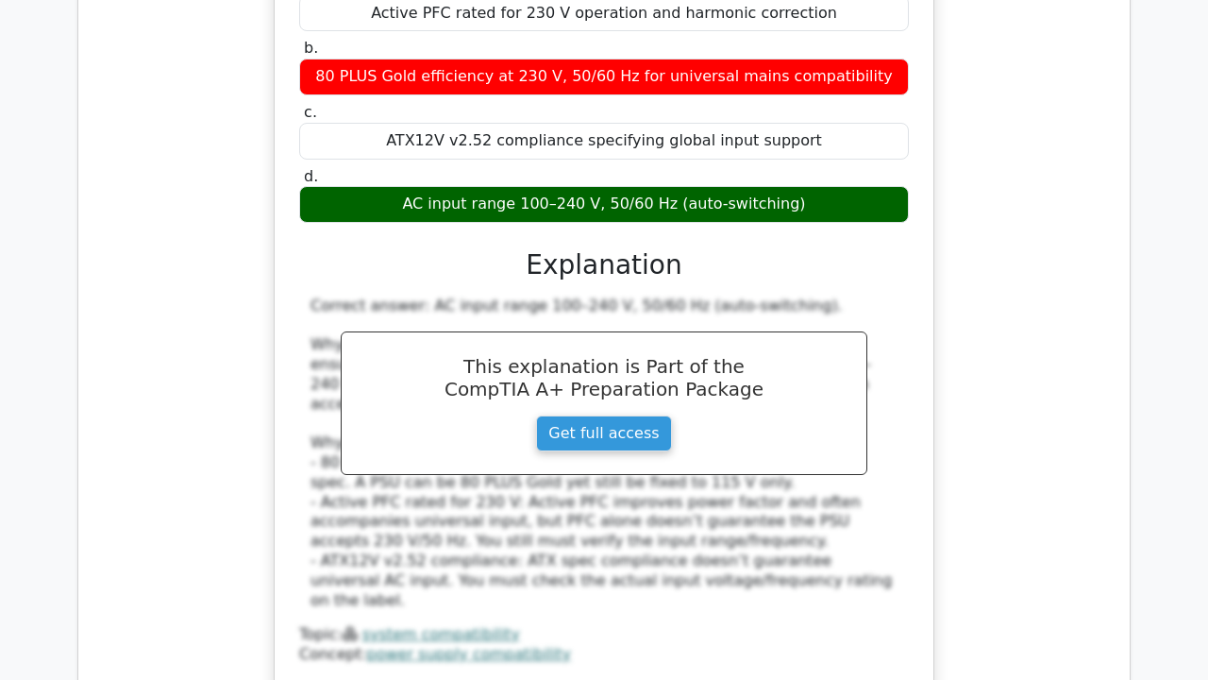
scroll to position [4107, 0]
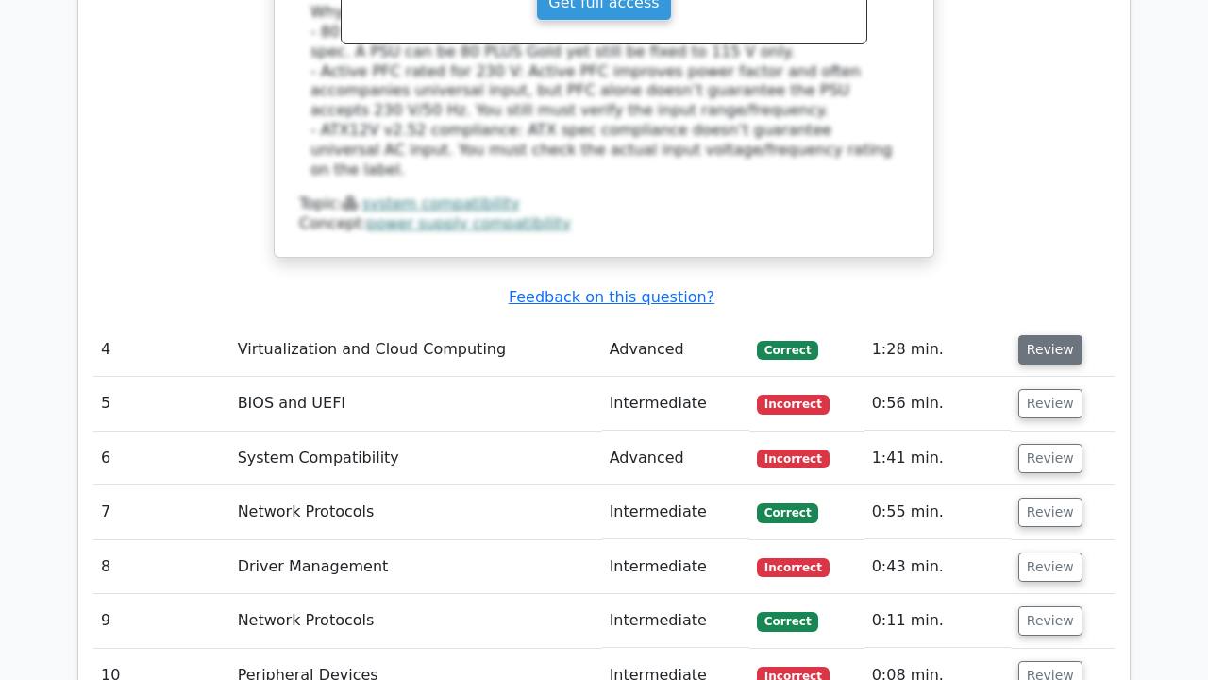
click at [1064, 335] on button "Review" at bounding box center [1050, 349] width 64 height 29
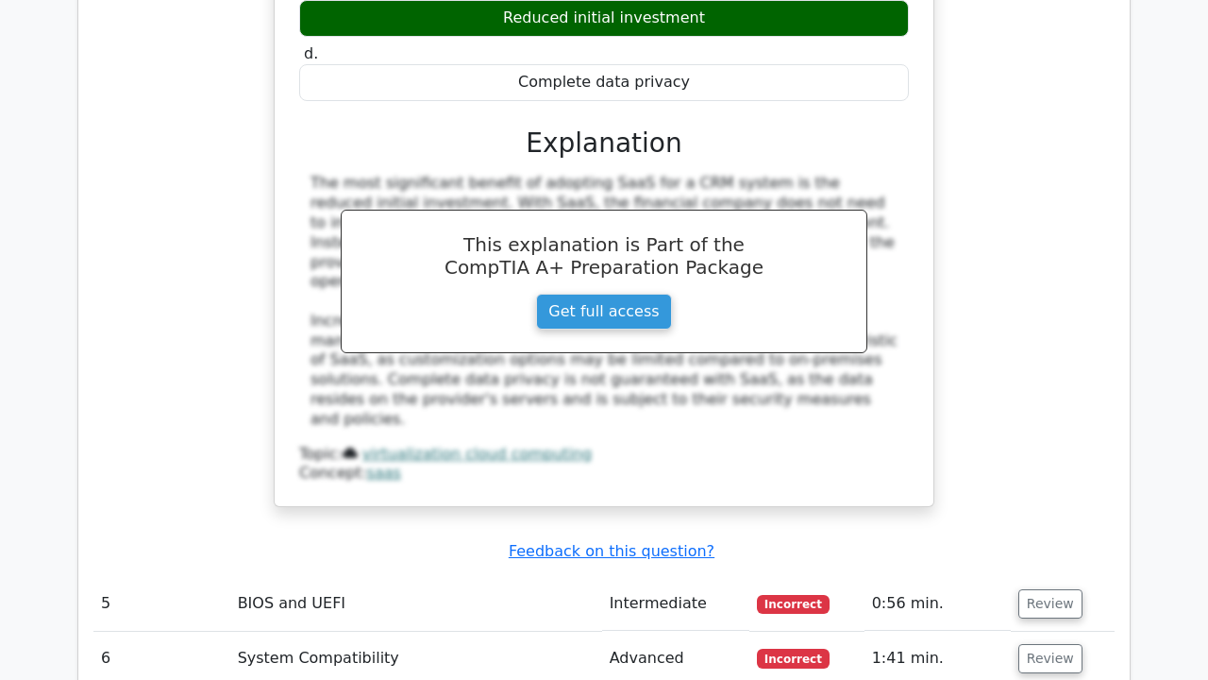
scroll to position [4743, 0]
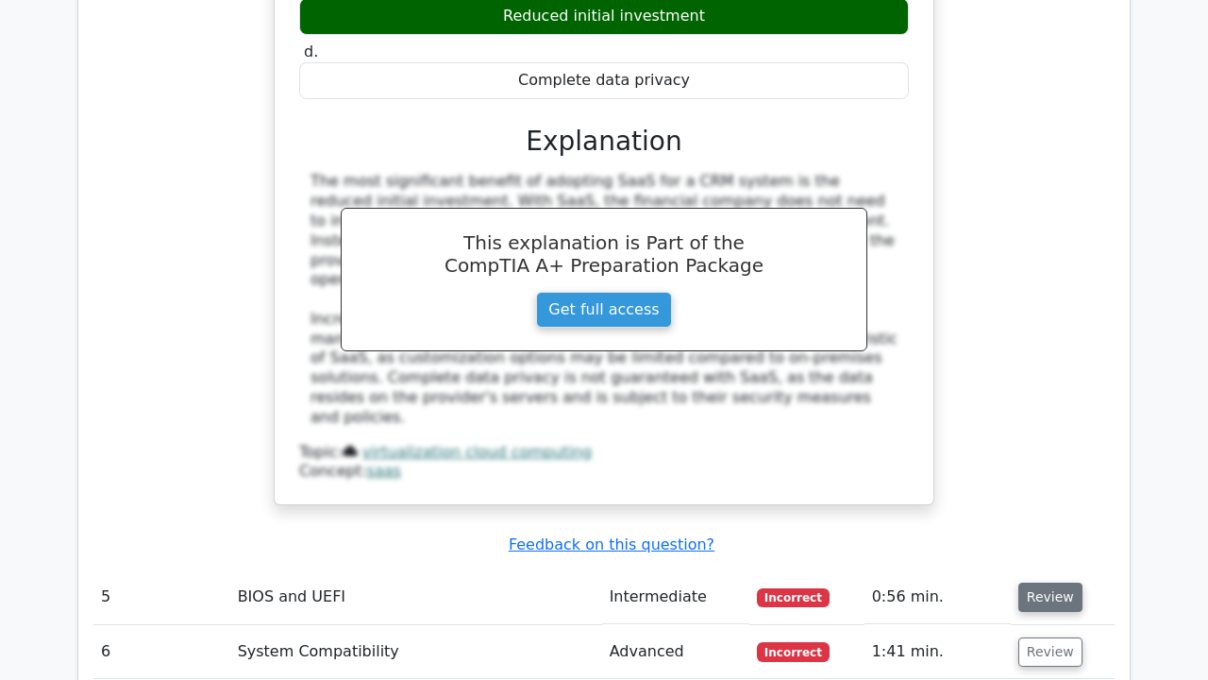
click at [1024, 582] on button "Review" at bounding box center [1050, 596] width 64 height 29
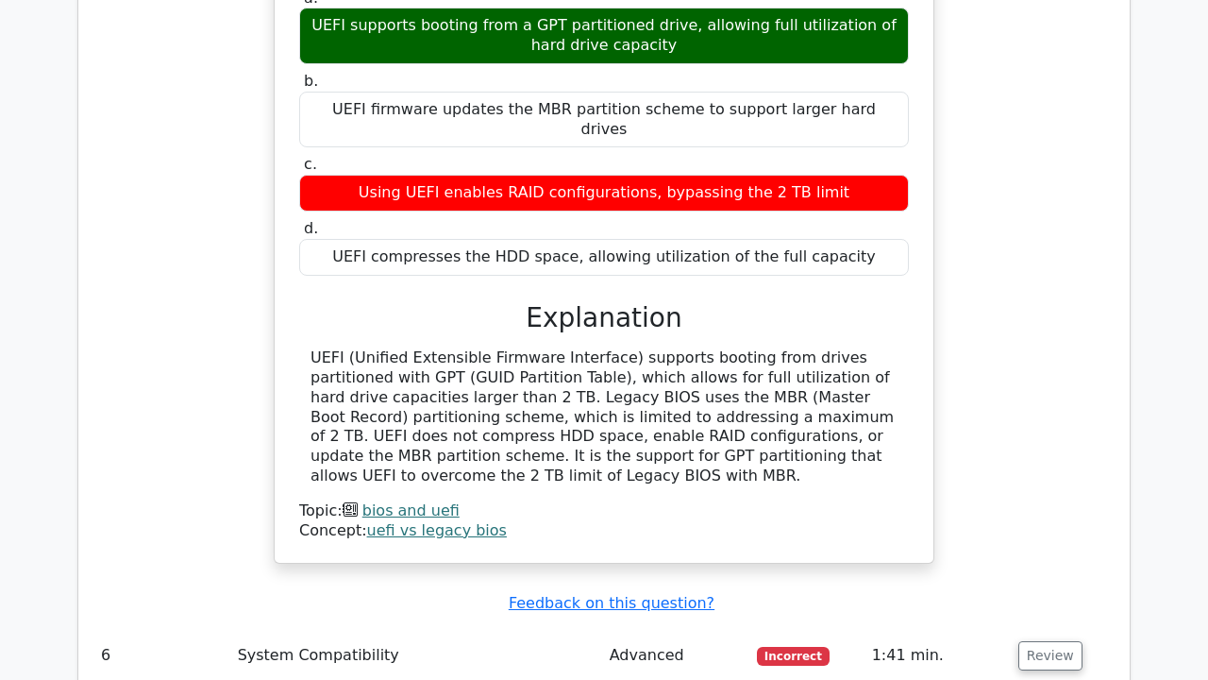
scroll to position [5469, 0]
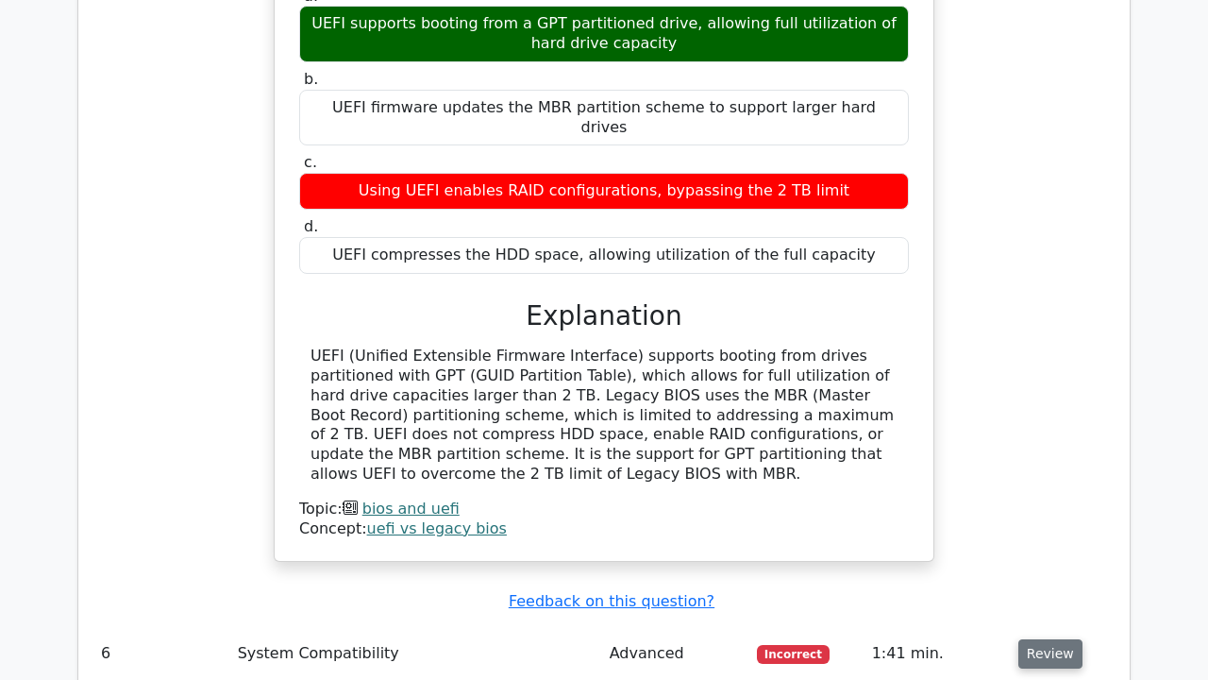
click at [1029, 639] on button "Review" at bounding box center [1050, 653] width 64 height 29
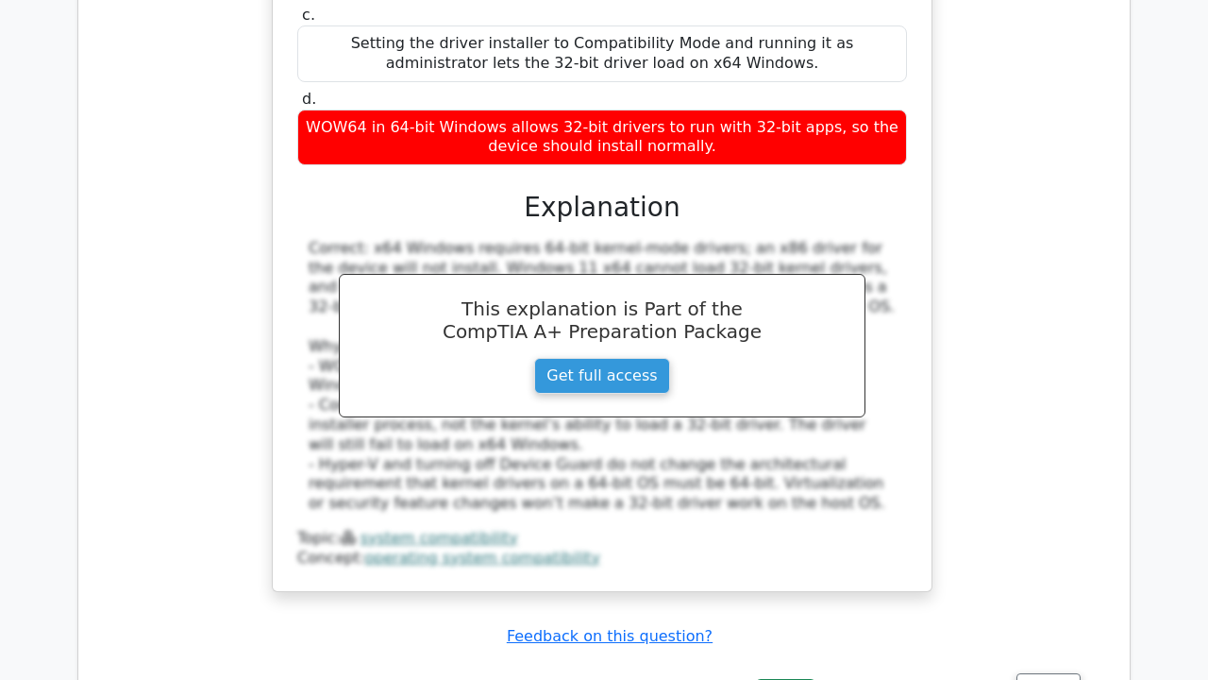
scroll to position [6464, 0]
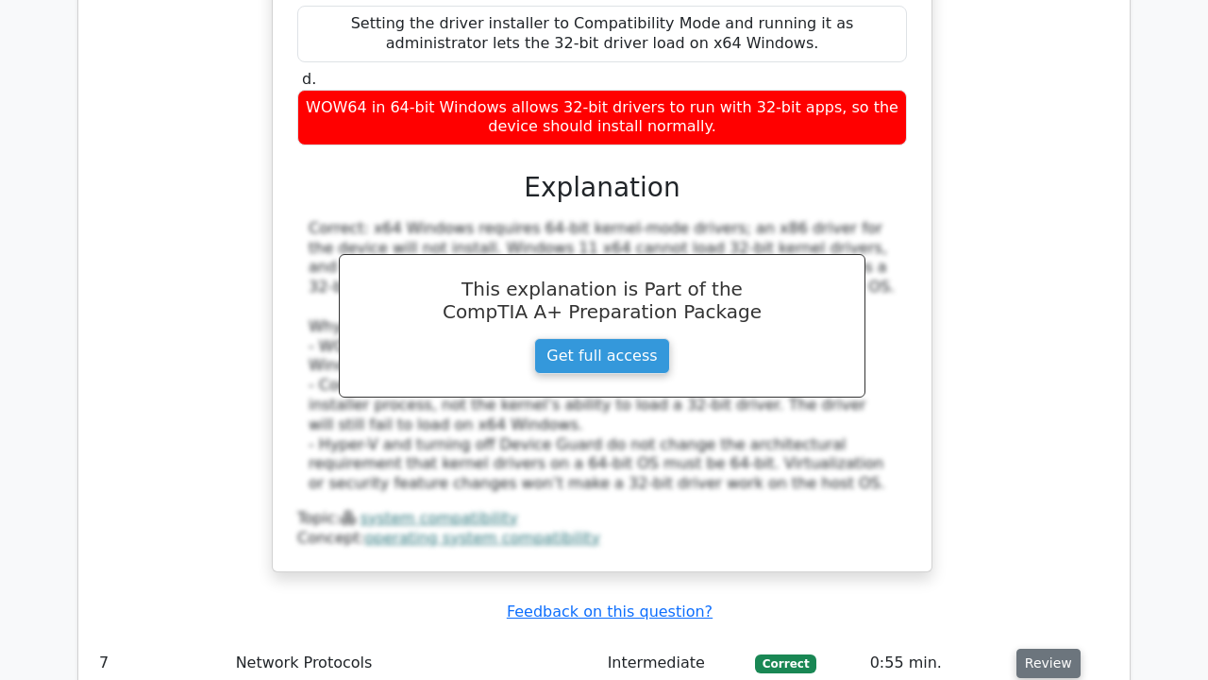
click at [1051, 648] on button "Review" at bounding box center [1049, 662] width 64 height 29
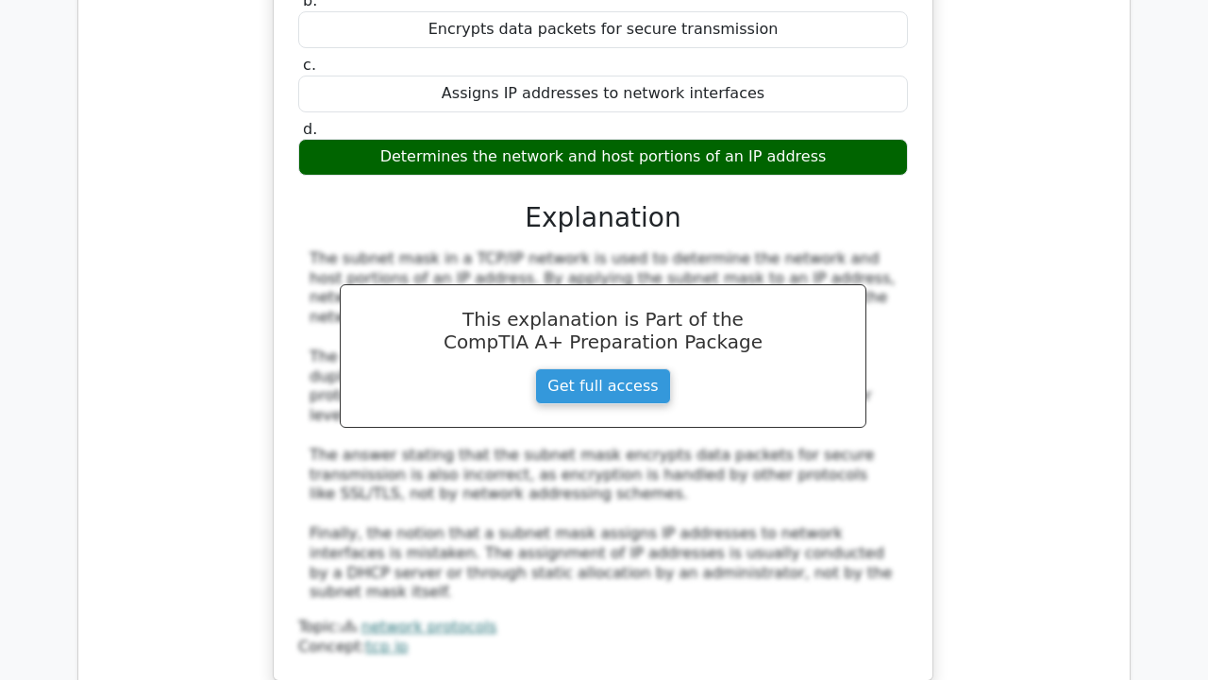
scroll to position [7328, 0]
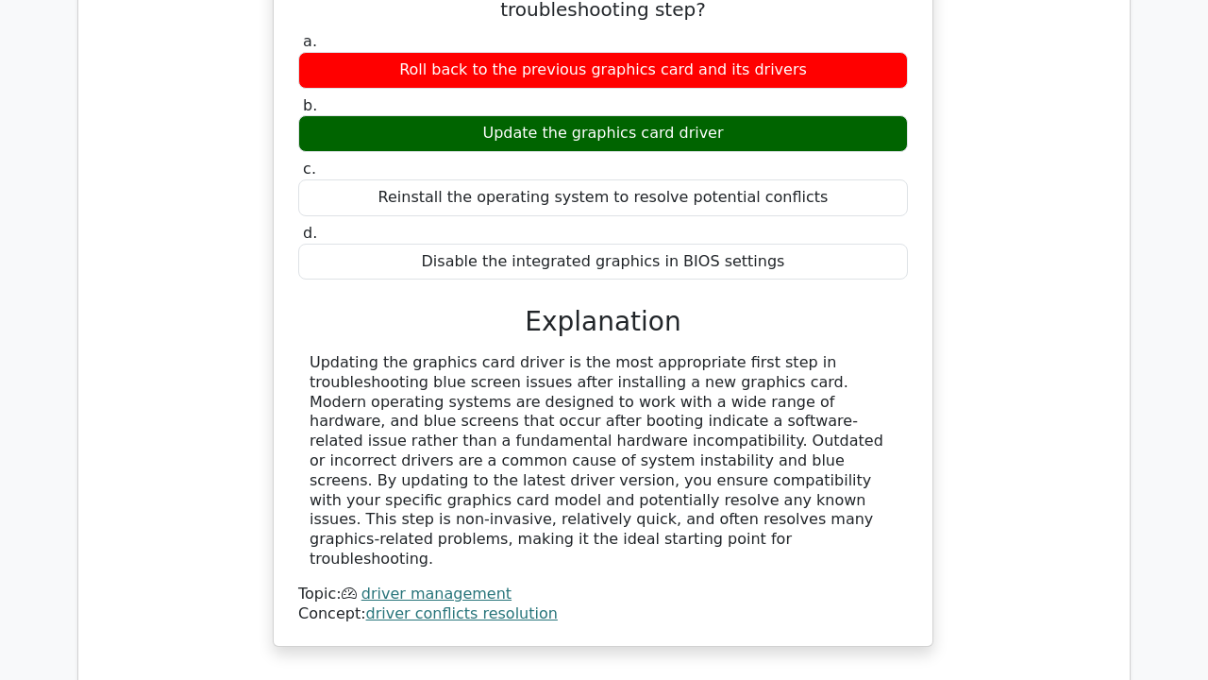
scroll to position [8220, 0]
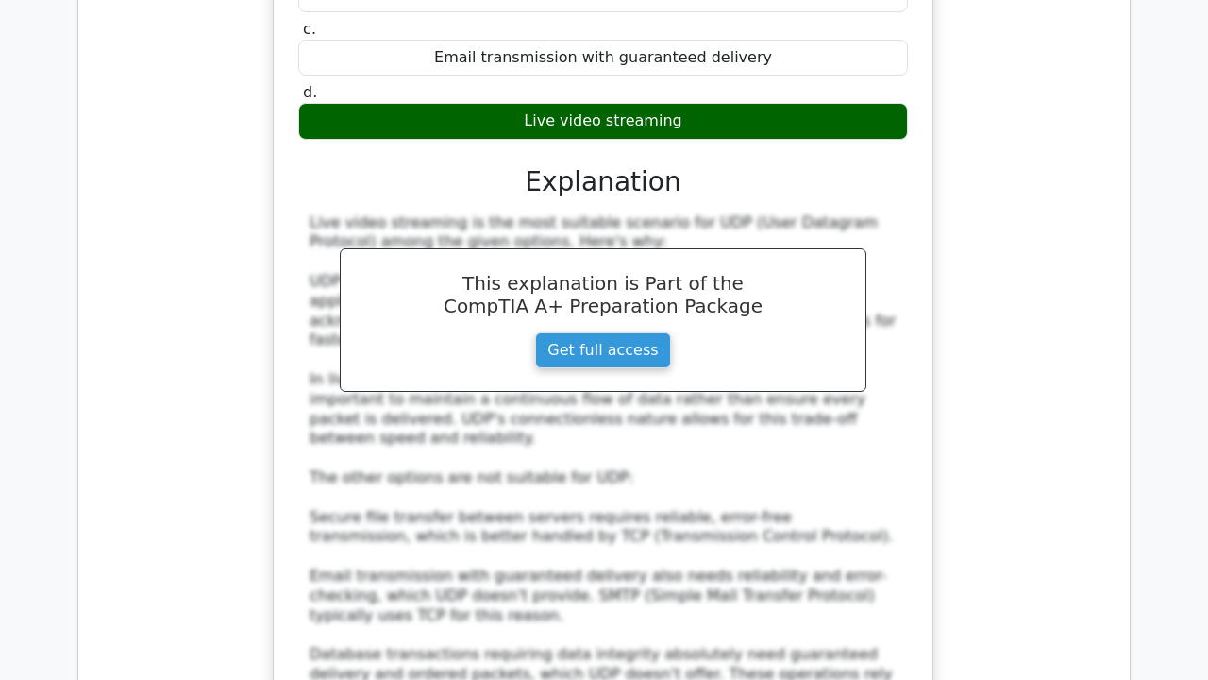
scroll to position [9328, 0]
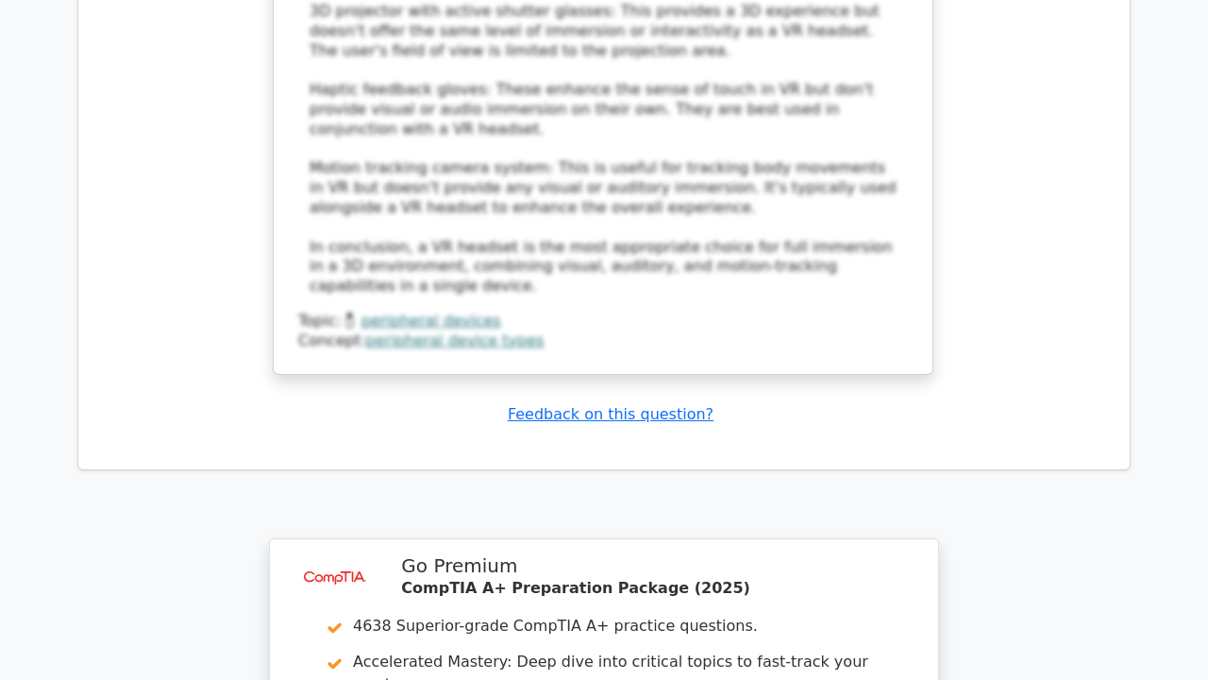
scroll to position [10900, 0]
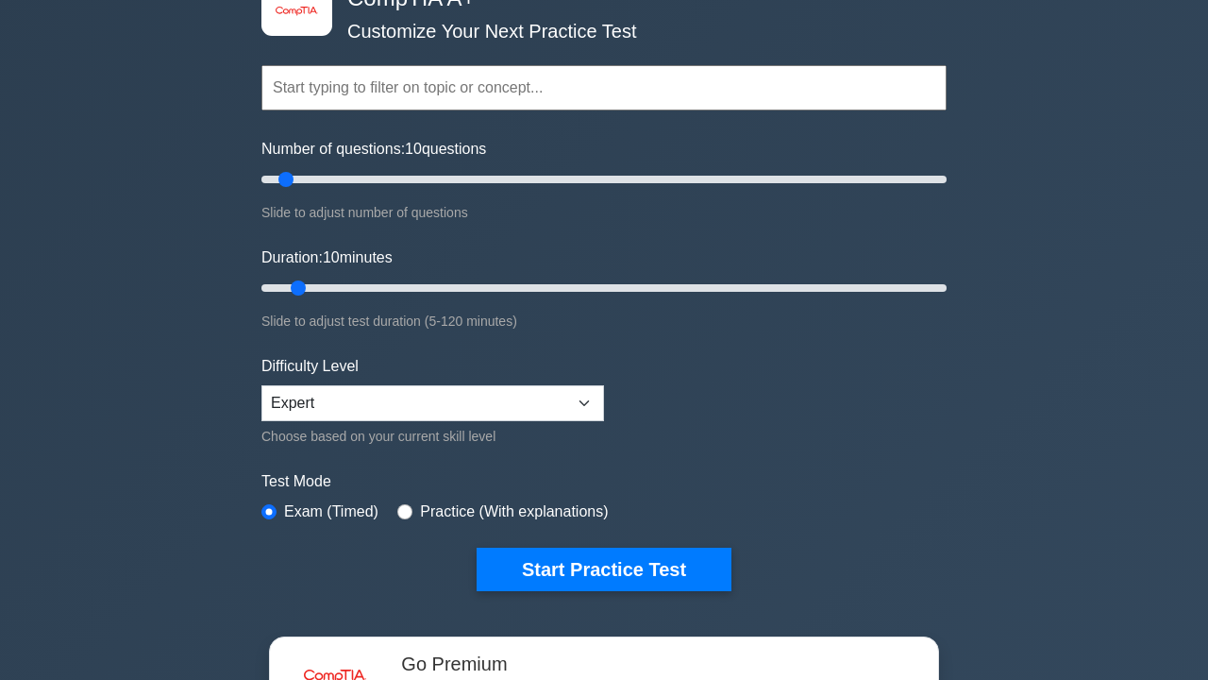
scroll to position [122, 0]
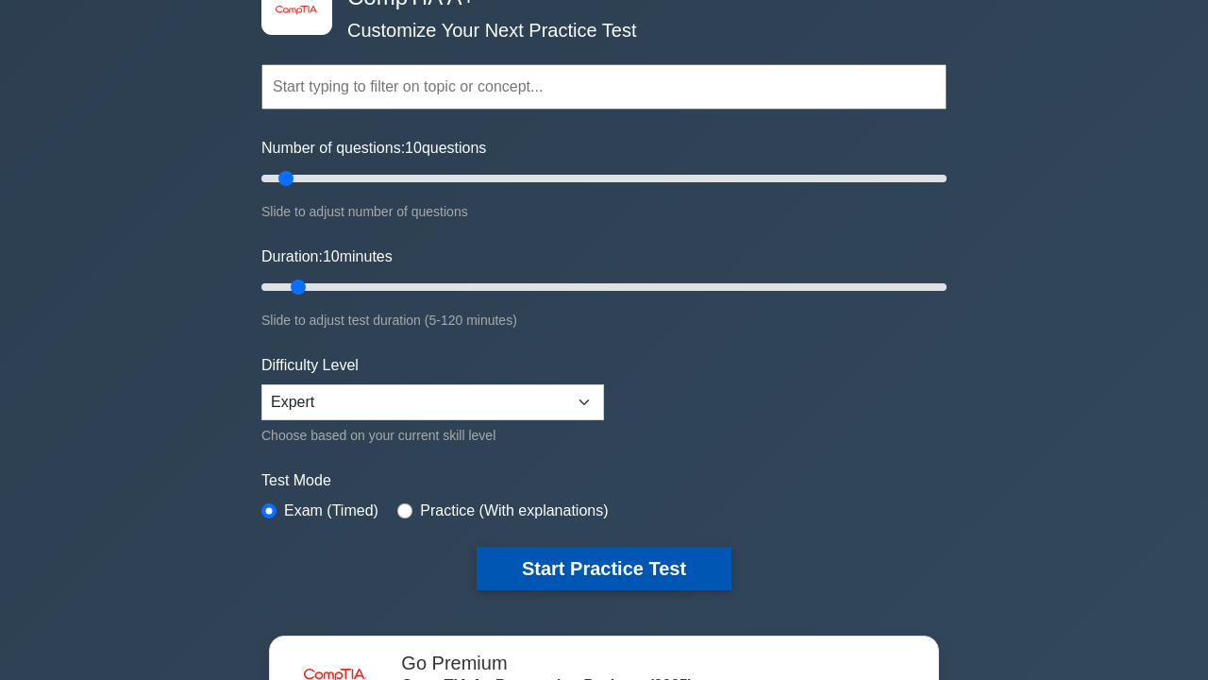
click at [564, 563] on button "Start Practice Test" at bounding box center [604, 568] width 255 height 43
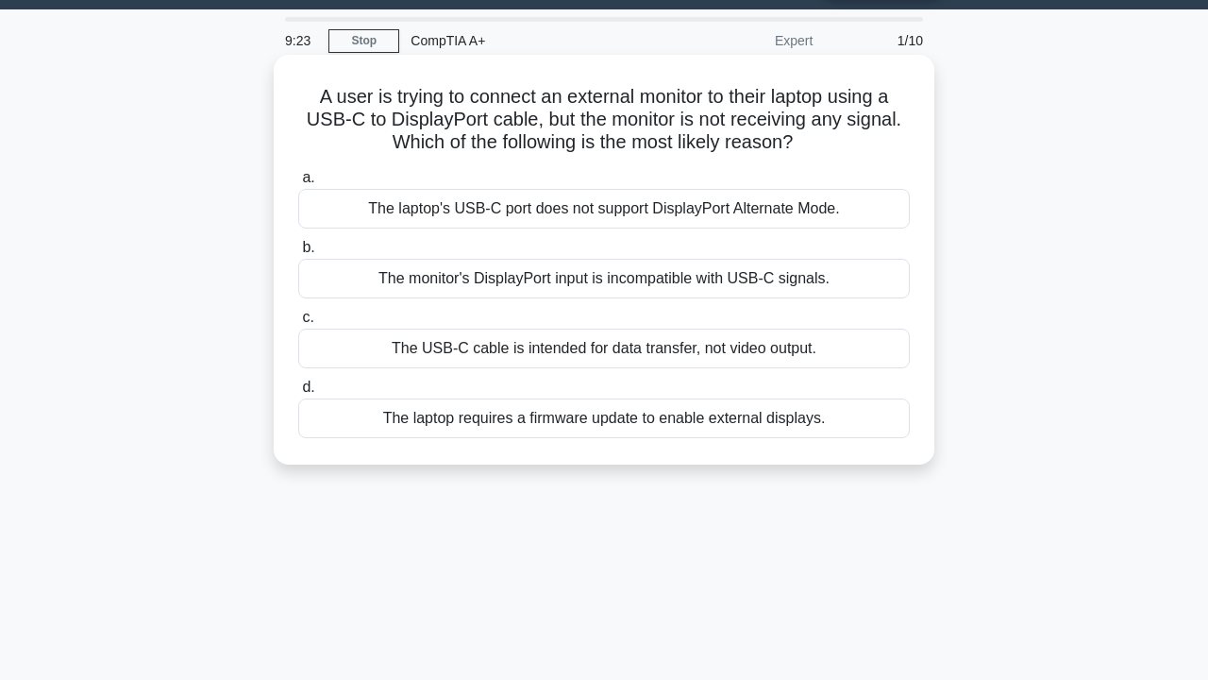
scroll to position [53, 0]
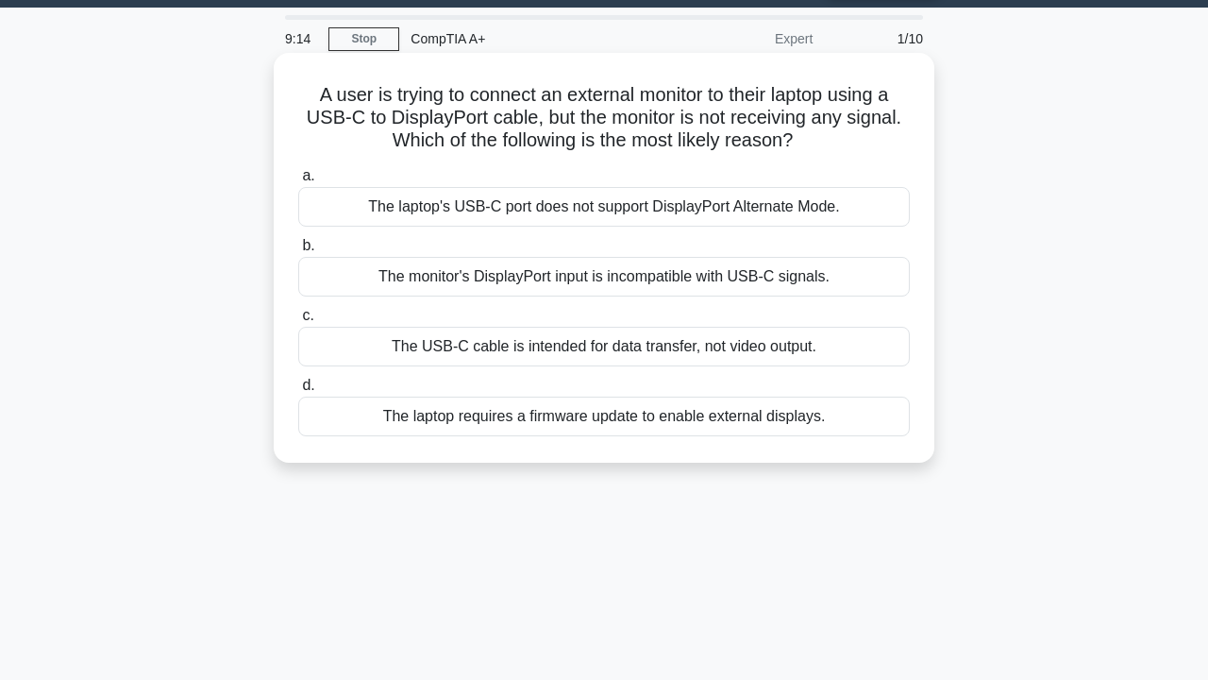
click at [719, 427] on div "The laptop requires a firmware update to enable external displays." at bounding box center [604, 416] width 612 height 40
click at [298, 392] on input "d. The laptop requires a firmware update to enable external displays." at bounding box center [298, 385] width 0 height 12
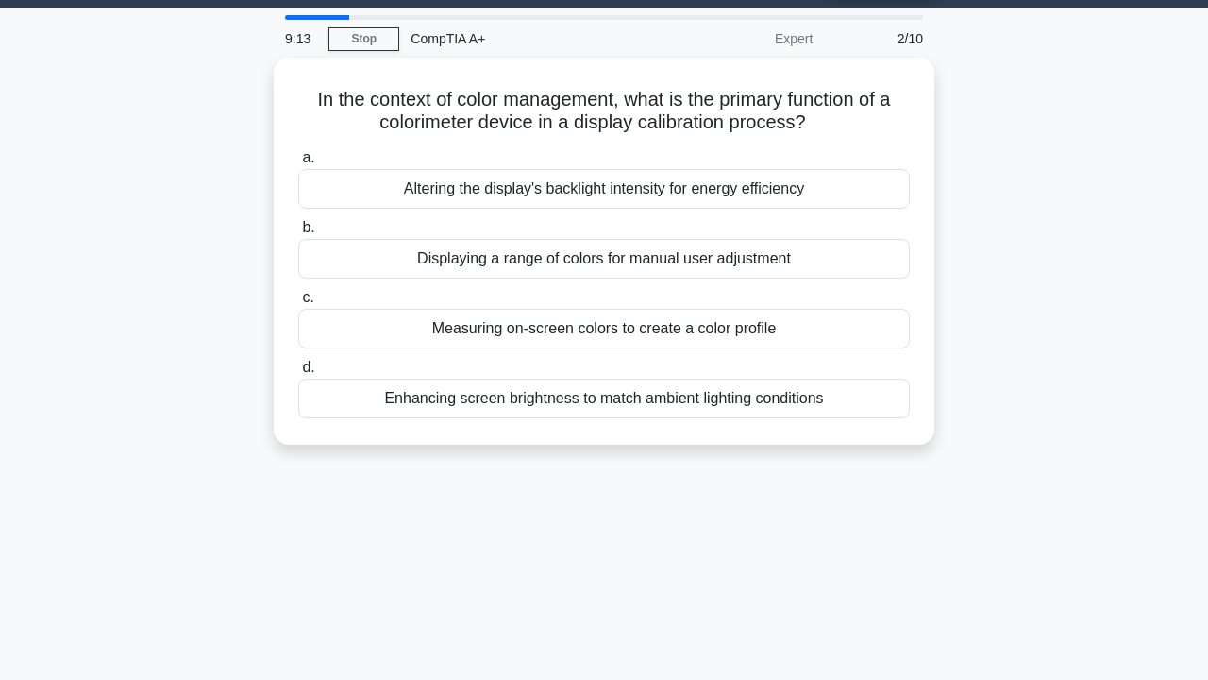
scroll to position [0, 0]
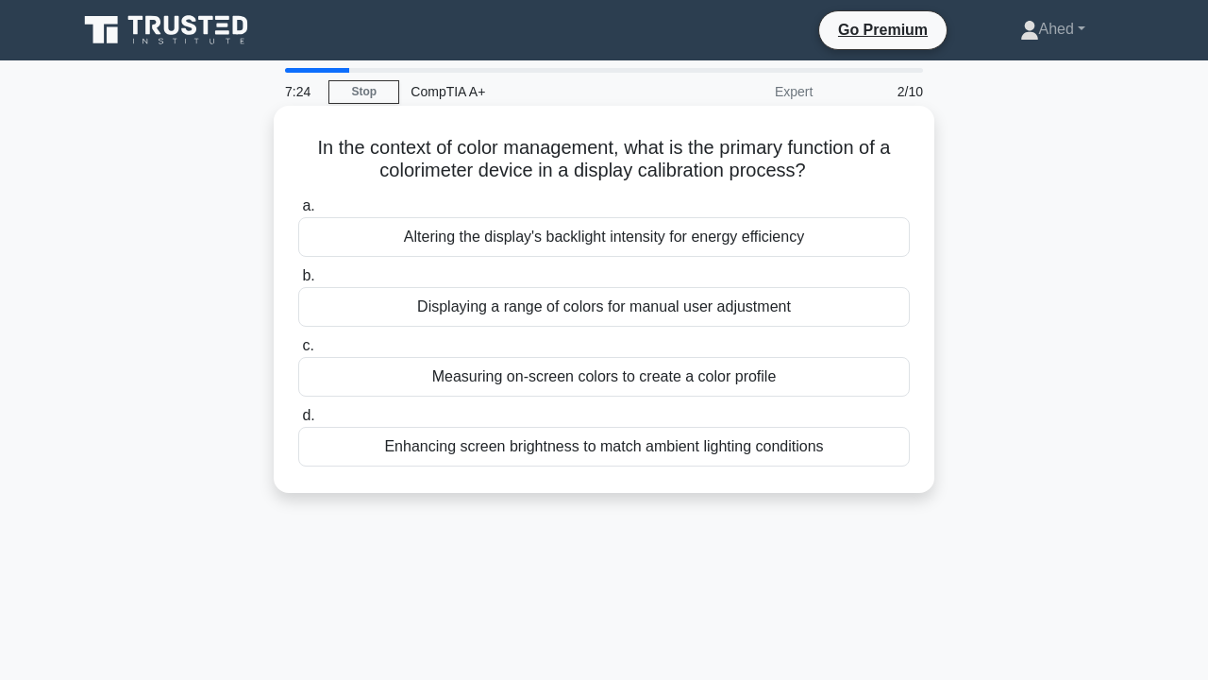
click at [638, 388] on div "Measuring on-screen colors to create a color profile" at bounding box center [604, 377] width 612 height 40
click at [298, 352] on input "c. Measuring on-screen colors to create a color profile" at bounding box center [298, 346] width 0 height 12
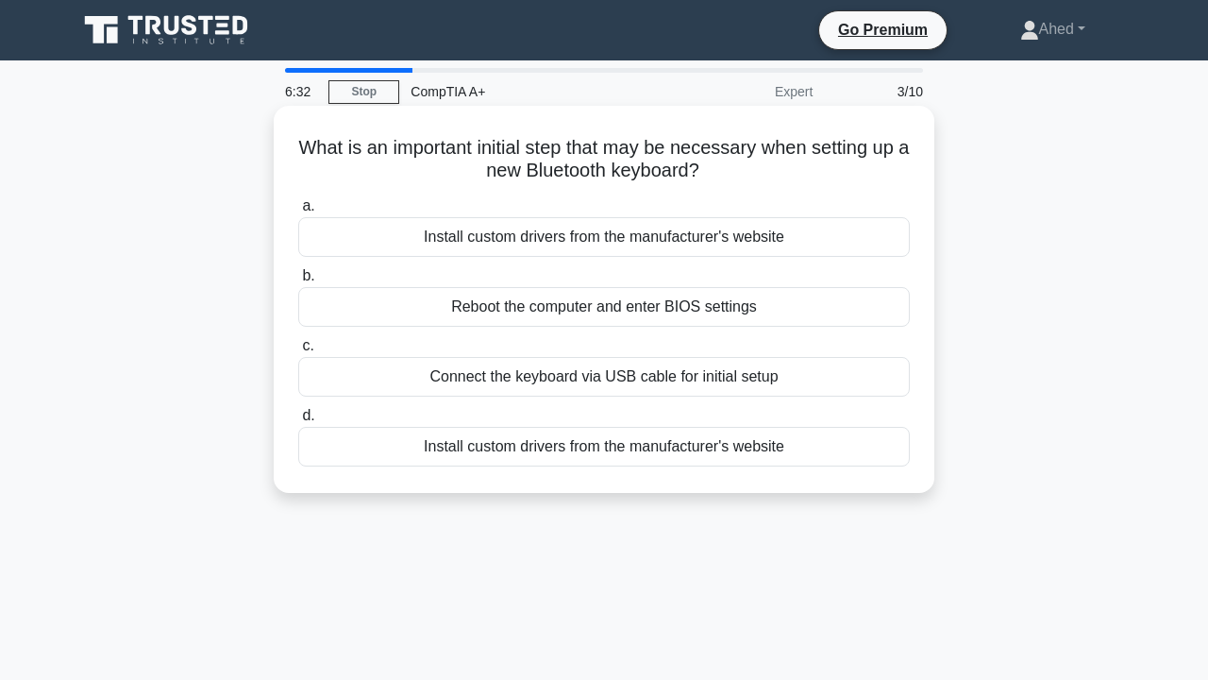
click at [658, 317] on div "Reboot the computer and enter BIOS settings" at bounding box center [604, 307] width 612 height 40
click at [298, 282] on input "b. Reboot the computer and enter BIOS settings" at bounding box center [298, 276] width 0 height 12
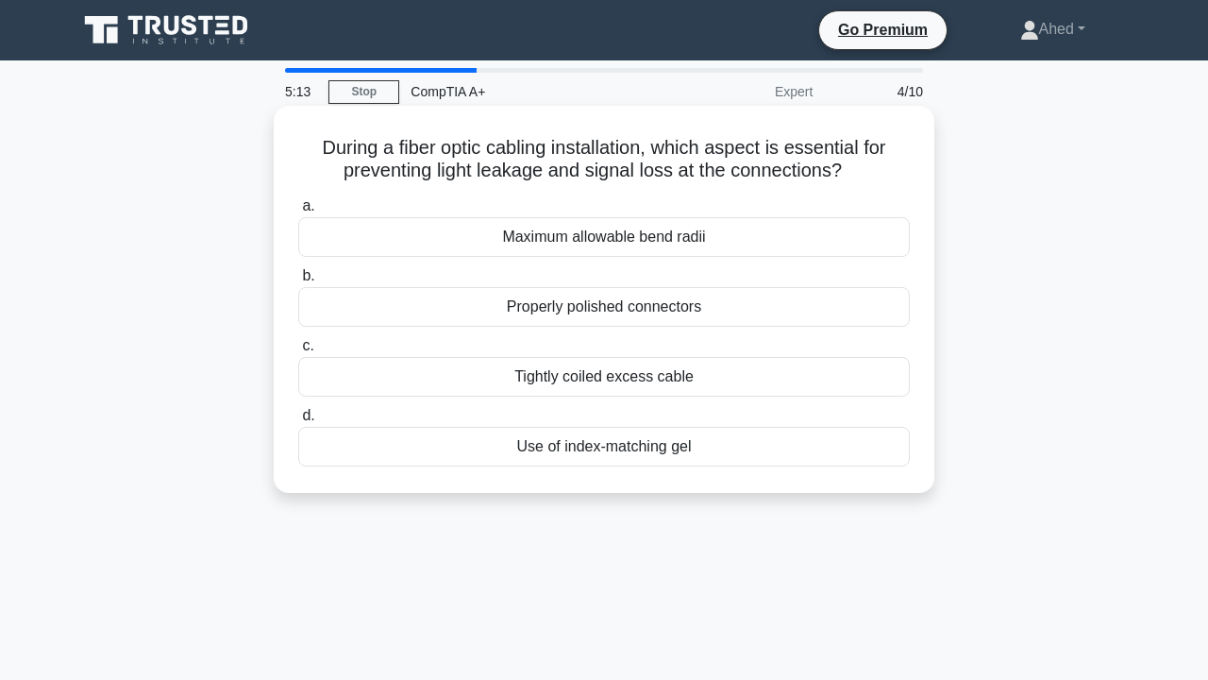
click at [673, 452] on div "Use of index-matching gel" at bounding box center [604, 447] width 612 height 40
click at [298, 422] on input "d. Use of index-matching gel" at bounding box center [298, 416] width 0 height 12
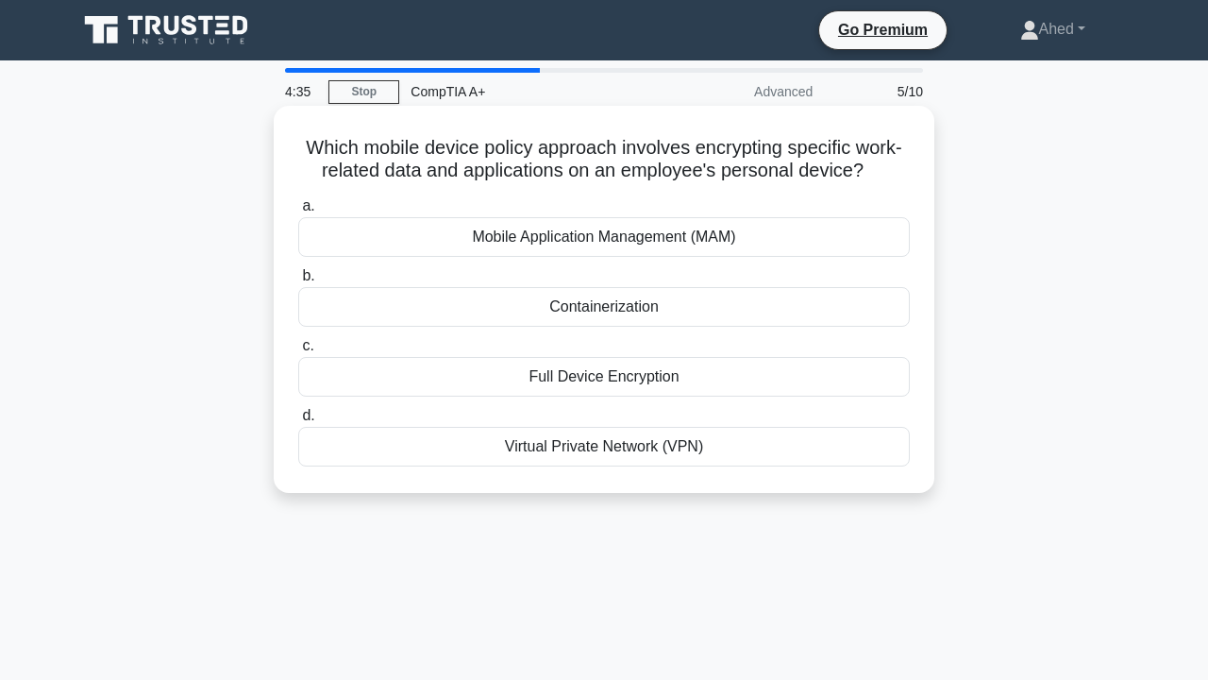
click at [718, 231] on div "Mobile Application Management (MAM)" at bounding box center [604, 237] width 612 height 40
click at [298, 212] on input "a. Mobile Application Management (MAM)" at bounding box center [298, 206] width 0 height 12
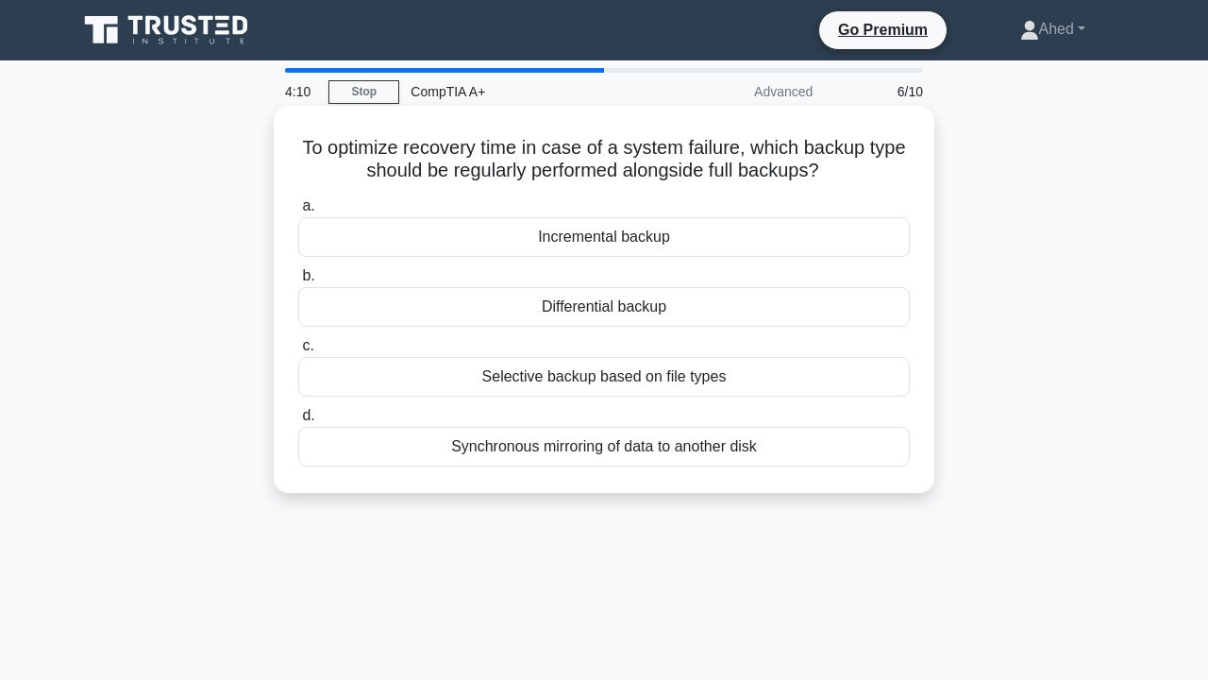
click at [623, 455] on div "Synchronous mirroring of data to another disk" at bounding box center [604, 447] width 612 height 40
click at [298, 422] on input "d. Synchronous mirroring of data to another disk" at bounding box center [298, 416] width 0 height 12
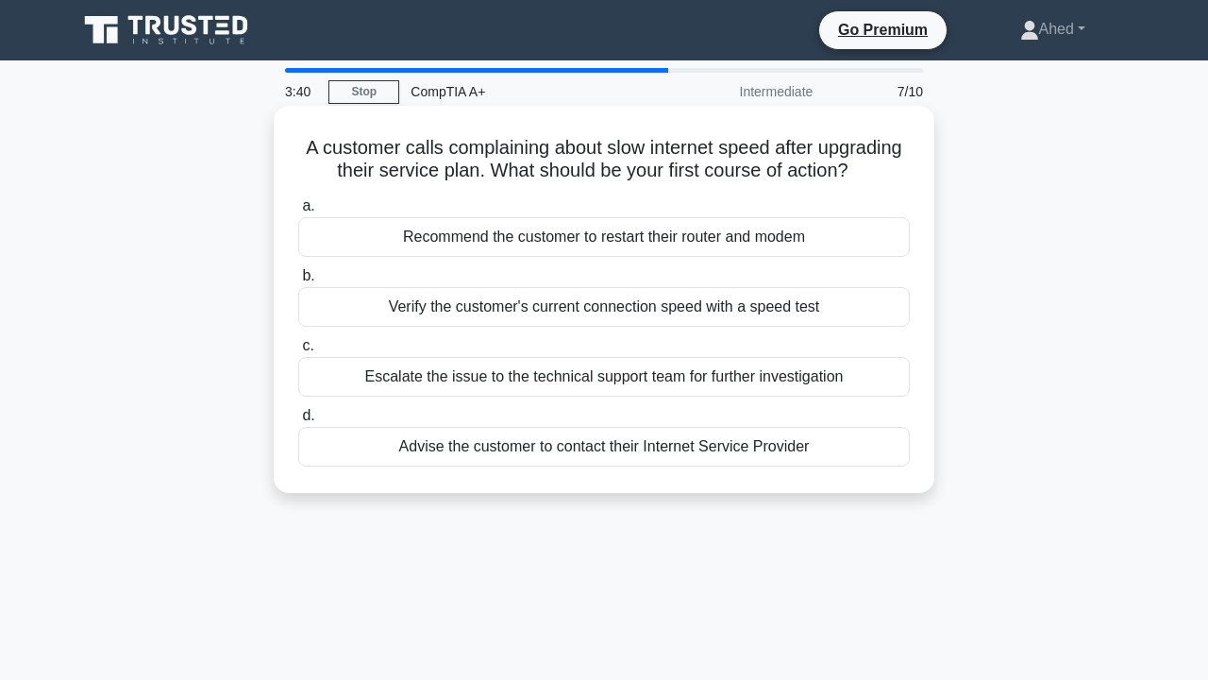
click at [702, 252] on div "Recommend the customer to restart their router and modem" at bounding box center [604, 237] width 612 height 40
click at [298, 212] on input "a. Recommend the customer to restart their router and modem" at bounding box center [298, 206] width 0 height 12
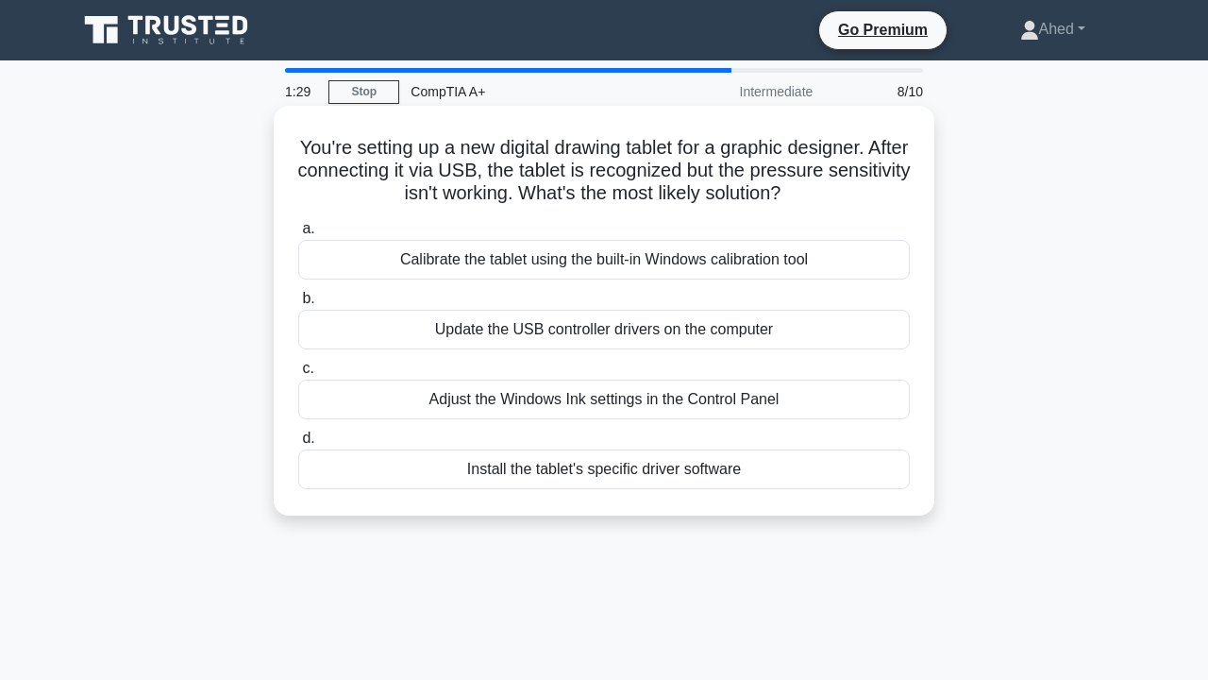
click at [567, 268] on div "Calibrate the tablet using the built-in Windows calibration tool" at bounding box center [604, 260] width 612 height 40
click at [298, 235] on input "a. Calibrate the tablet using the built-in Windows calibration tool" at bounding box center [298, 229] width 0 height 12
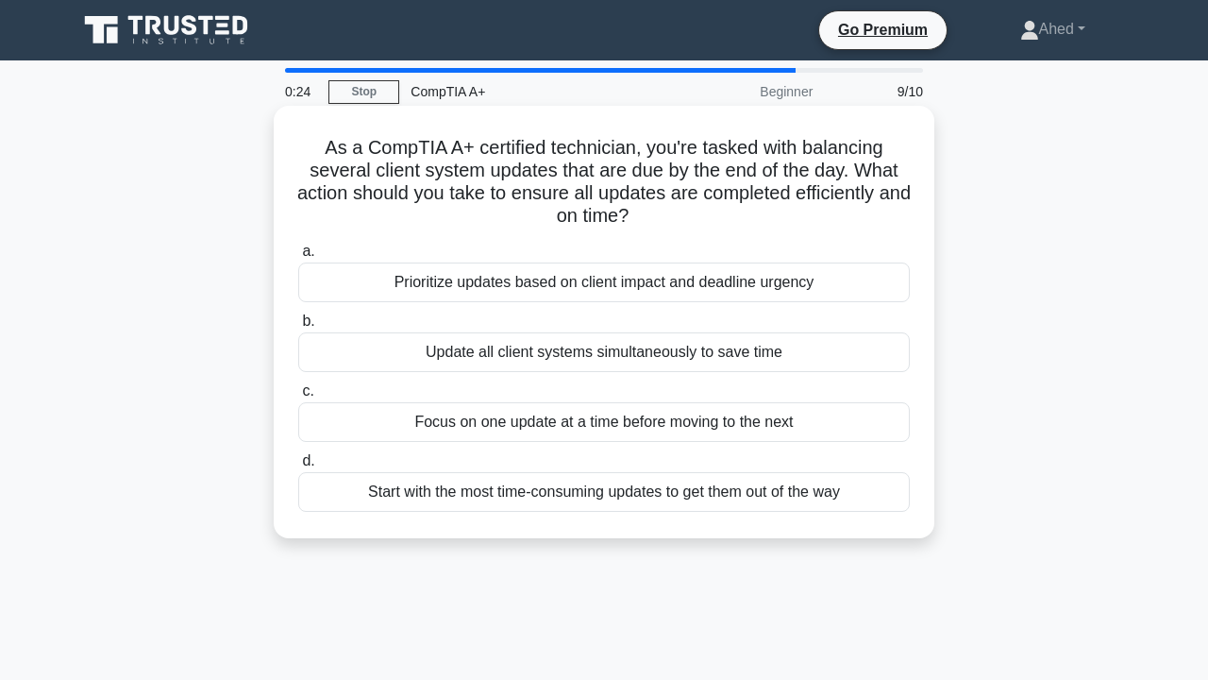
click at [706, 357] on div "Update all client systems simultaneously to save time" at bounding box center [604, 352] width 612 height 40
click at [298, 328] on input "b. Update all client systems simultaneously to save time" at bounding box center [298, 321] width 0 height 12
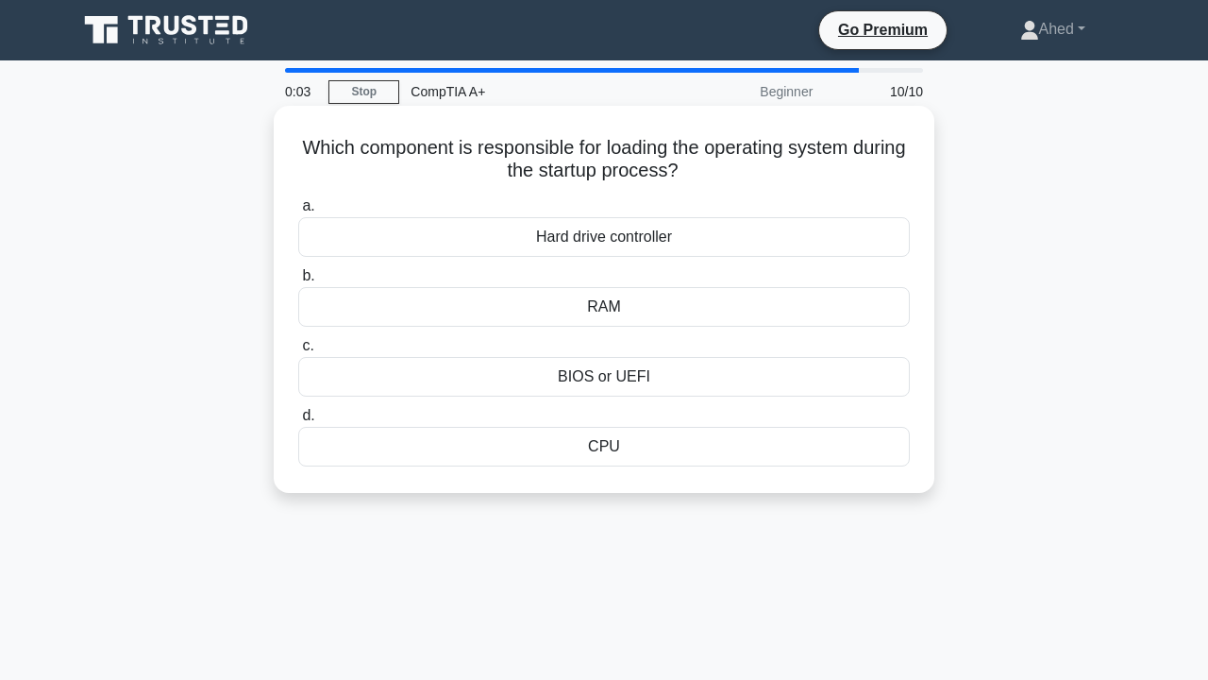
click at [777, 304] on div "RAM" at bounding box center [604, 307] width 612 height 40
click at [298, 282] on input "b. RAM" at bounding box center [298, 276] width 0 height 12
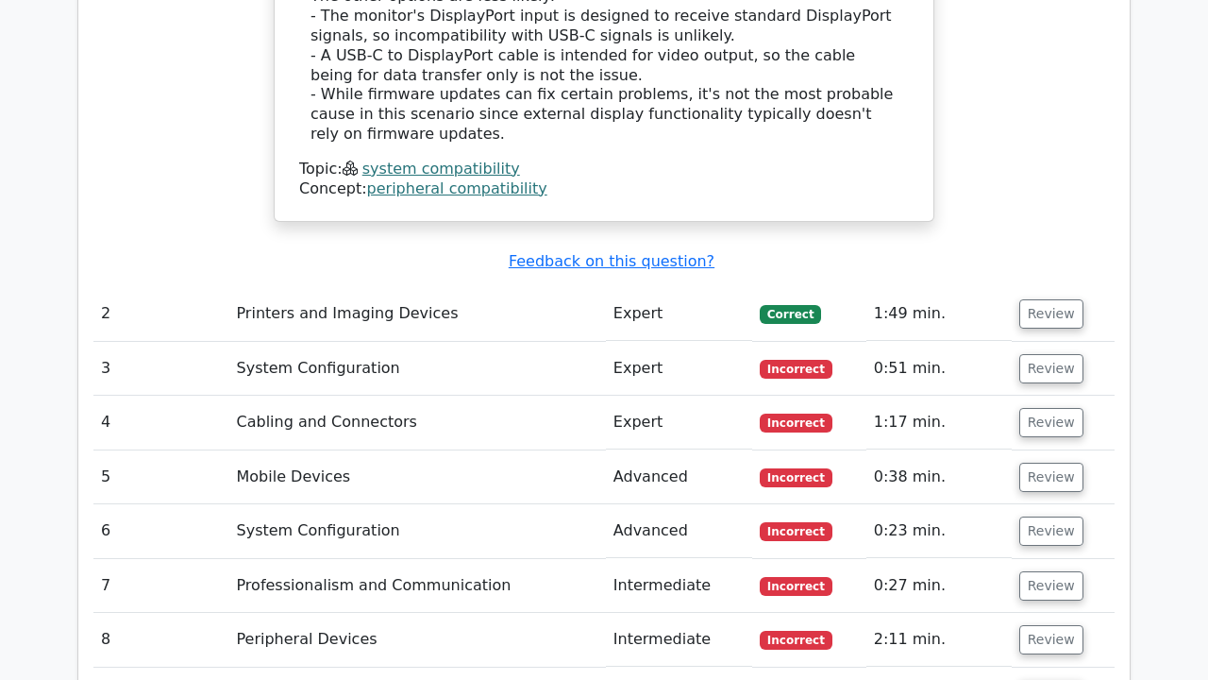
scroll to position [2177, 0]
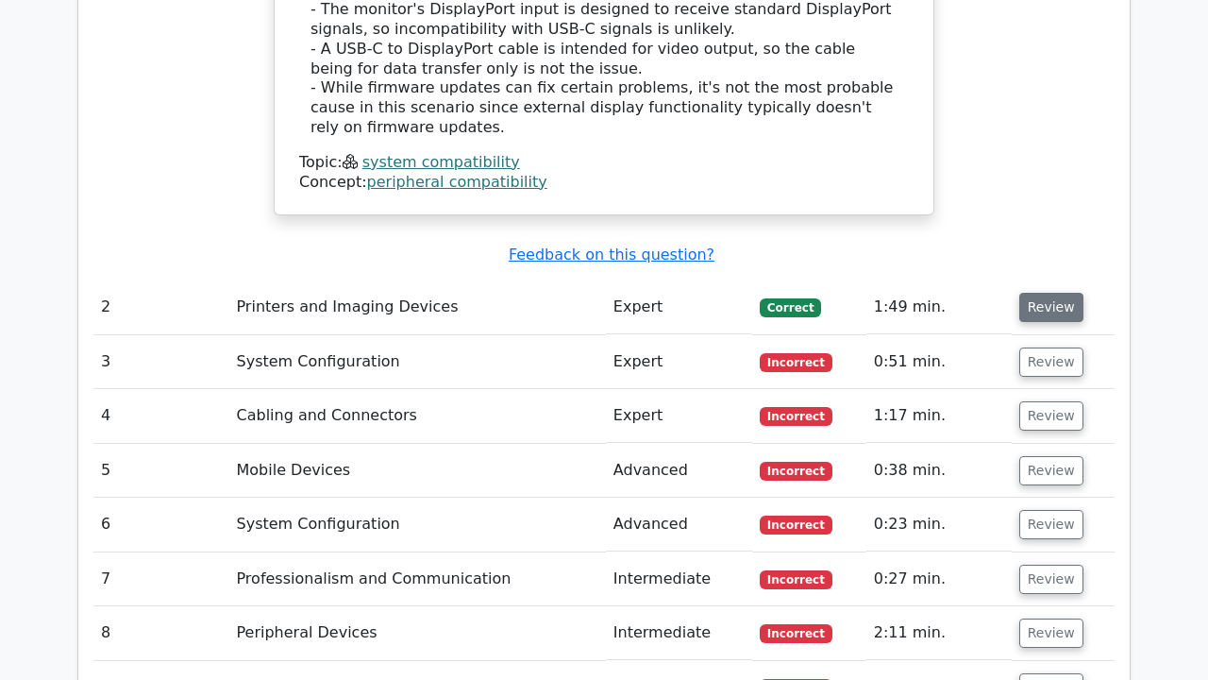
click at [1045, 293] on button "Review" at bounding box center [1051, 307] width 64 height 29
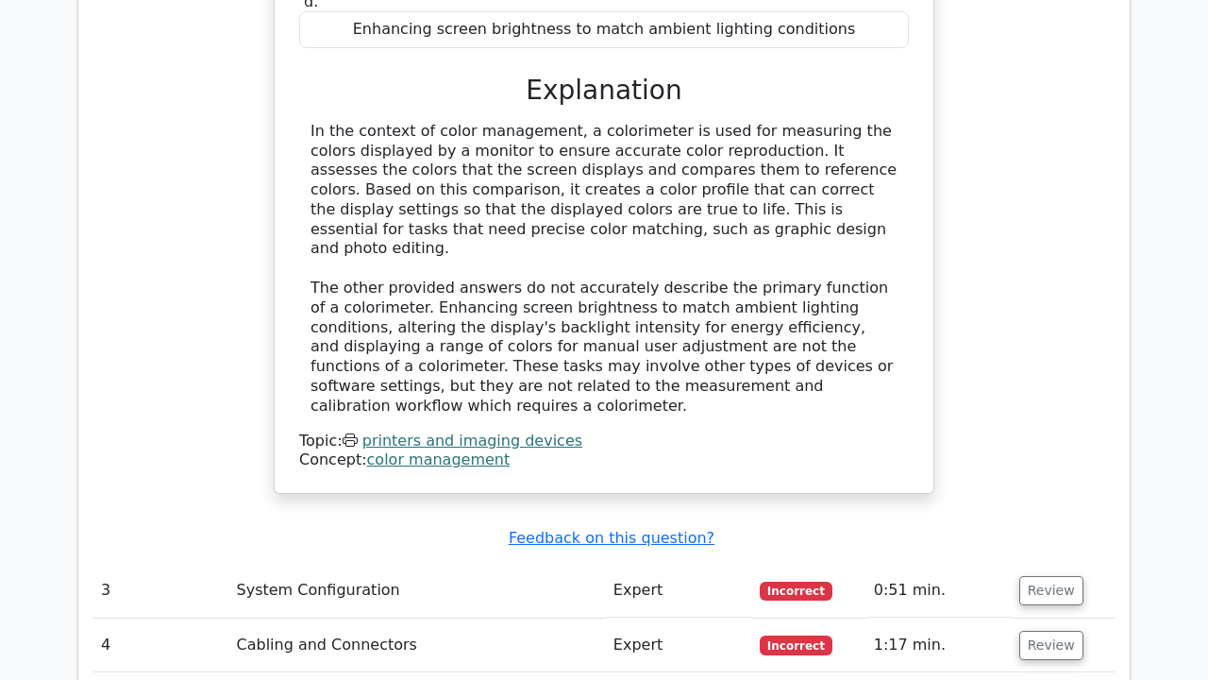
scroll to position [2801, 0]
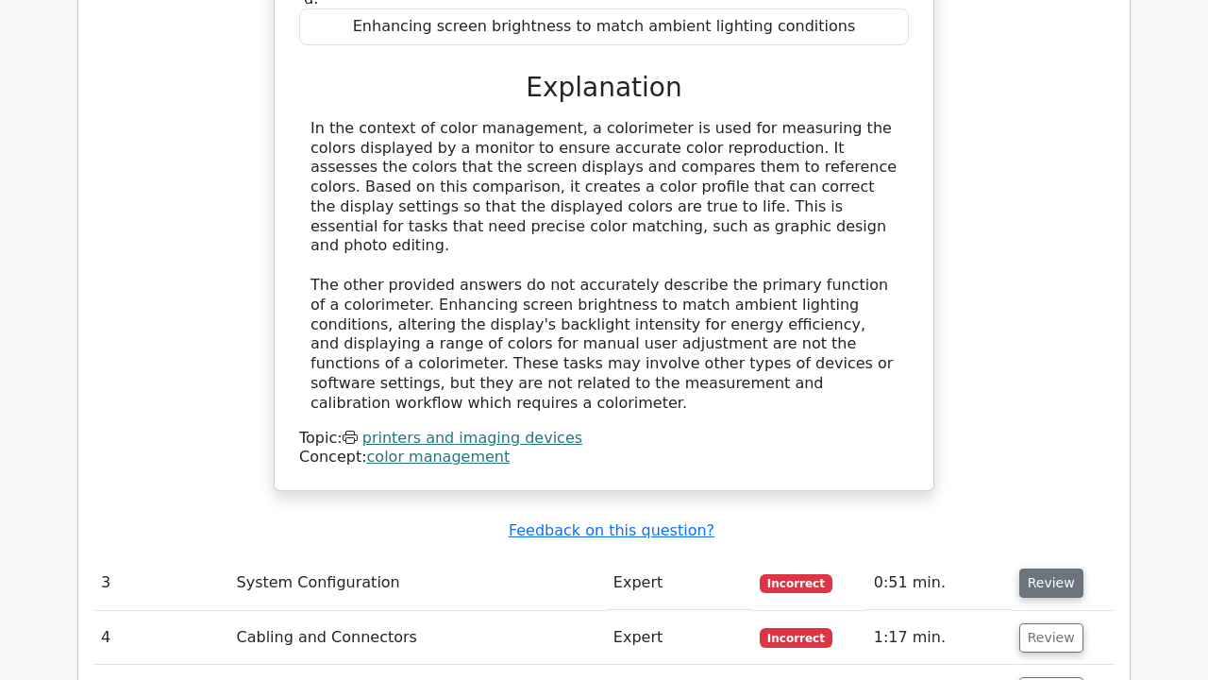
click at [1045, 568] on button "Review" at bounding box center [1051, 582] width 64 height 29
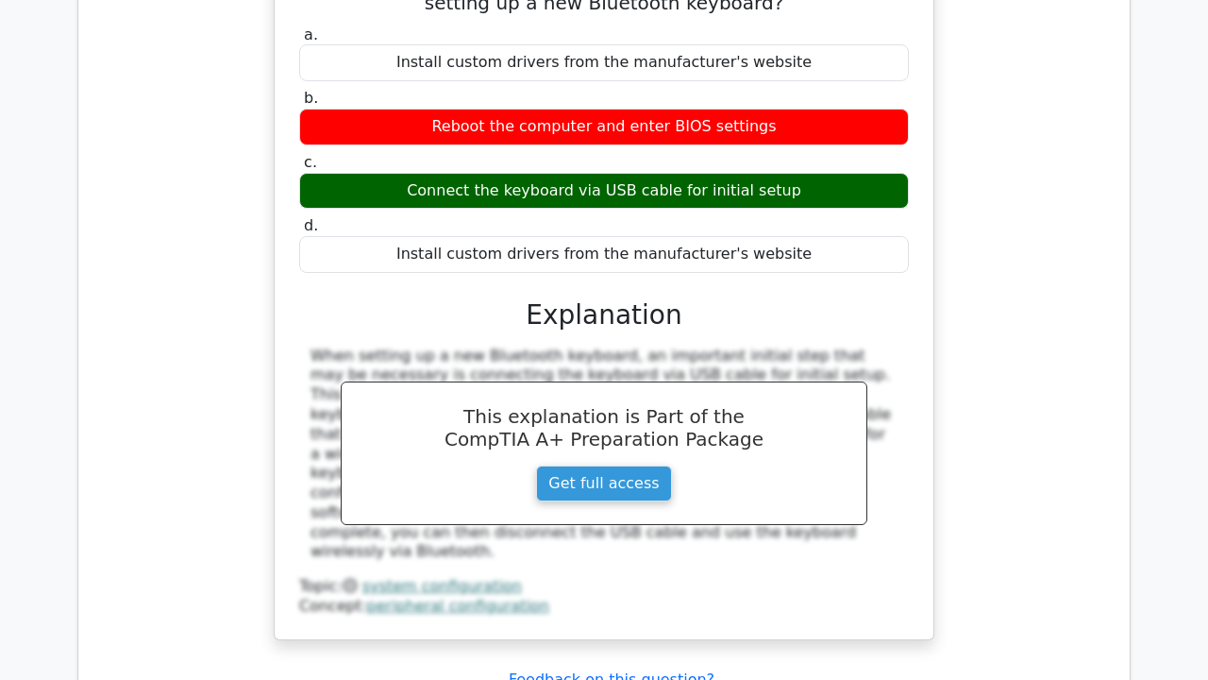
scroll to position [3492, 0]
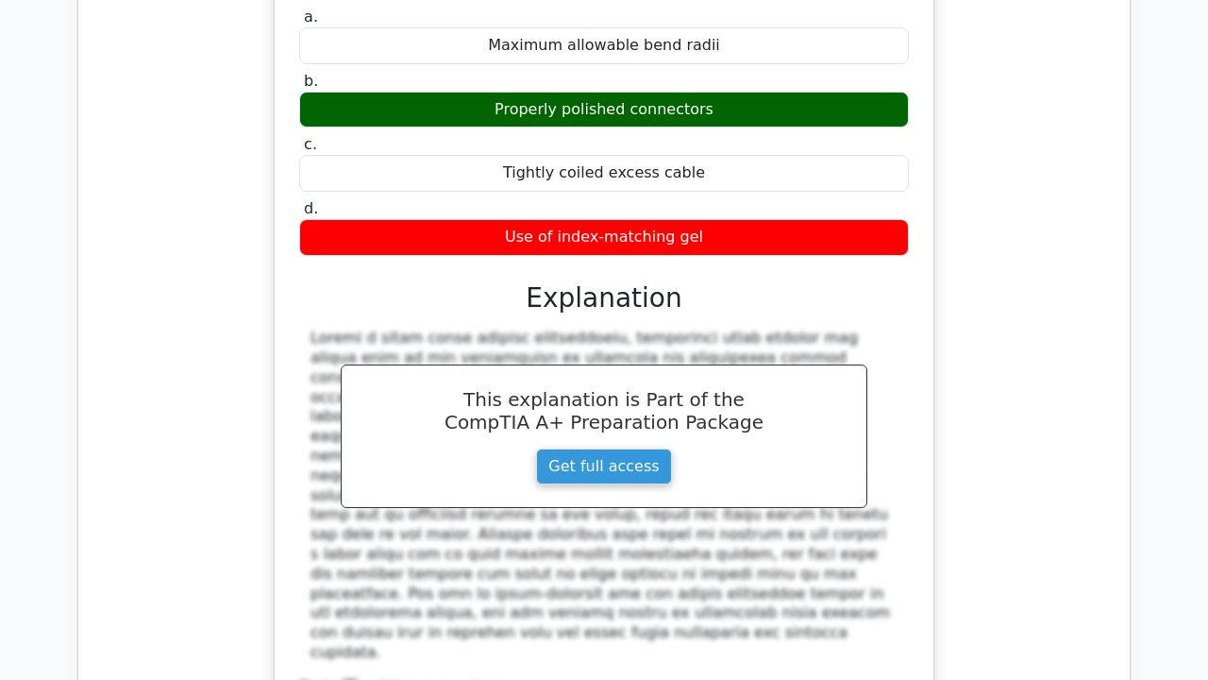
scroll to position [4342, 0]
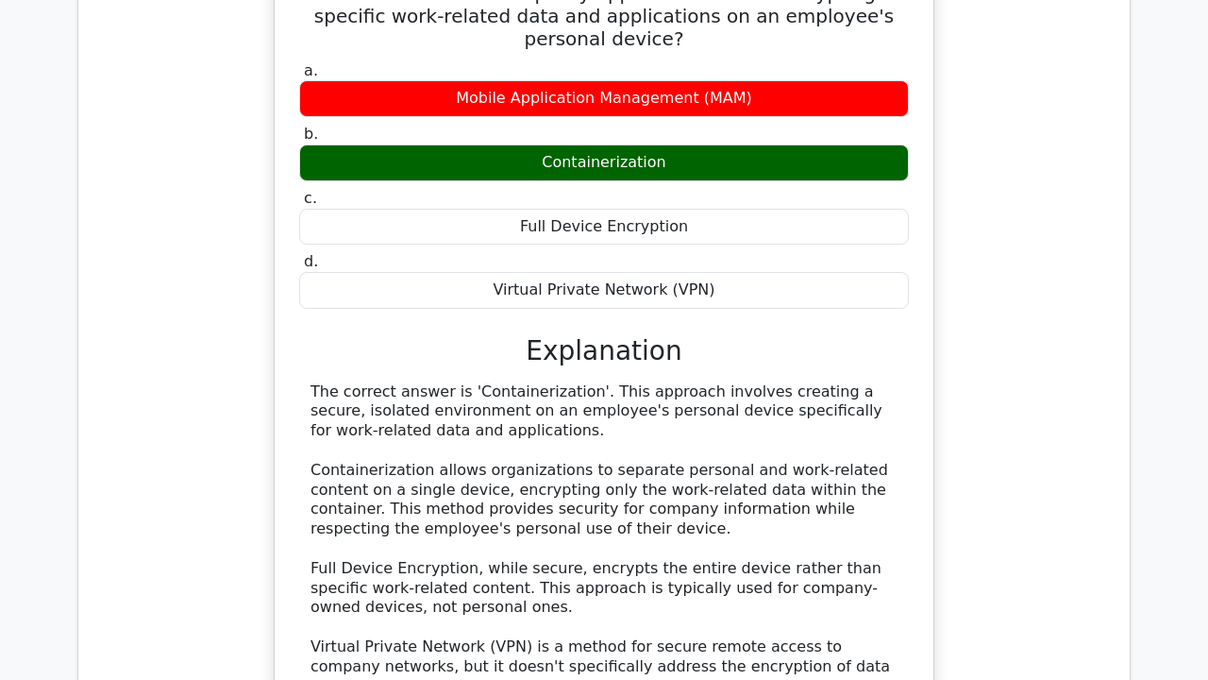
scroll to position [5388, 0]
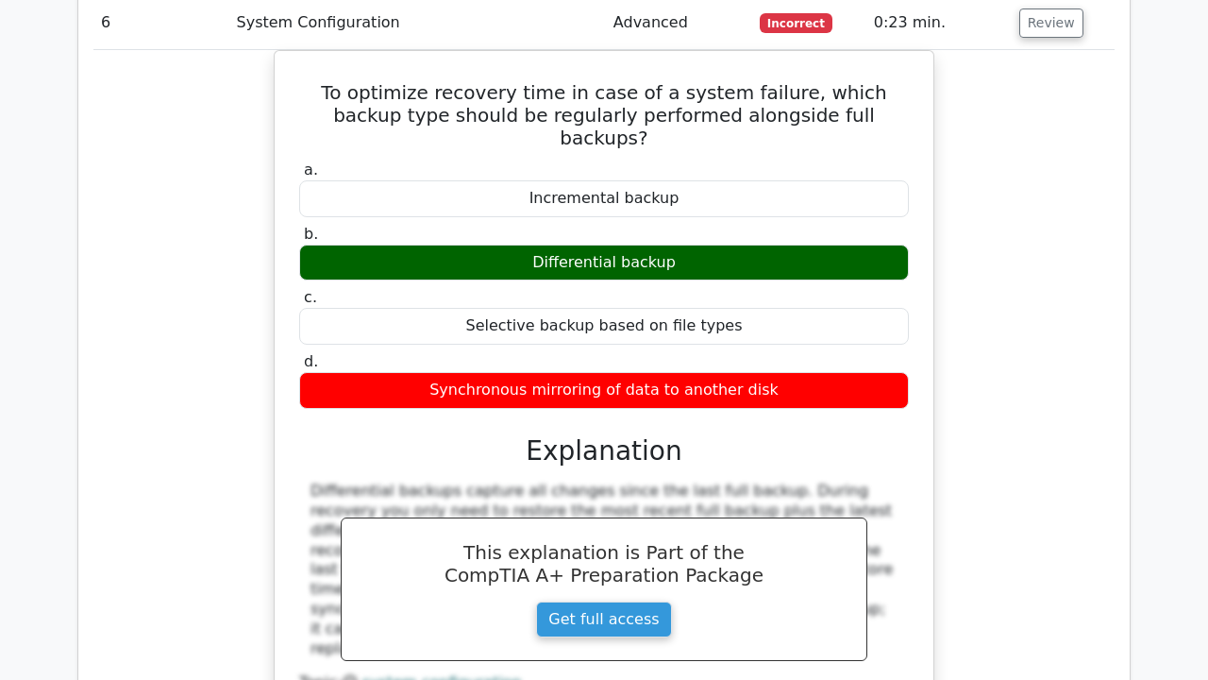
scroll to position [6194, 0]
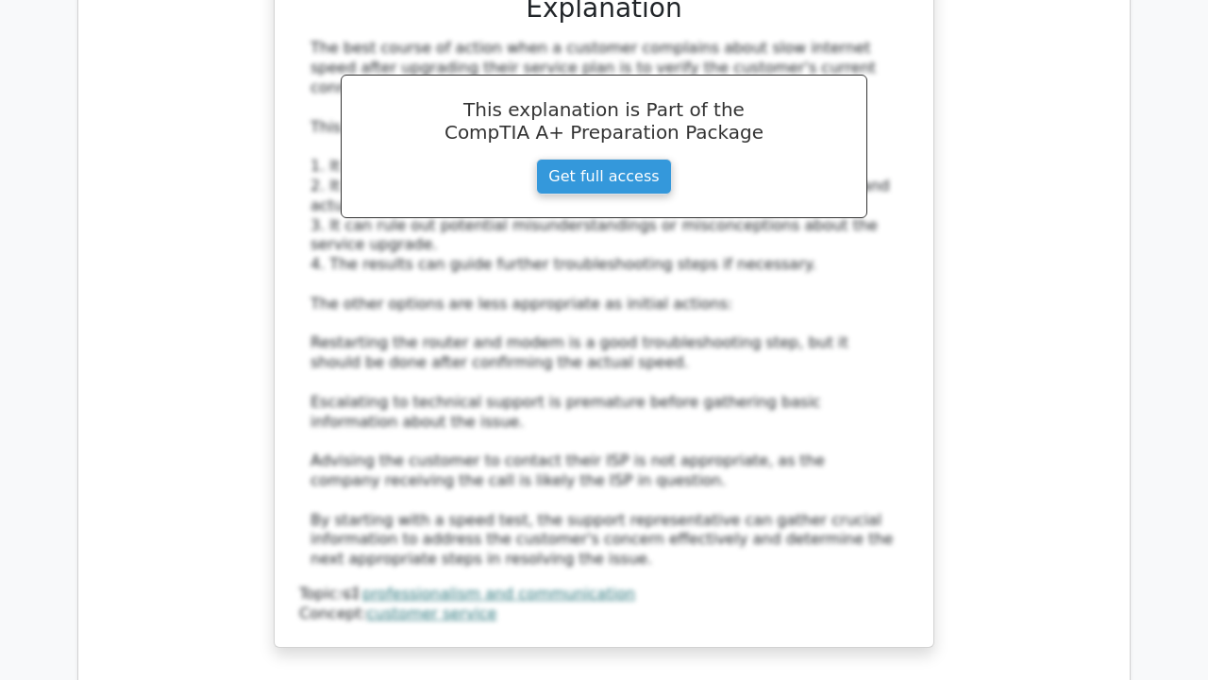
scroll to position [7473, 0]
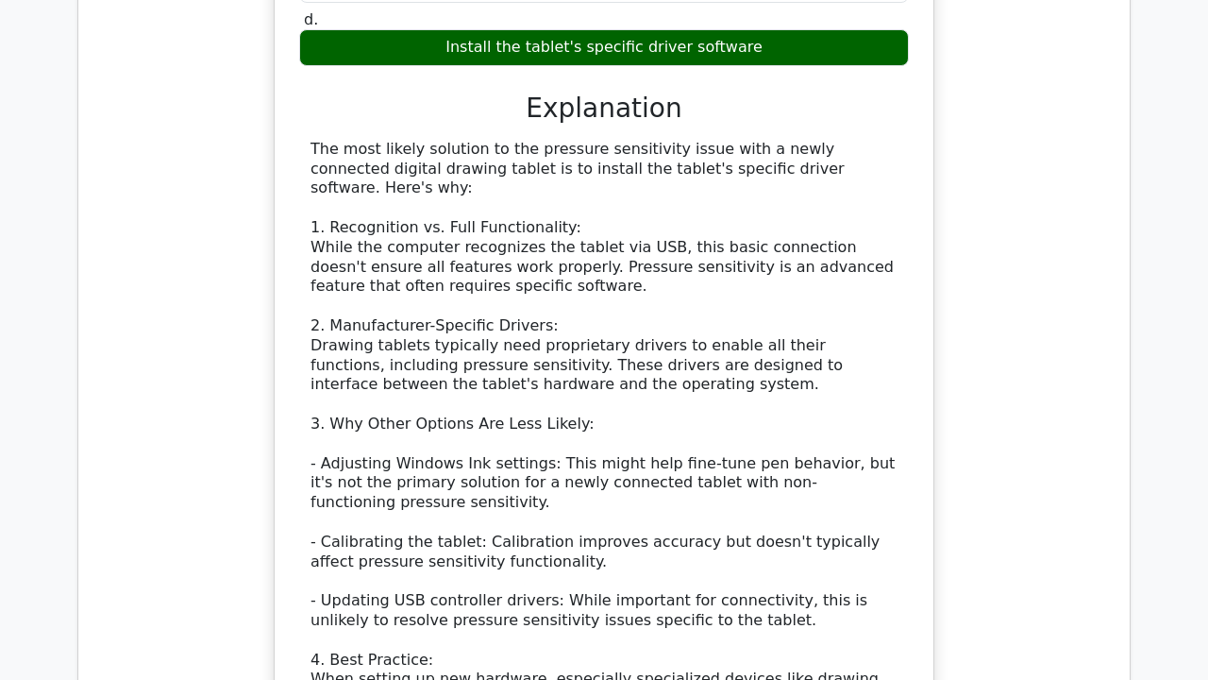
scroll to position [8581, 0]
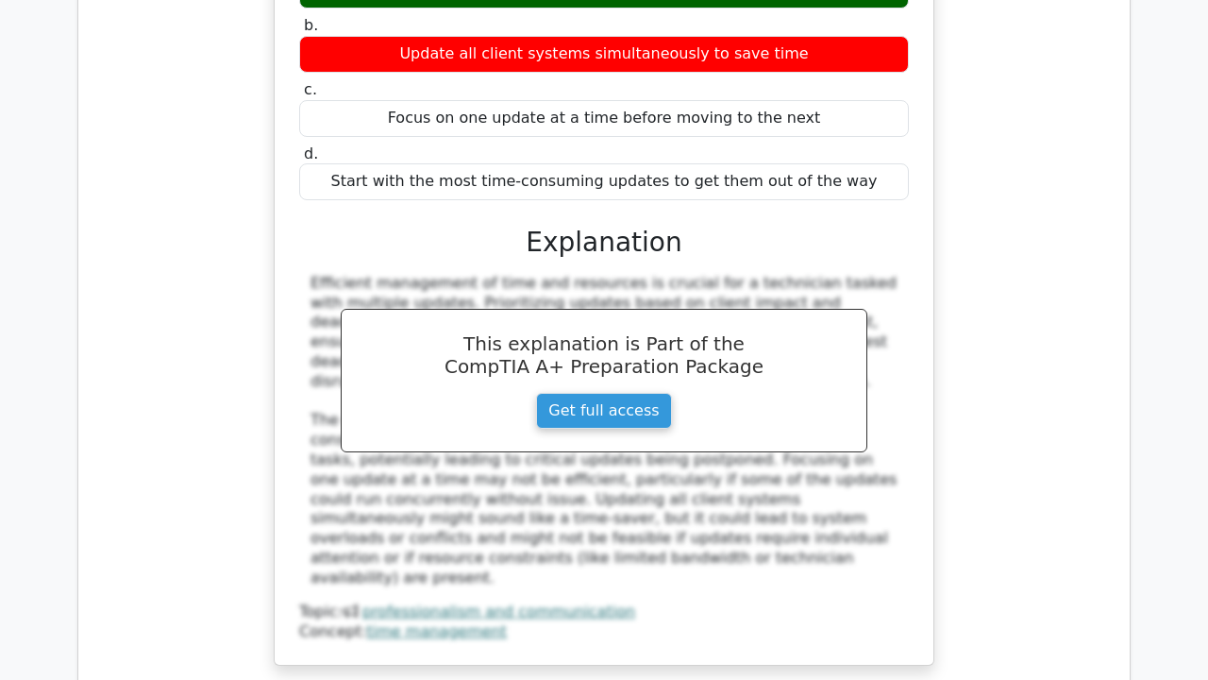
scroll to position [9788, 0]
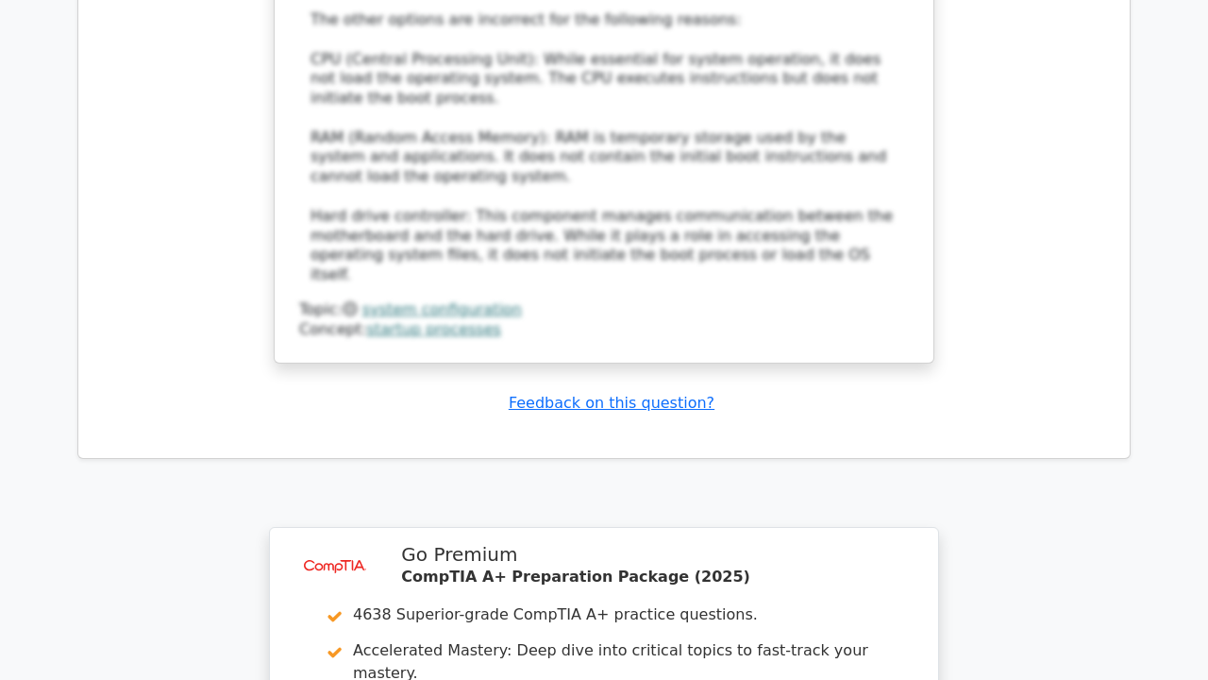
scroll to position [11155, 0]
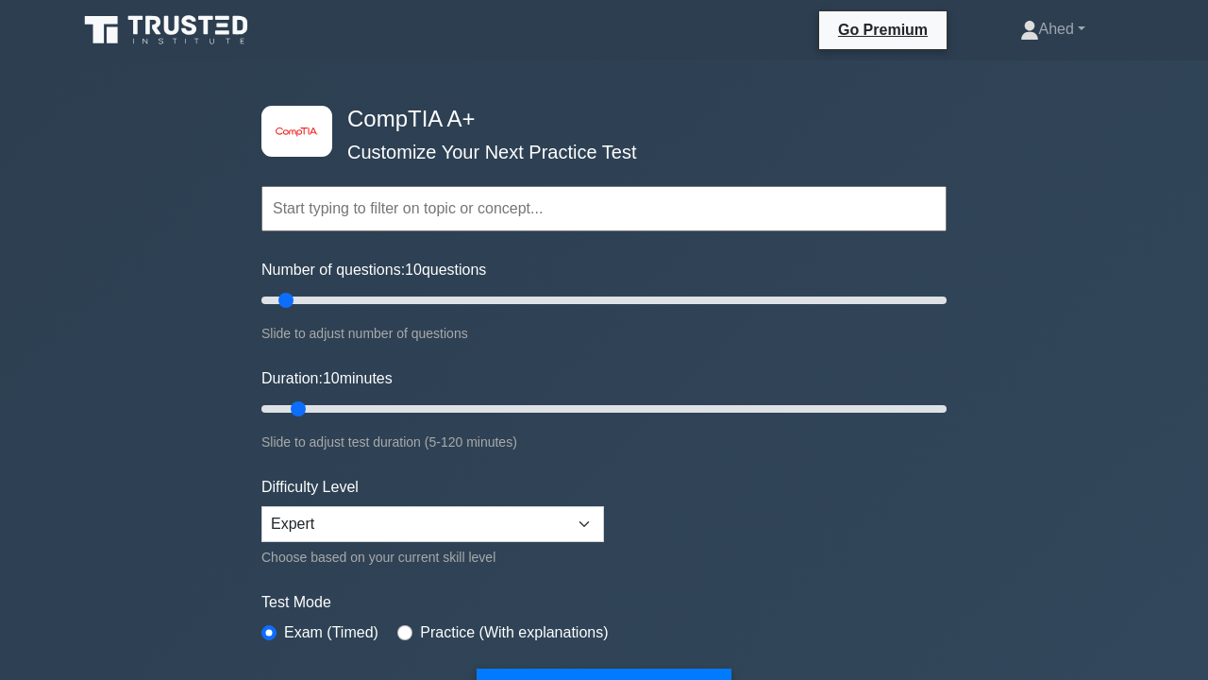
click at [406, 629] on input "radio" at bounding box center [404, 632] width 15 height 15
radio input "true"
select select "beginner"
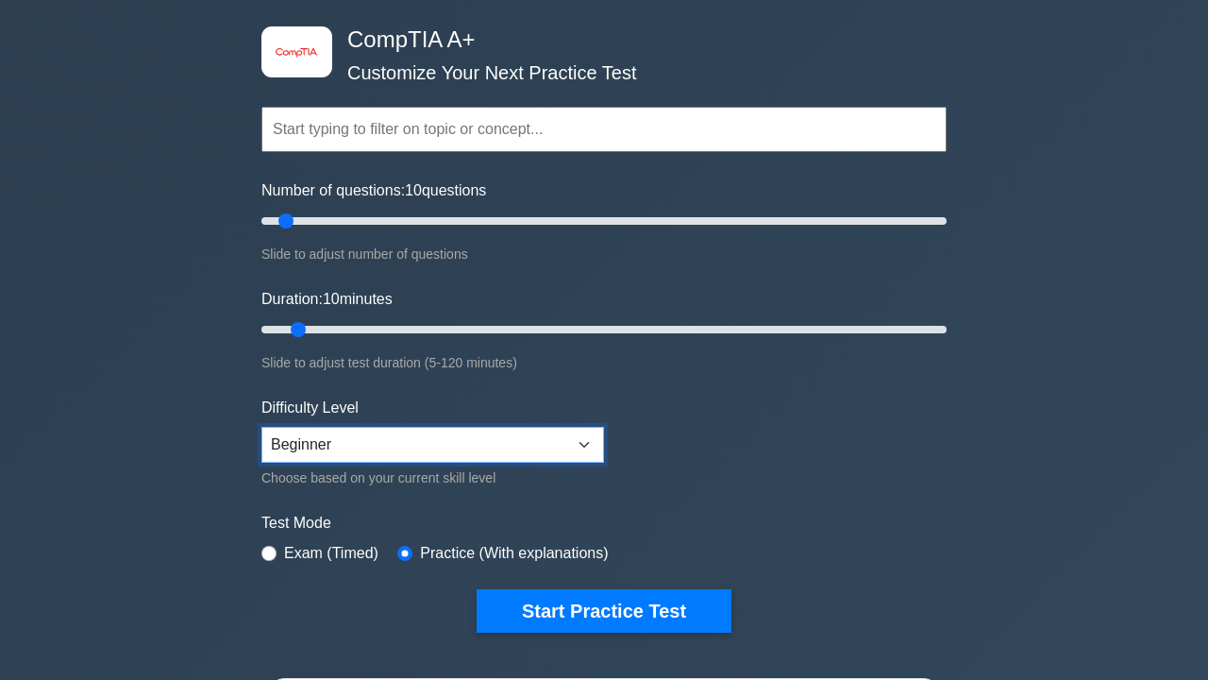
scroll to position [80, 0]
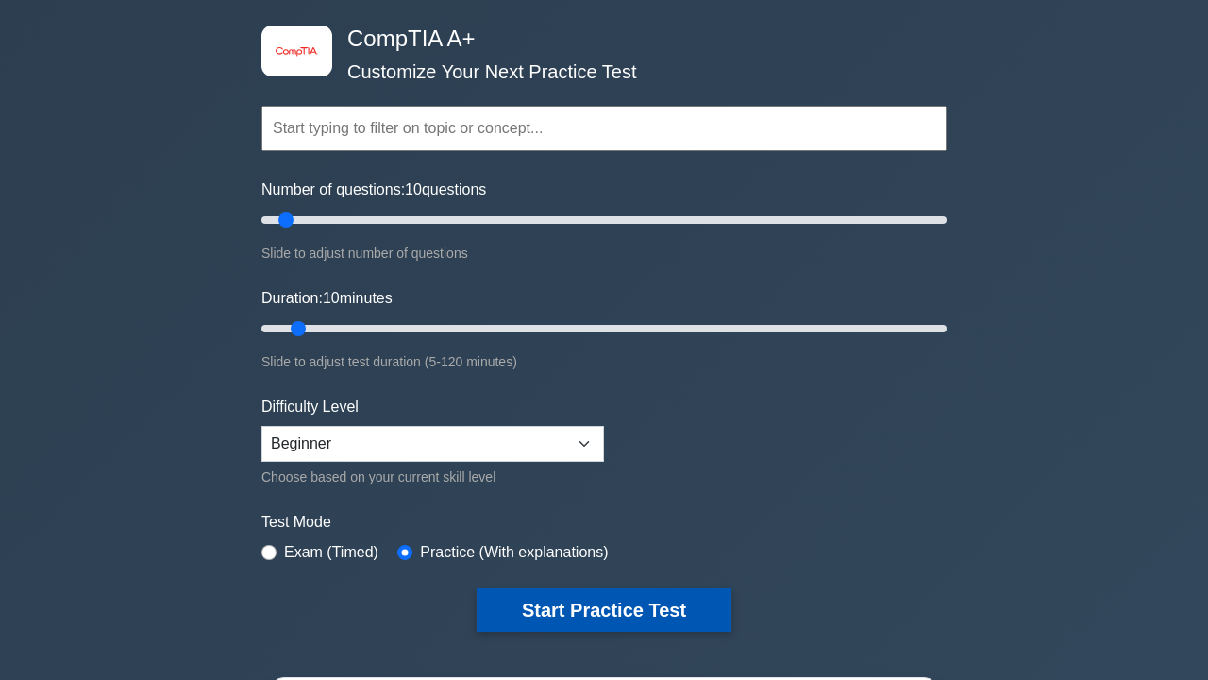
click at [625, 598] on button "Start Practice Test" at bounding box center [604, 609] width 255 height 43
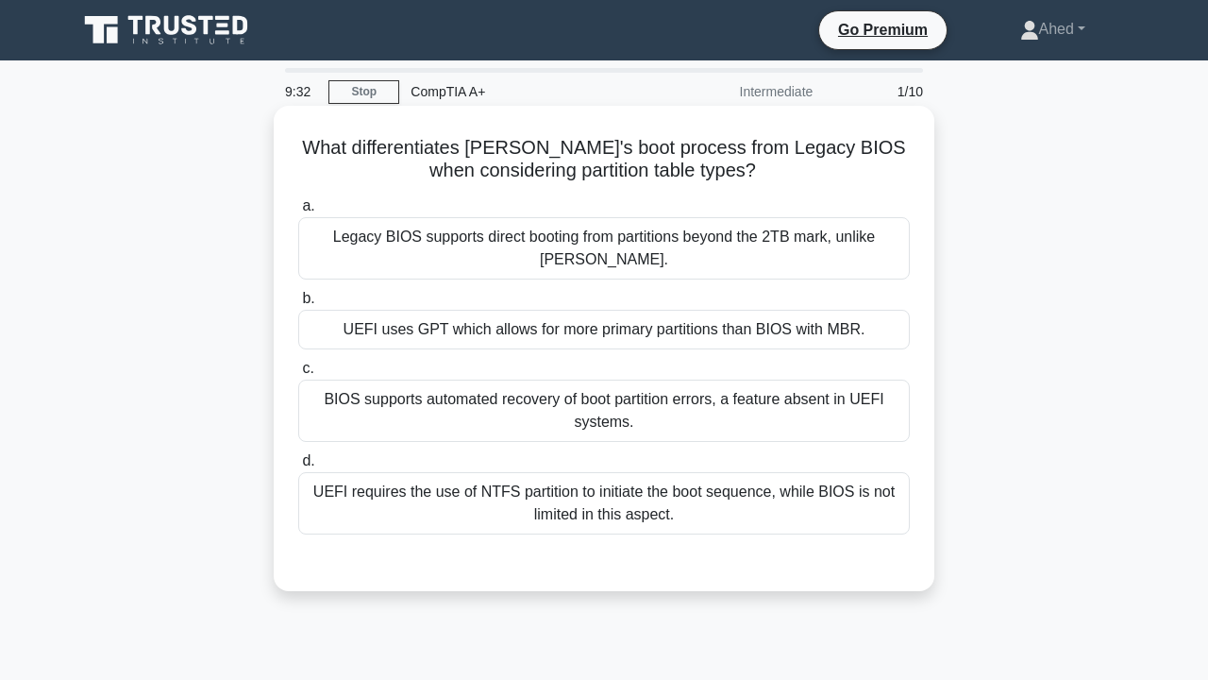
click at [633, 313] on div "UEFI uses GPT which allows for more primary partitions than BIOS with MBR." at bounding box center [604, 330] width 612 height 40
click at [298, 305] on input "b. UEFI uses GPT which allows for more primary partitions than BIOS with MBR." at bounding box center [298, 299] width 0 height 12
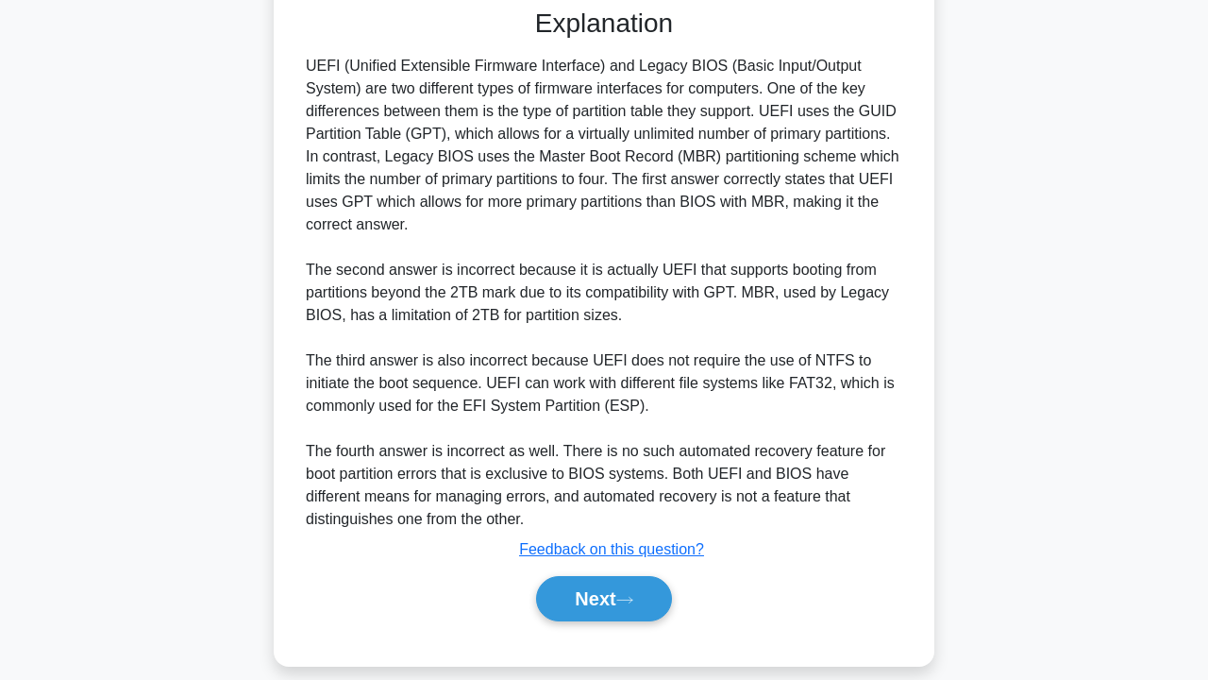
scroll to position [552, 0]
click at [611, 579] on button "Next" at bounding box center [603, 599] width 135 height 45
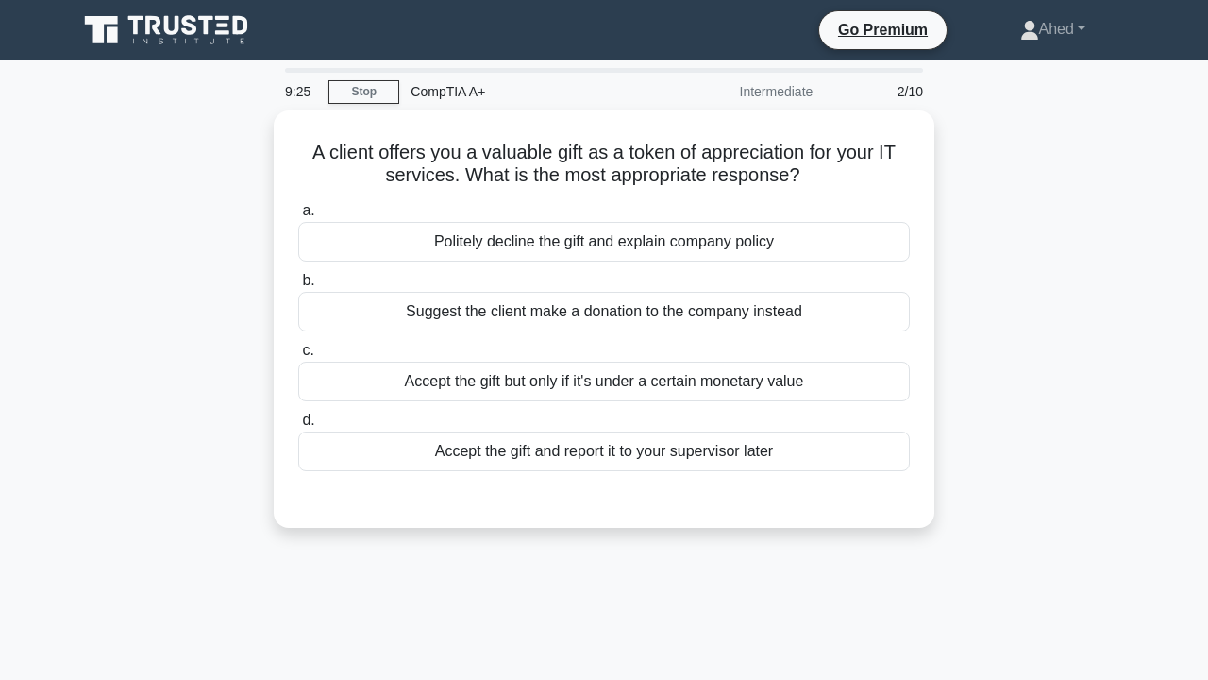
scroll to position [0, 0]
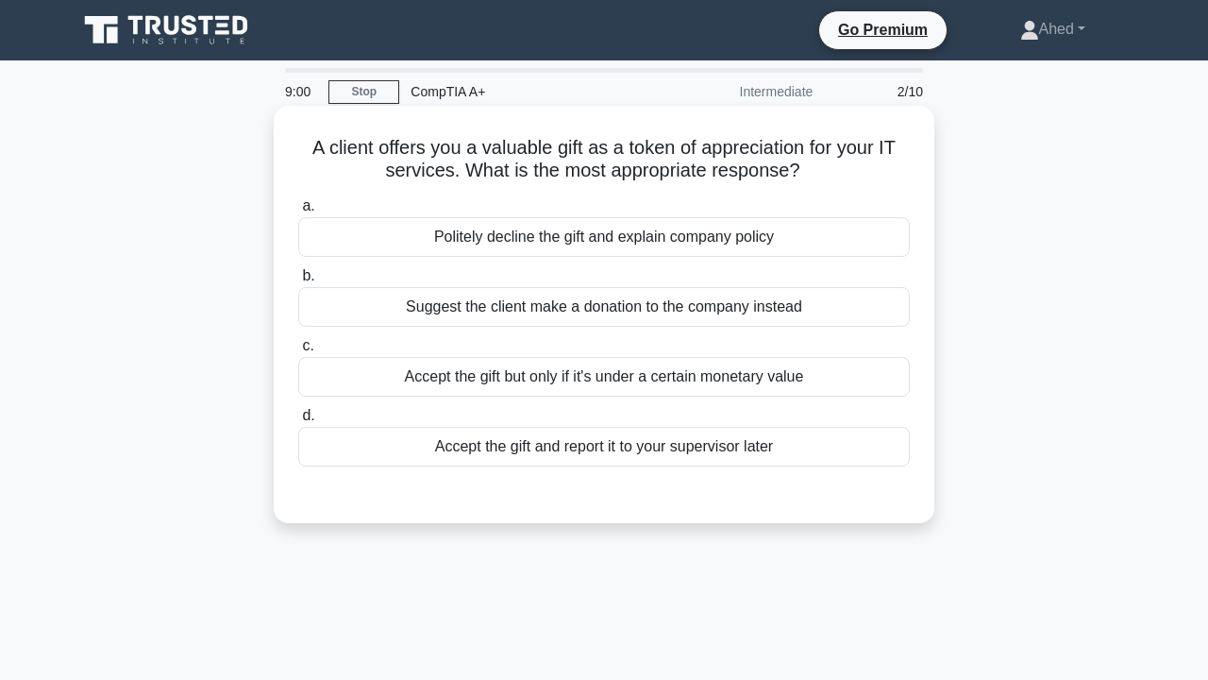
click at [673, 381] on div "Accept the gift but only if it's under a certain monetary value" at bounding box center [604, 377] width 612 height 40
click at [298, 352] on input "c. Accept the gift but only if it's under a certain monetary value" at bounding box center [298, 346] width 0 height 12
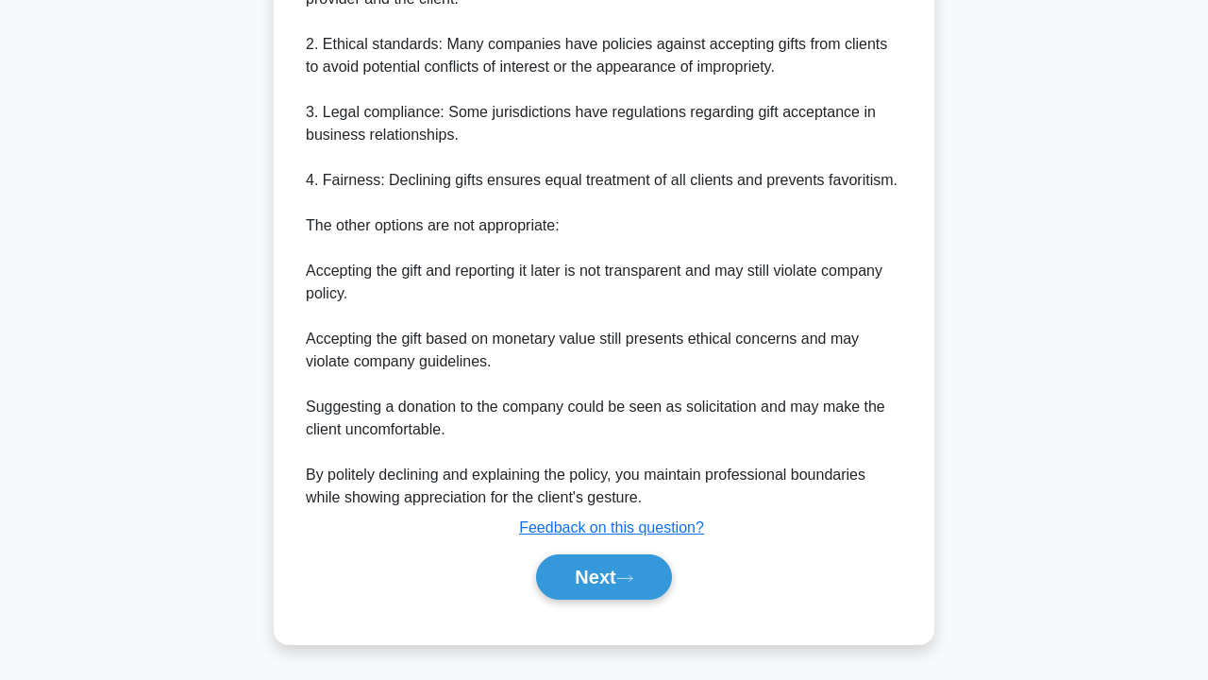
scroll to position [667, 0]
click at [592, 574] on button "Next" at bounding box center [603, 576] width 135 height 45
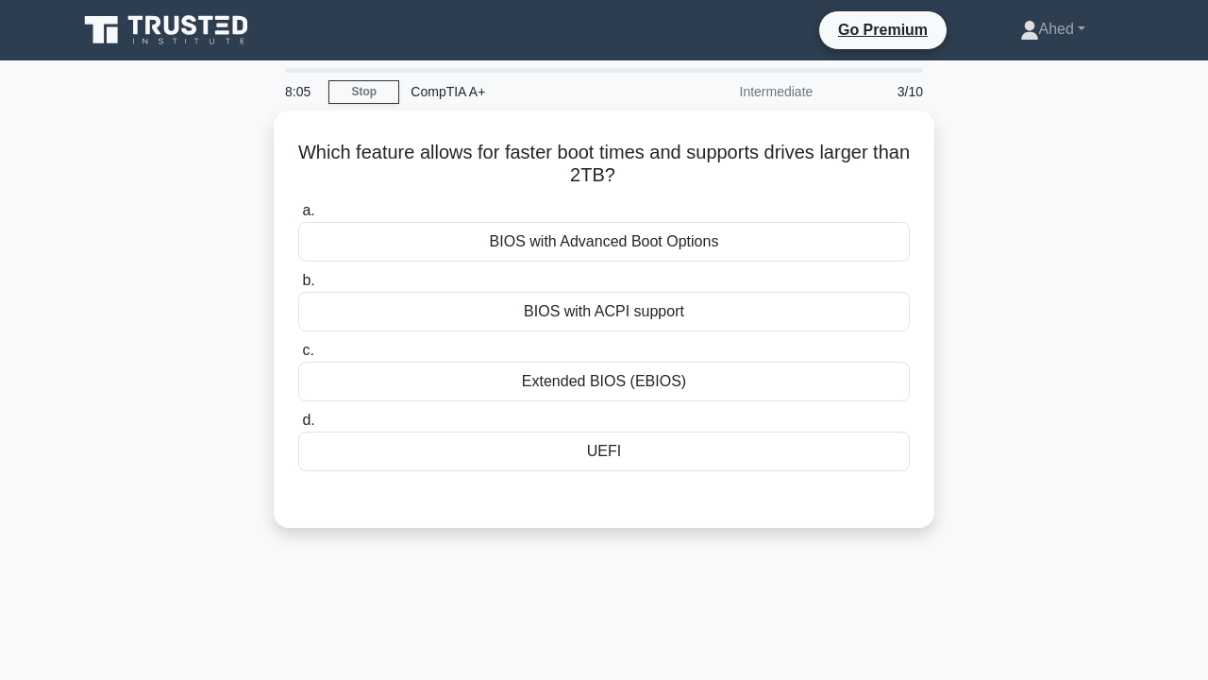
scroll to position [0, 0]
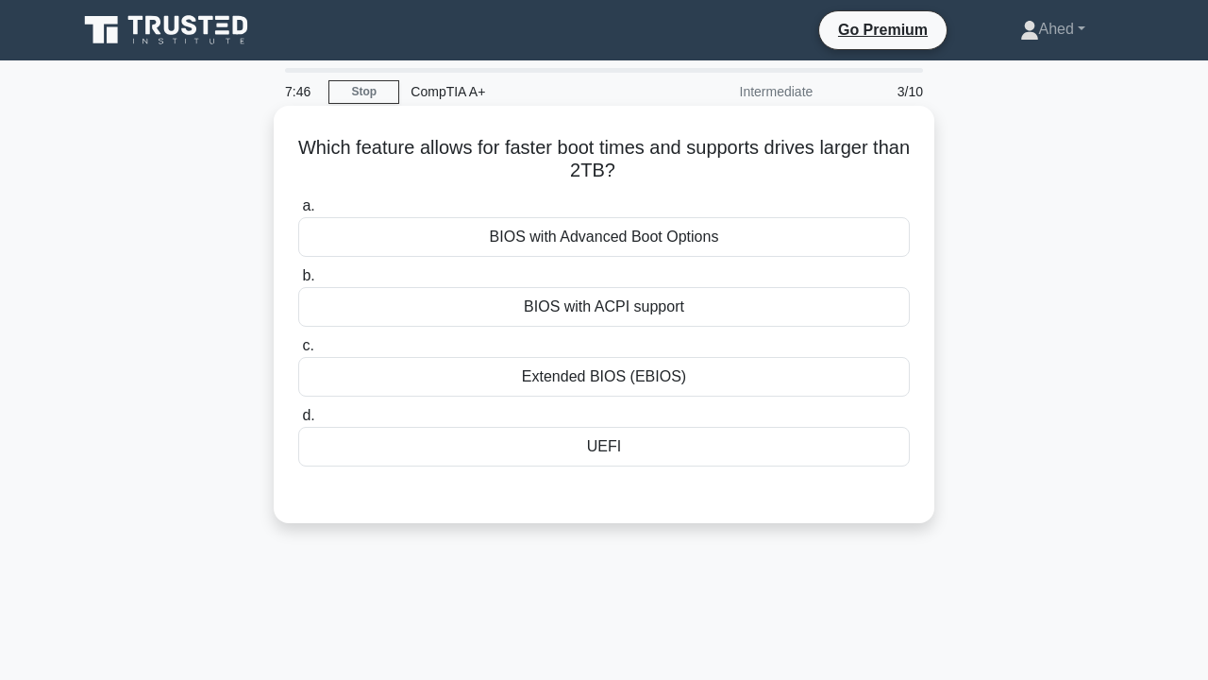
click at [602, 442] on div "UEFI" at bounding box center [604, 447] width 612 height 40
click at [298, 422] on input "d. [GEOGRAPHIC_DATA]" at bounding box center [298, 416] width 0 height 12
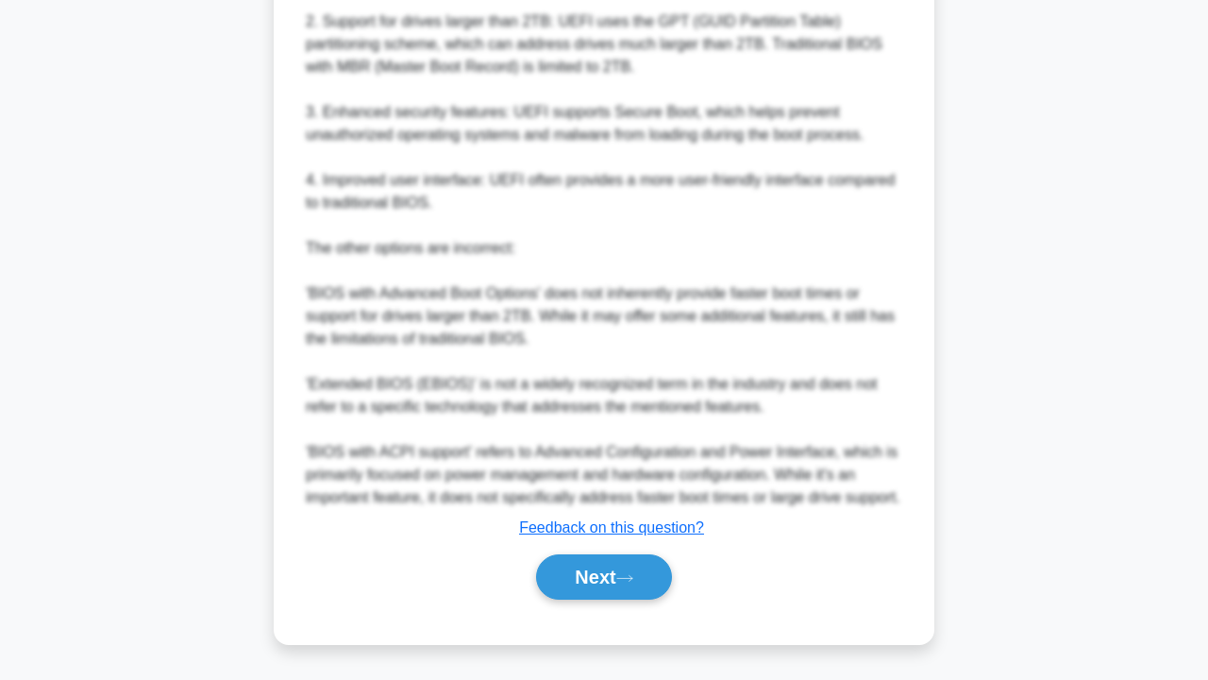
scroll to position [756, 0]
click at [580, 578] on button "Next" at bounding box center [603, 576] width 135 height 45
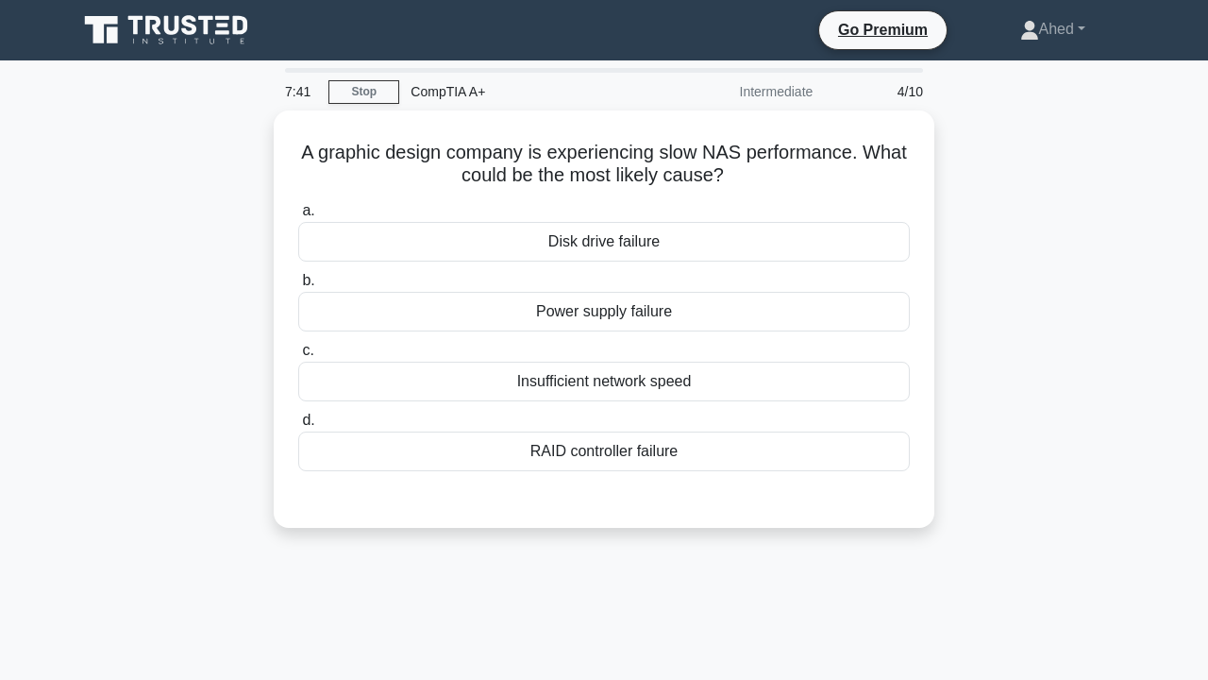
scroll to position [0, 0]
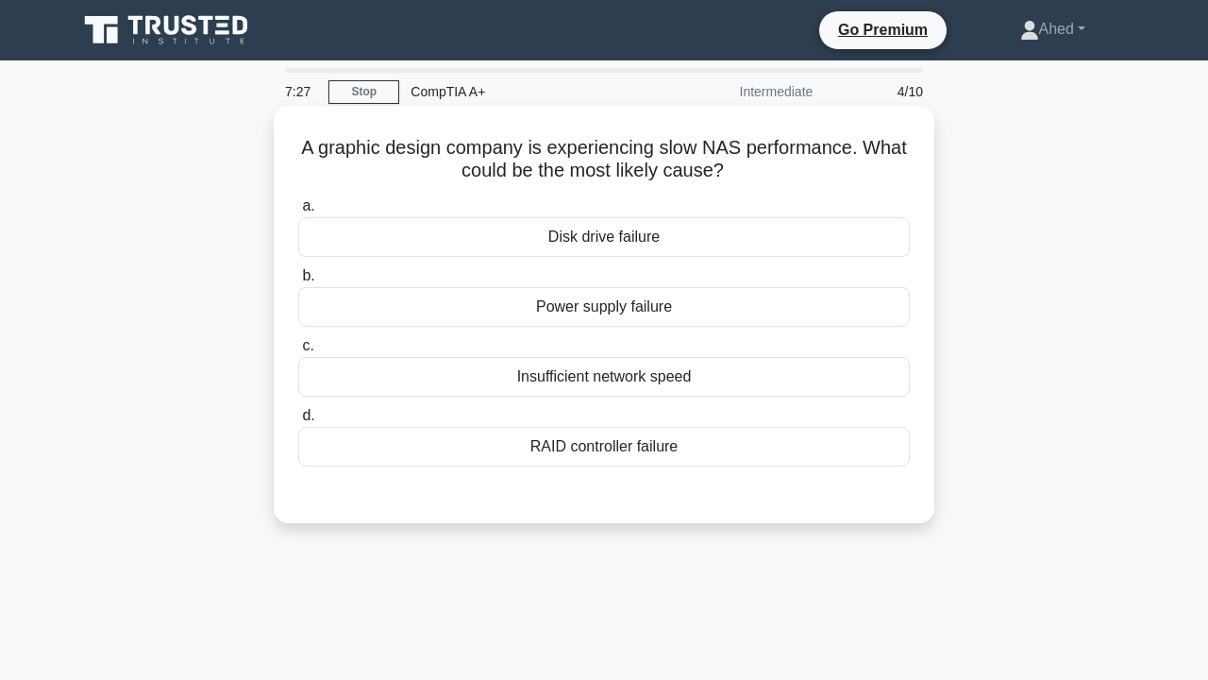
click at [628, 386] on div "Insufficient network speed" at bounding box center [604, 377] width 612 height 40
click at [298, 352] on input "c. Insufficient network speed" at bounding box center [298, 346] width 0 height 12
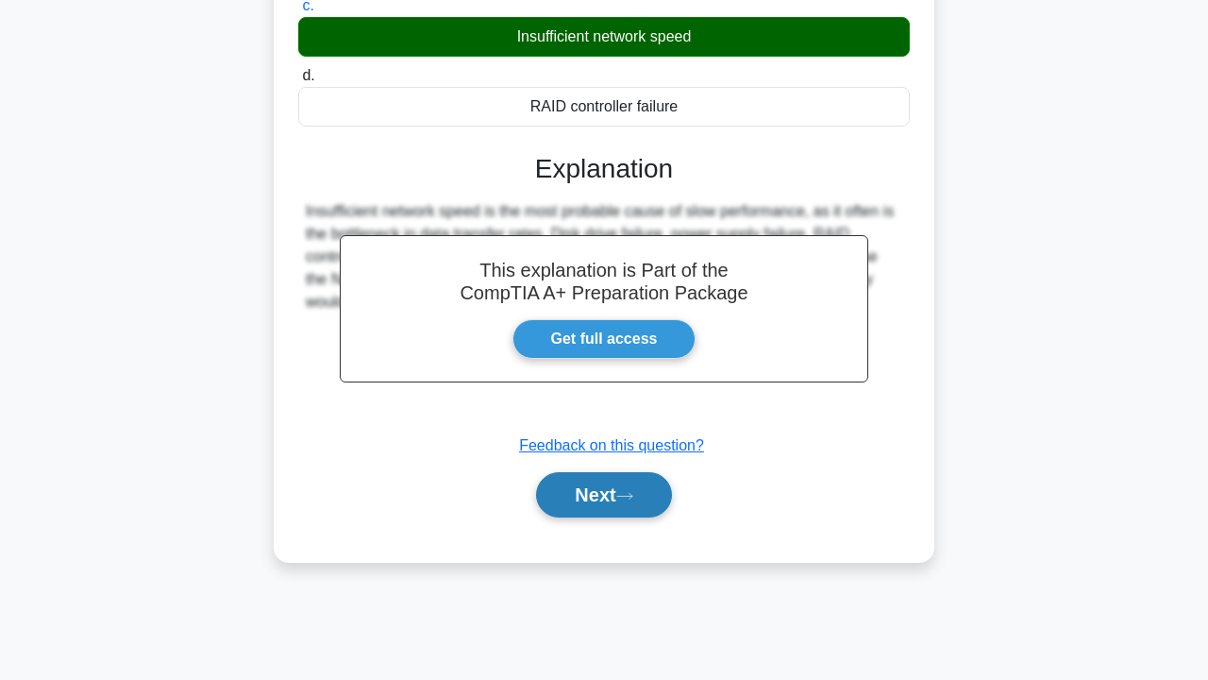
scroll to position [340, 0]
click at [600, 479] on button "Next" at bounding box center [603, 494] width 135 height 45
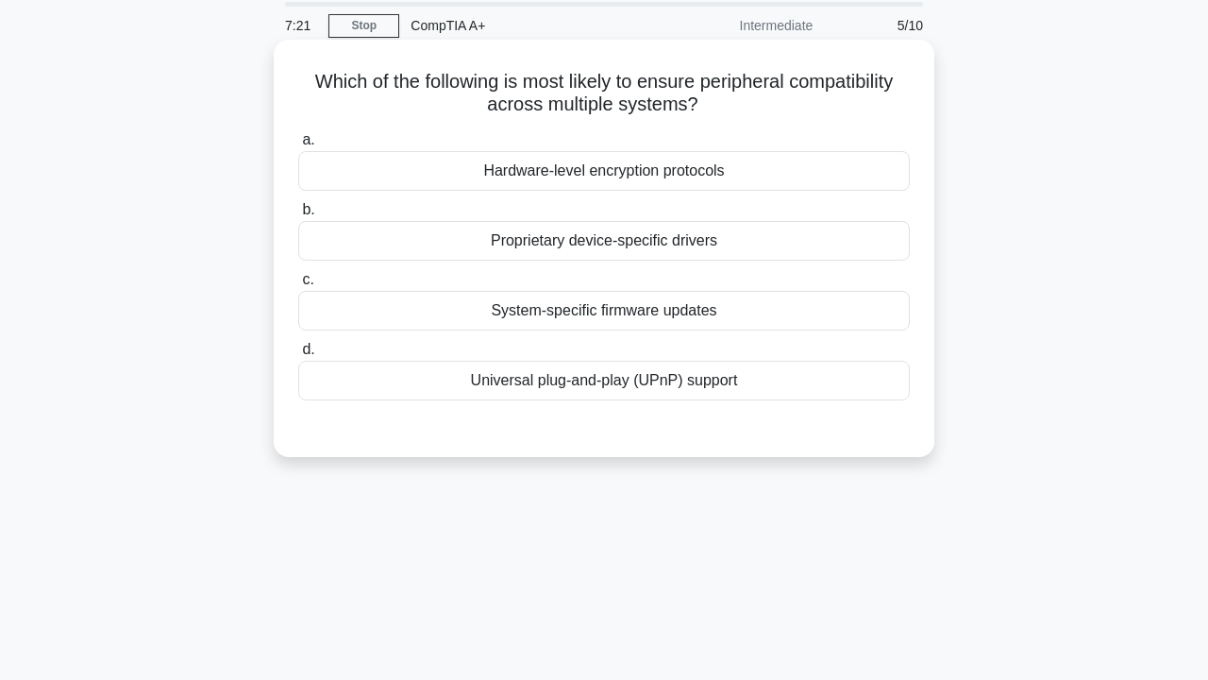
scroll to position [55, 0]
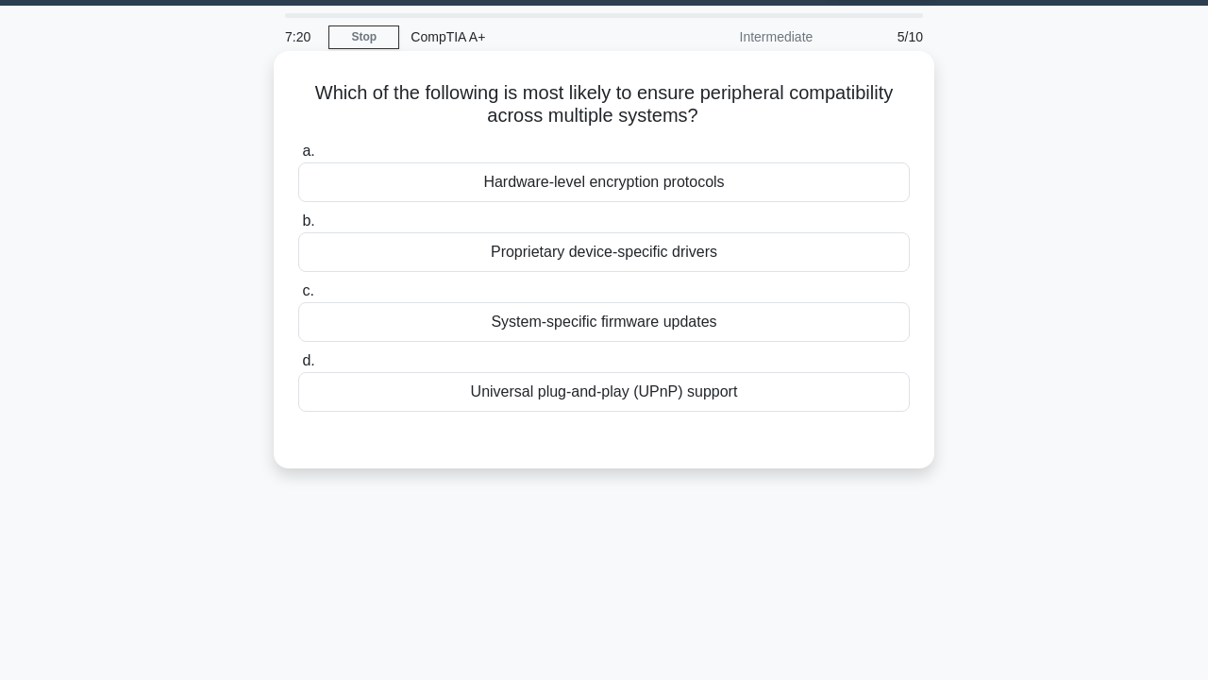
click at [620, 237] on div "Proprietary device-specific drivers" at bounding box center [604, 252] width 612 height 40
click at [298, 227] on input "b. Proprietary device-specific drivers" at bounding box center [298, 221] width 0 height 12
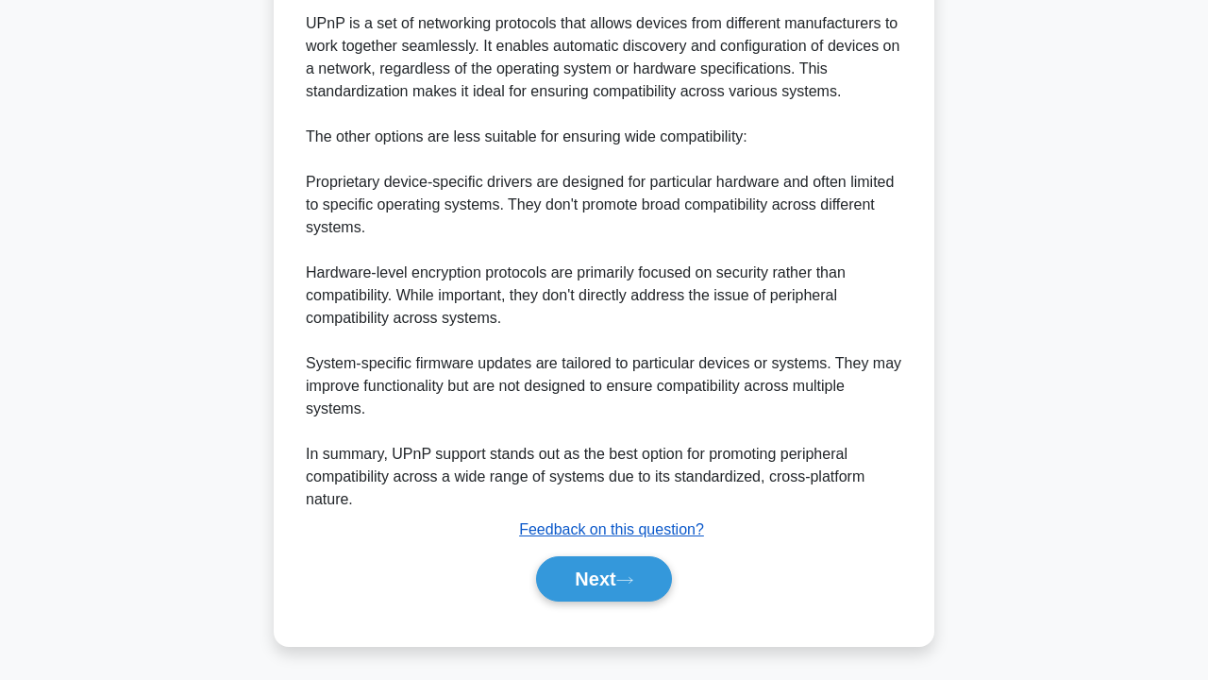
scroll to position [599, 0]
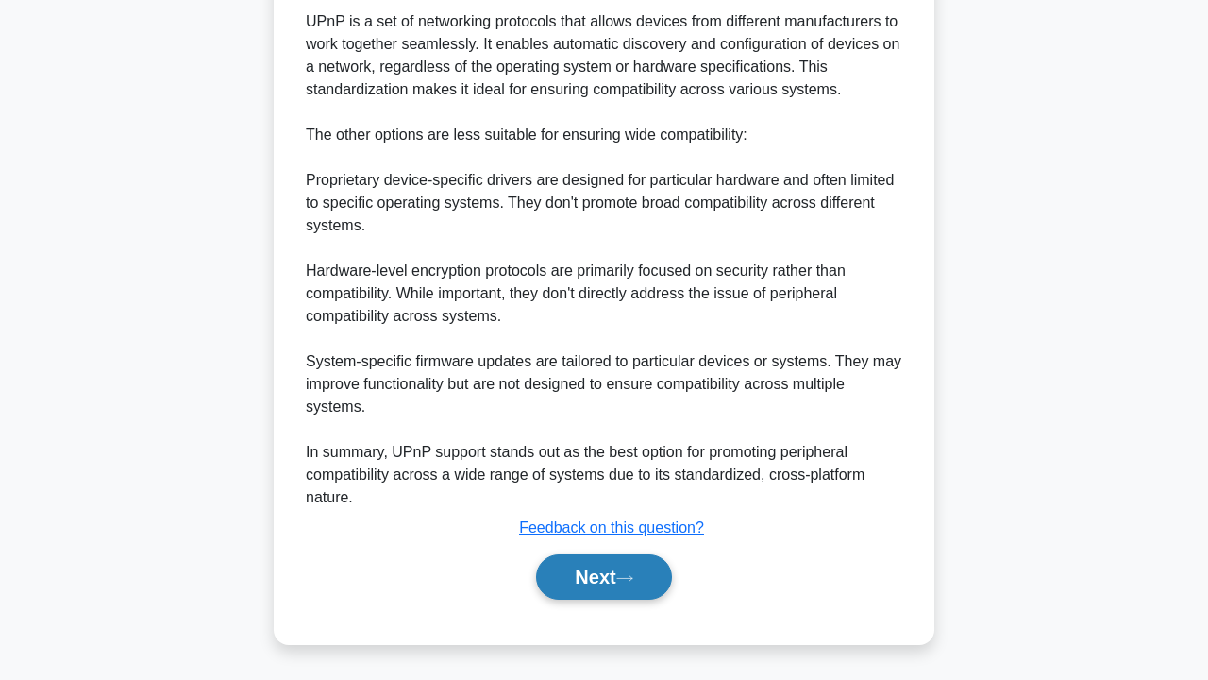
click at [607, 577] on button "Next" at bounding box center [603, 576] width 135 height 45
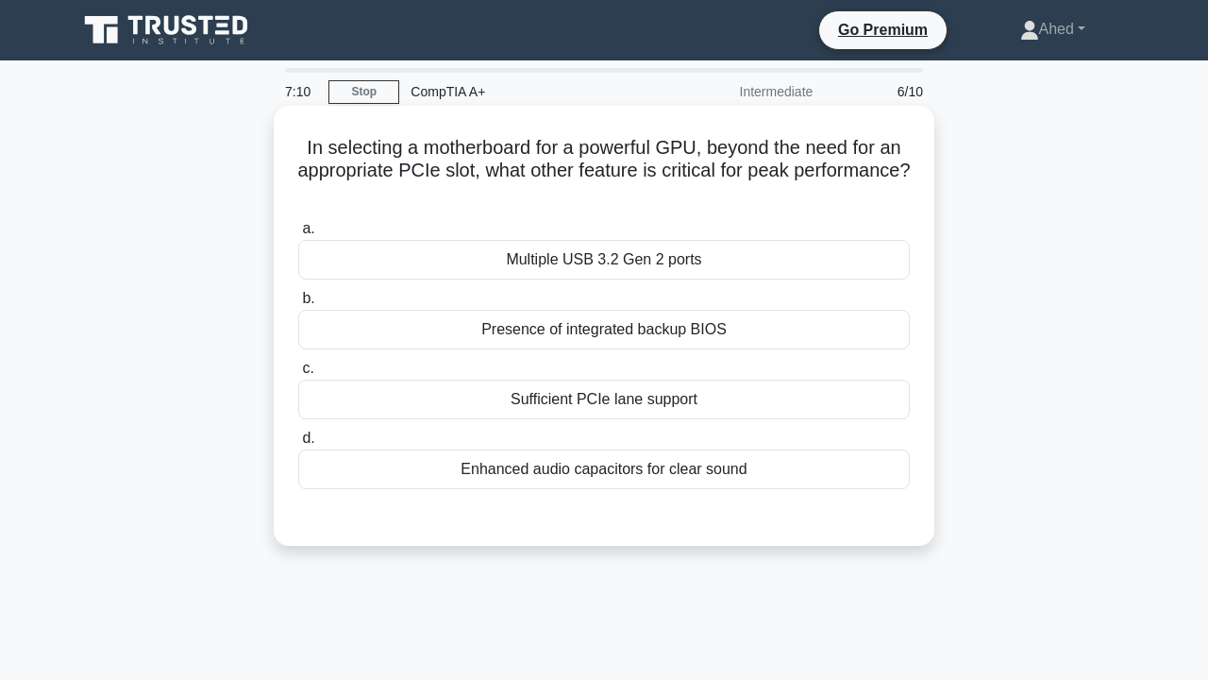
scroll to position [0, 0]
click at [630, 266] on div "Multiple USB 3.2 Gen 2 ports" at bounding box center [604, 260] width 612 height 40
click at [298, 235] on input "a. Multiple USB 3.2 Gen 2 ports" at bounding box center [298, 229] width 0 height 12
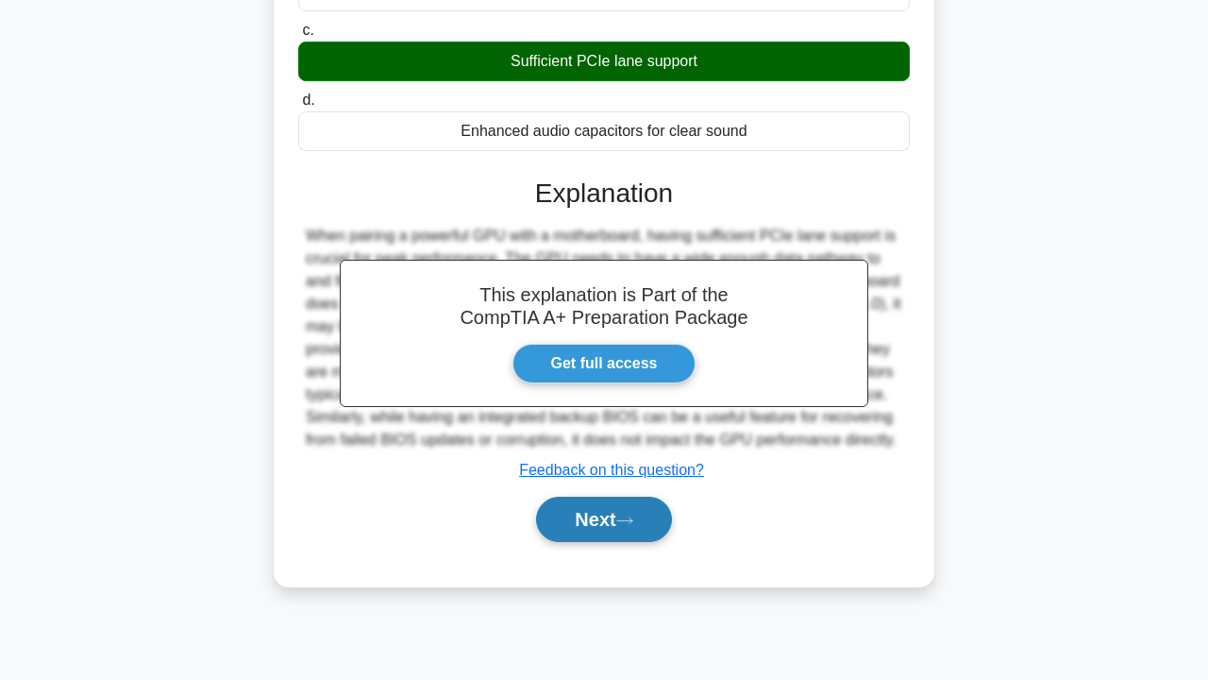
scroll to position [340, 0]
click at [614, 542] on button "Next" at bounding box center [603, 518] width 135 height 45
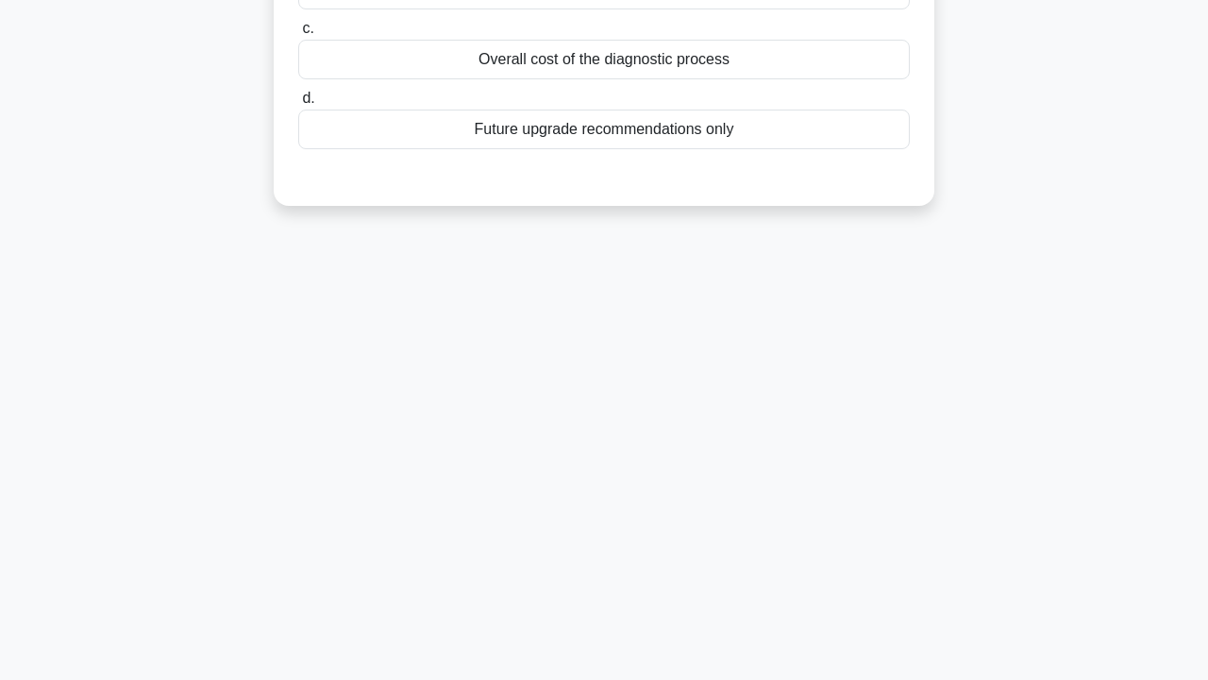
click at [675, 143] on div "Future upgrade recommendations only" at bounding box center [604, 129] width 612 height 40
click at [298, 105] on input "d. Future upgrade recommendations only" at bounding box center [298, 99] width 0 height 12
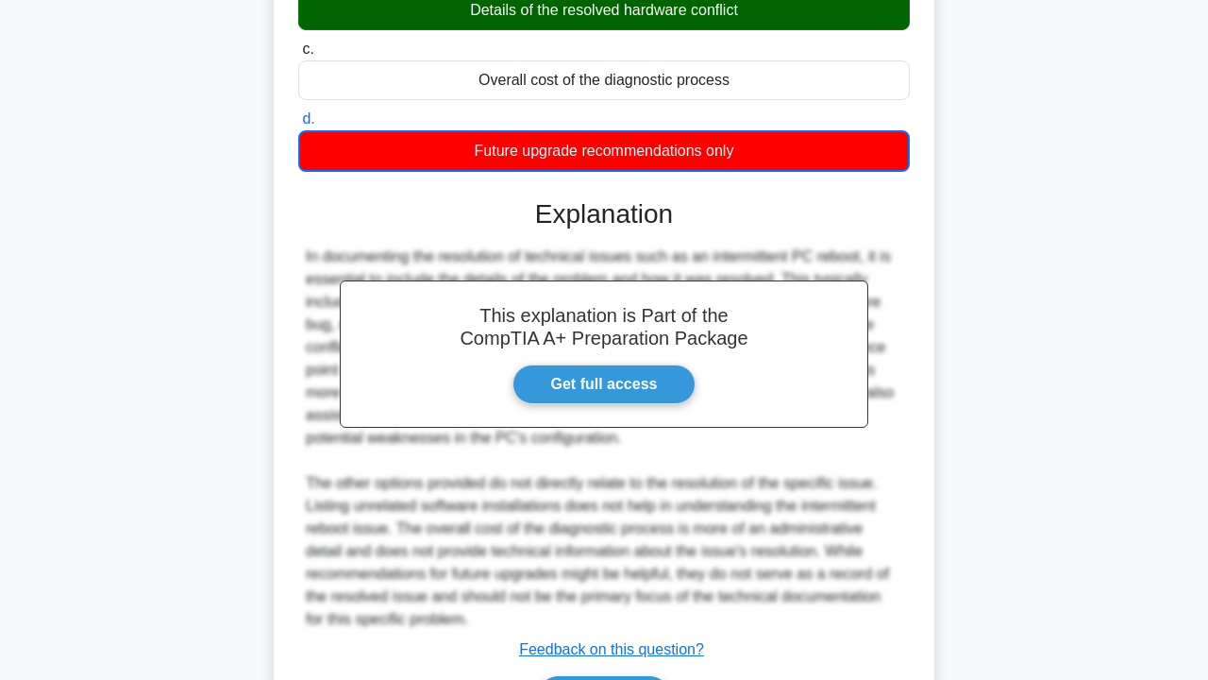
scroll to position [325, 0]
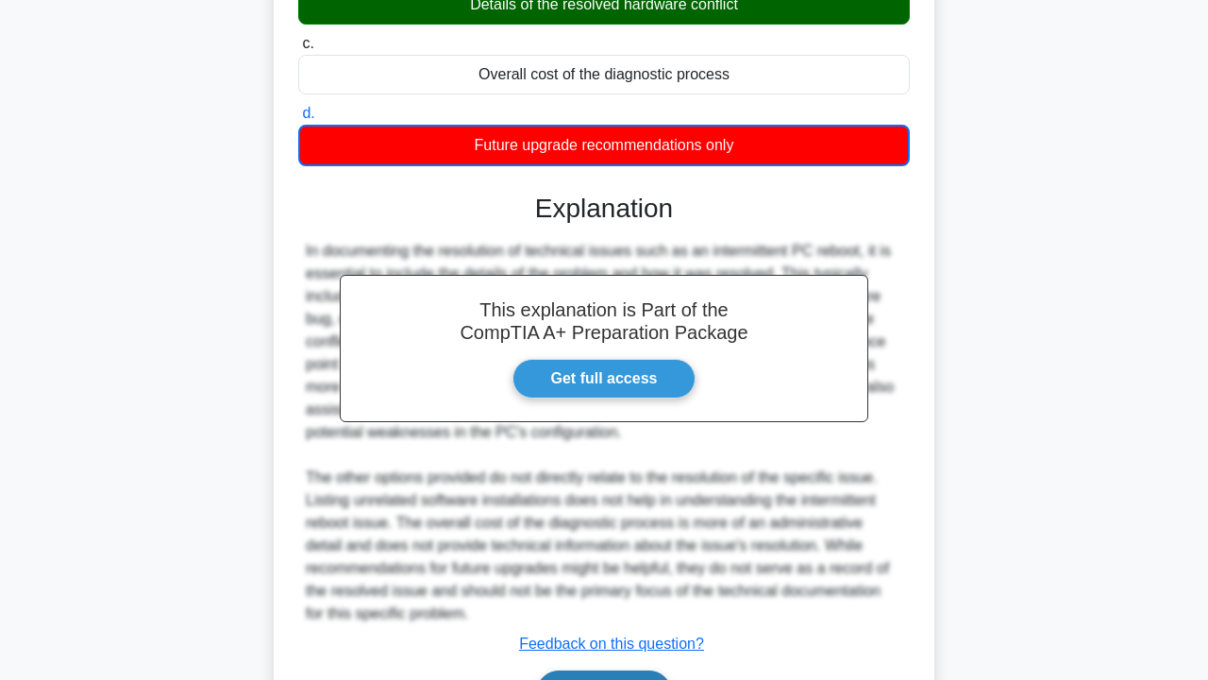
click at [563, 679] on button "Next" at bounding box center [603, 692] width 135 height 45
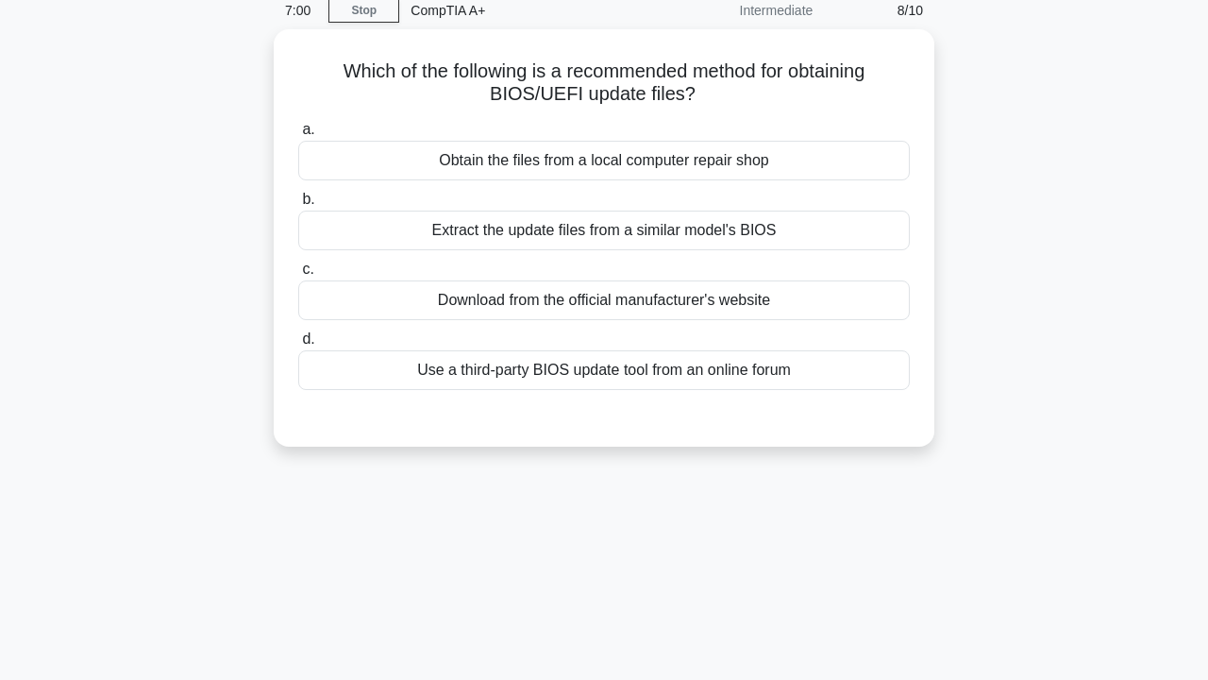
scroll to position [59, 0]
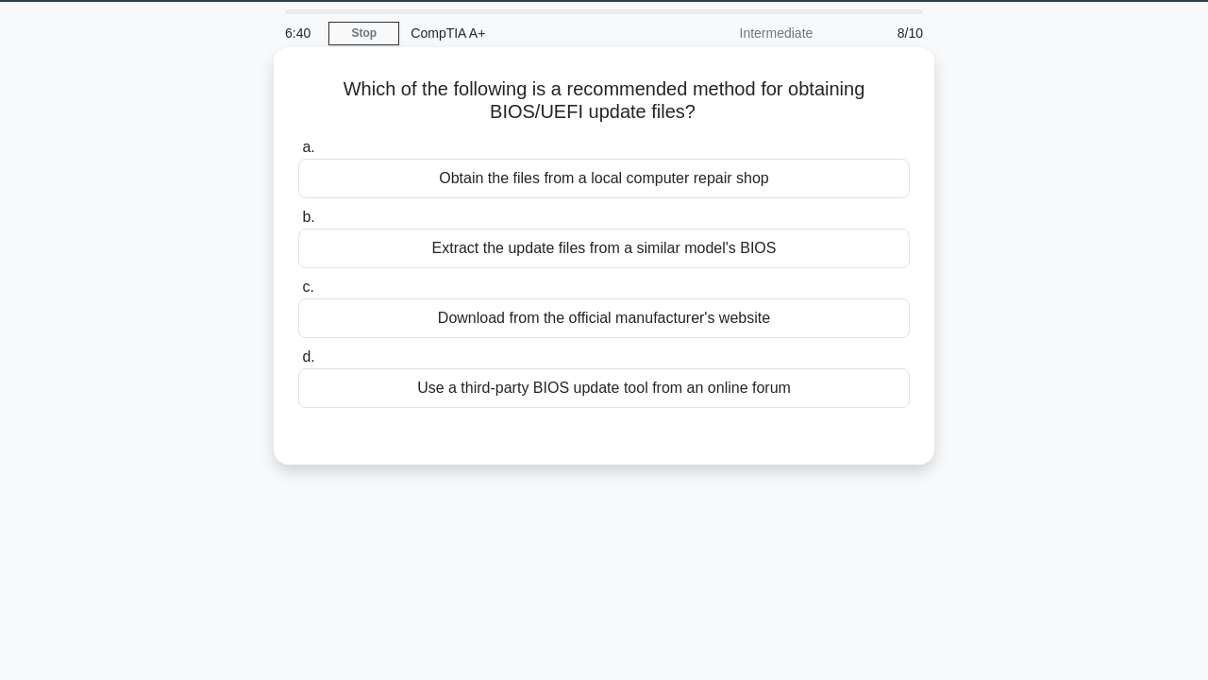
click at [653, 258] on div "Extract the update files from a similar model's BIOS" at bounding box center [604, 248] width 612 height 40
click at [298, 224] on input "b. Extract the update files from a similar model's BIOS" at bounding box center [298, 217] width 0 height 12
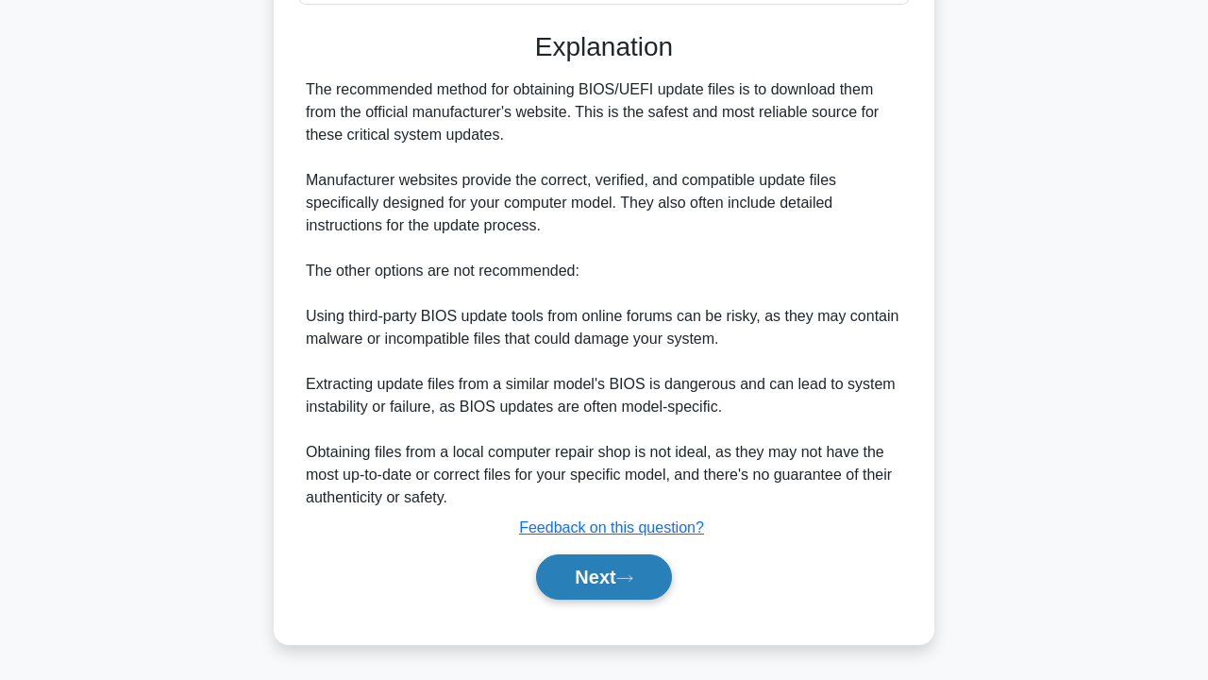
click at [573, 571] on button "Next" at bounding box center [603, 576] width 135 height 45
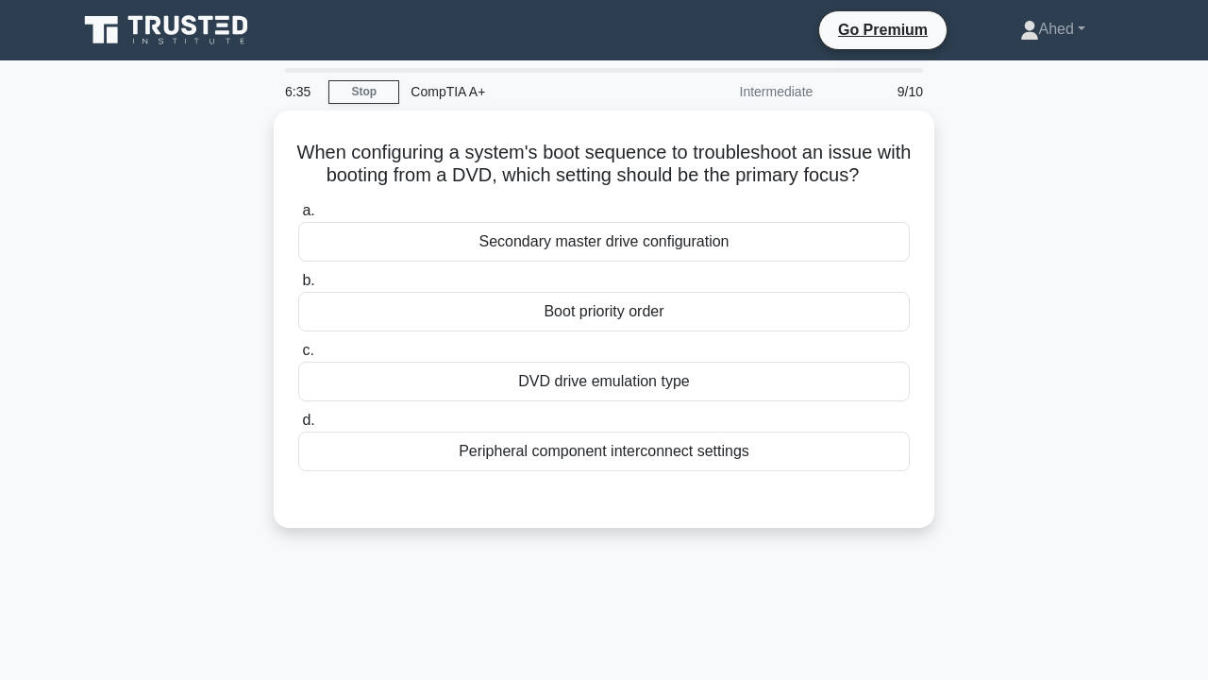
scroll to position [0, 0]
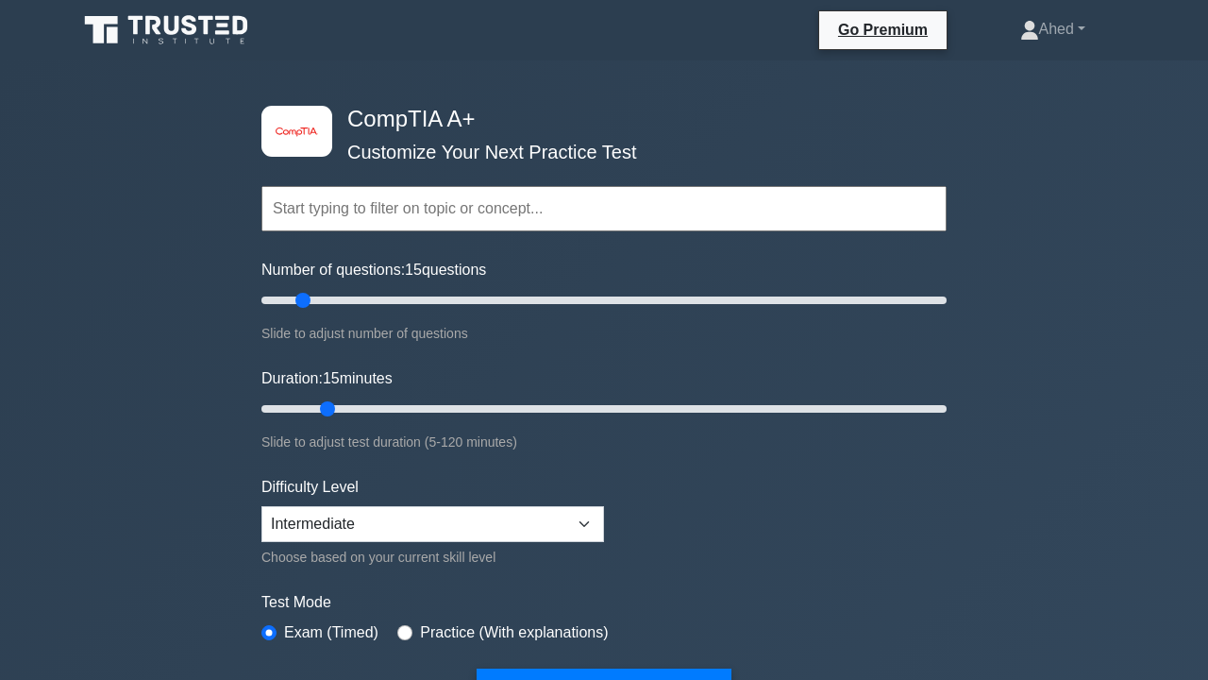
select select "intermediate"
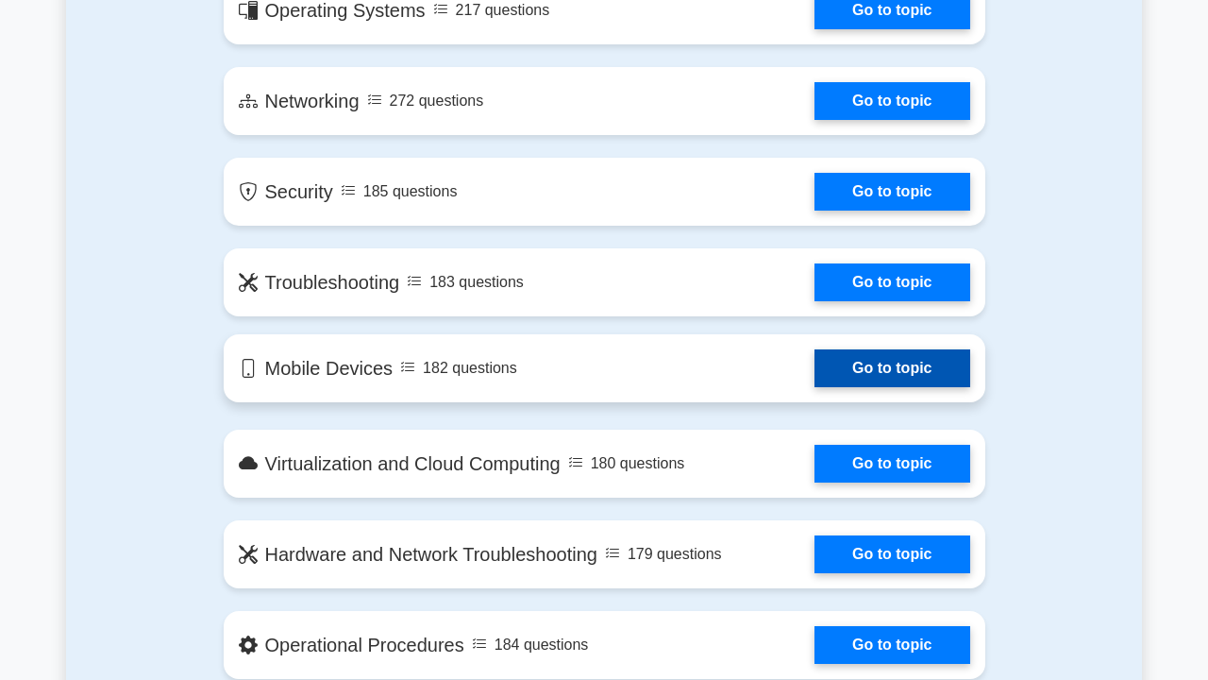
scroll to position [1461, 0]
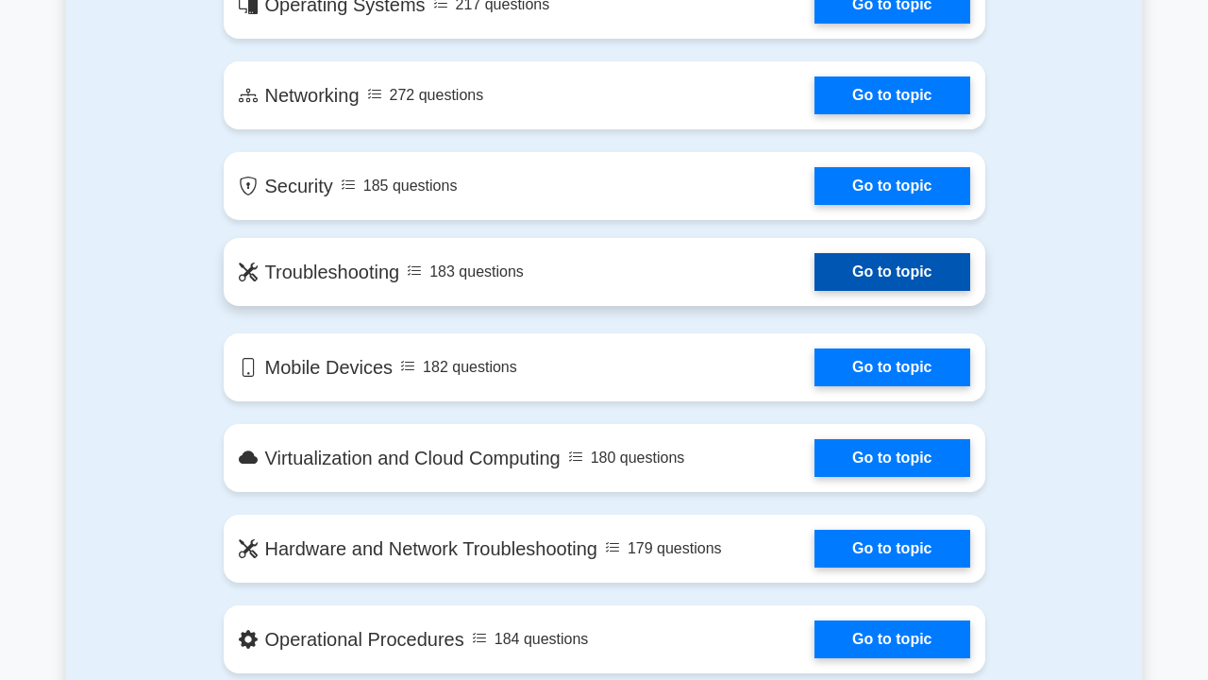
click at [902, 272] on link "Go to topic" at bounding box center [892, 272] width 155 height 38
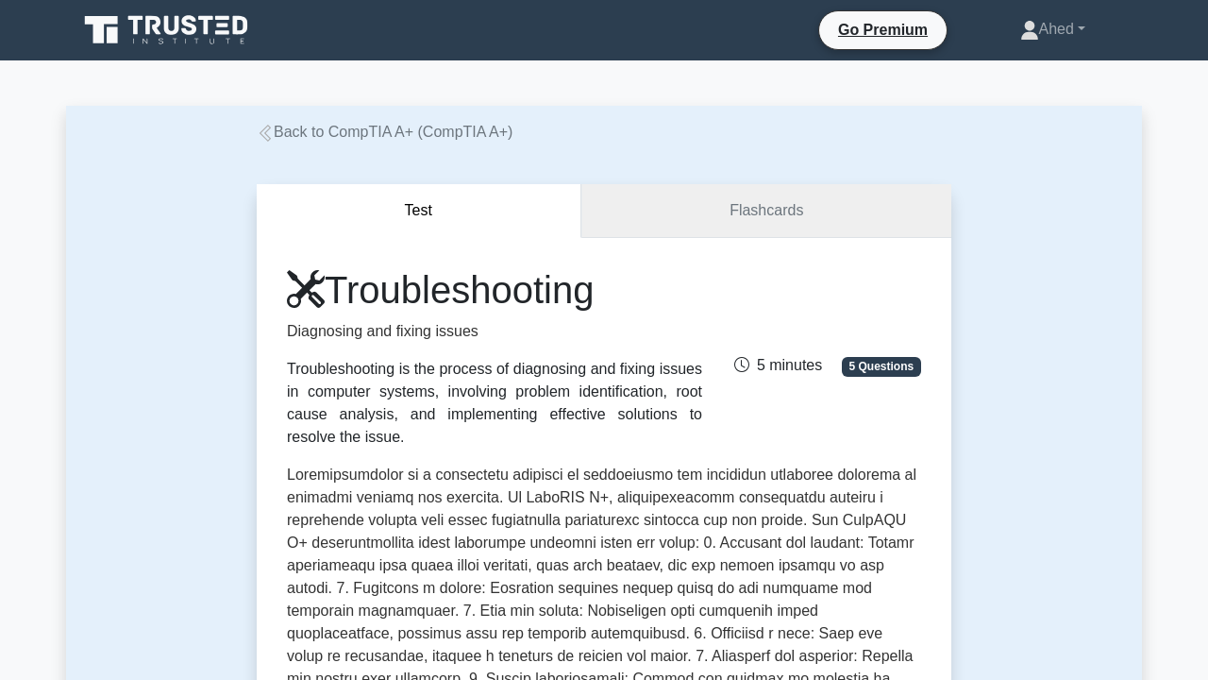
click at [882, 205] on link "Flashcards" at bounding box center [766, 211] width 370 height 54
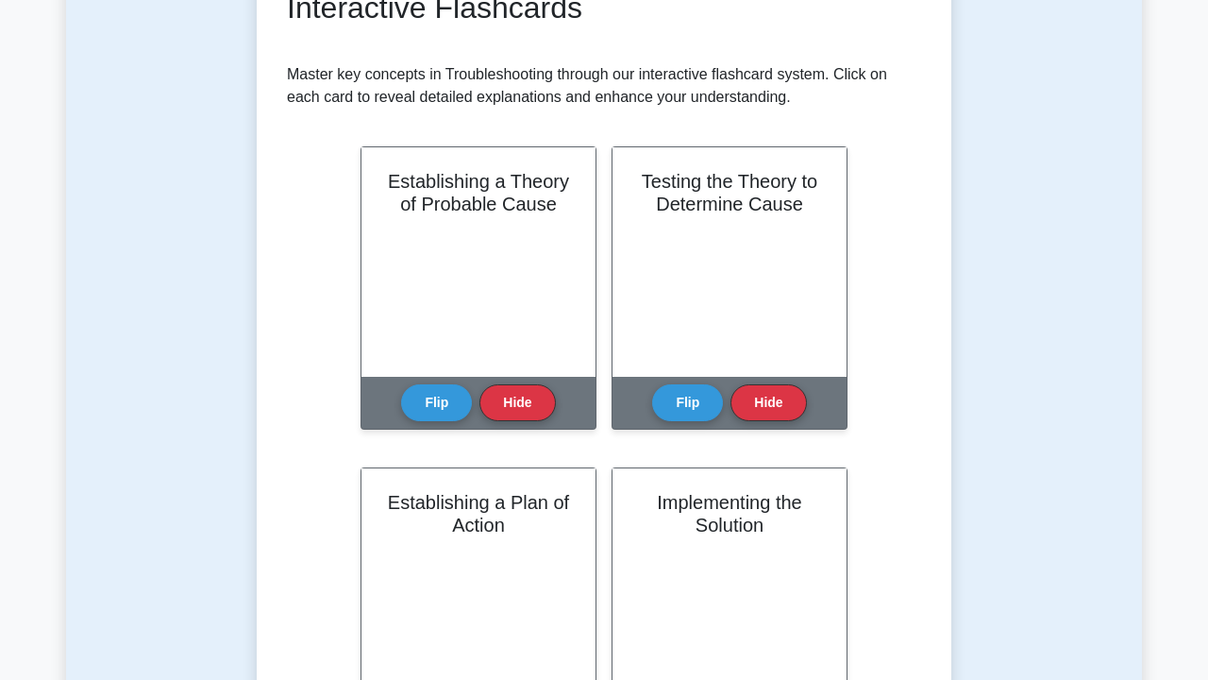
scroll to position [331, 0]
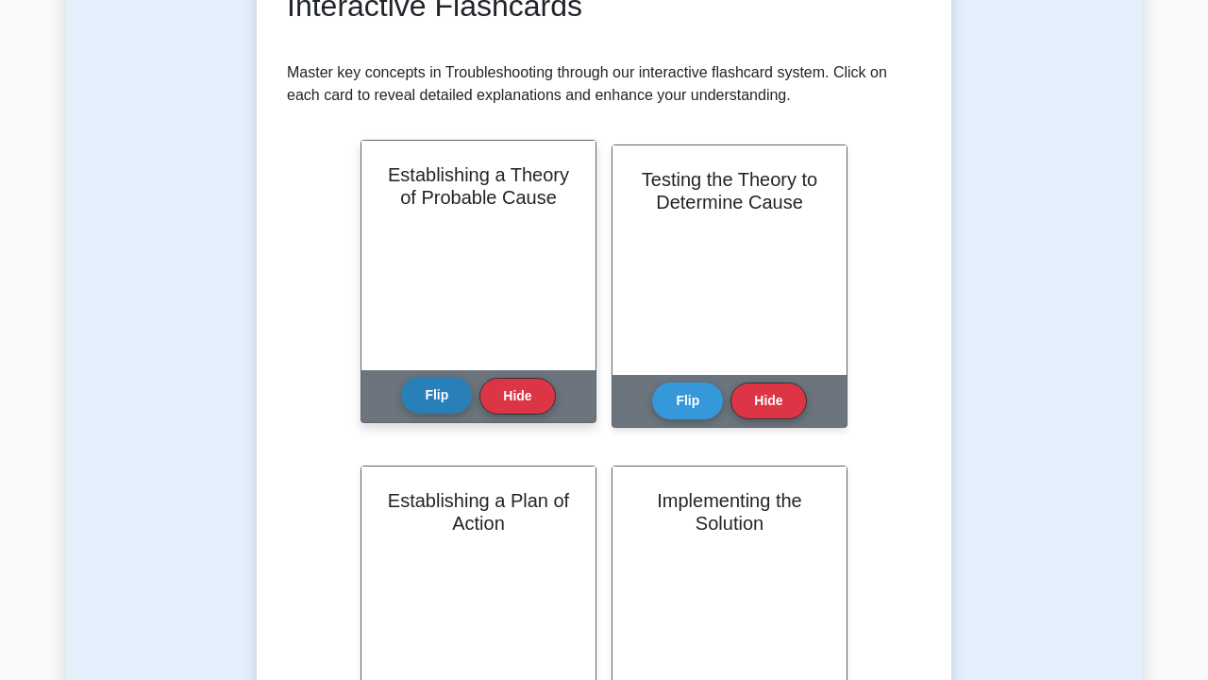
click at [441, 393] on button "Flip" at bounding box center [436, 395] width 71 height 37
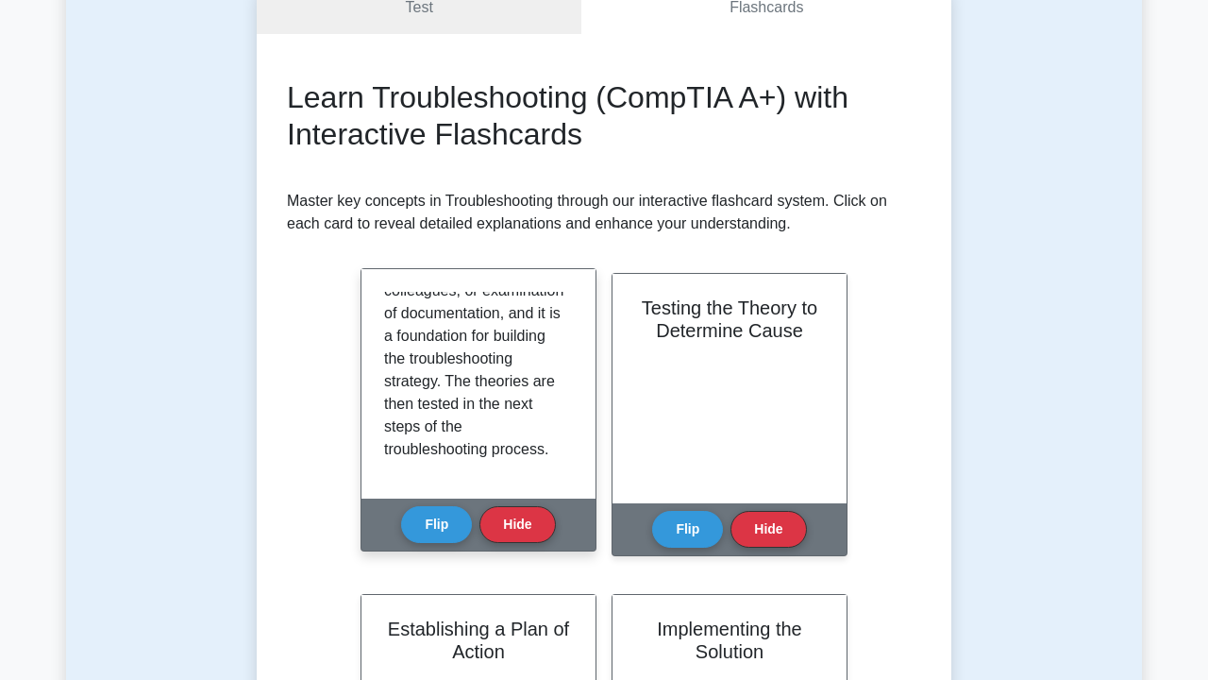
scroll to position [212, 0]
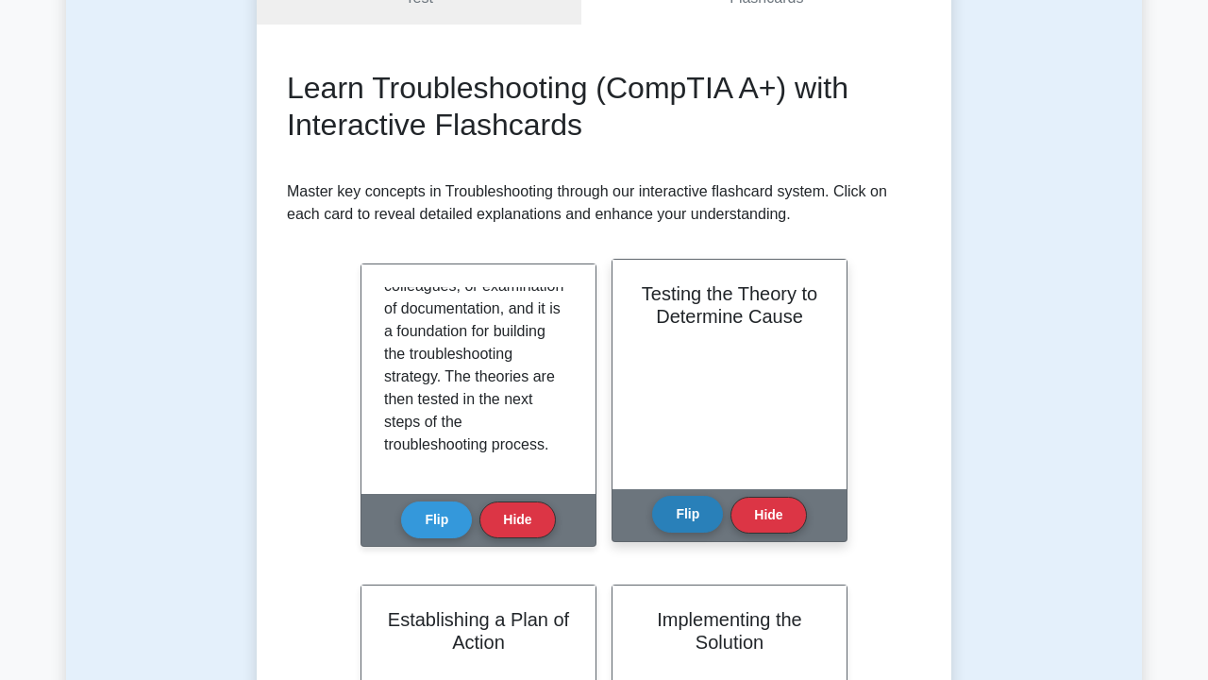
click at [667, 510] on button "Flip" at bounding box center [687, 514] width 71 height 37
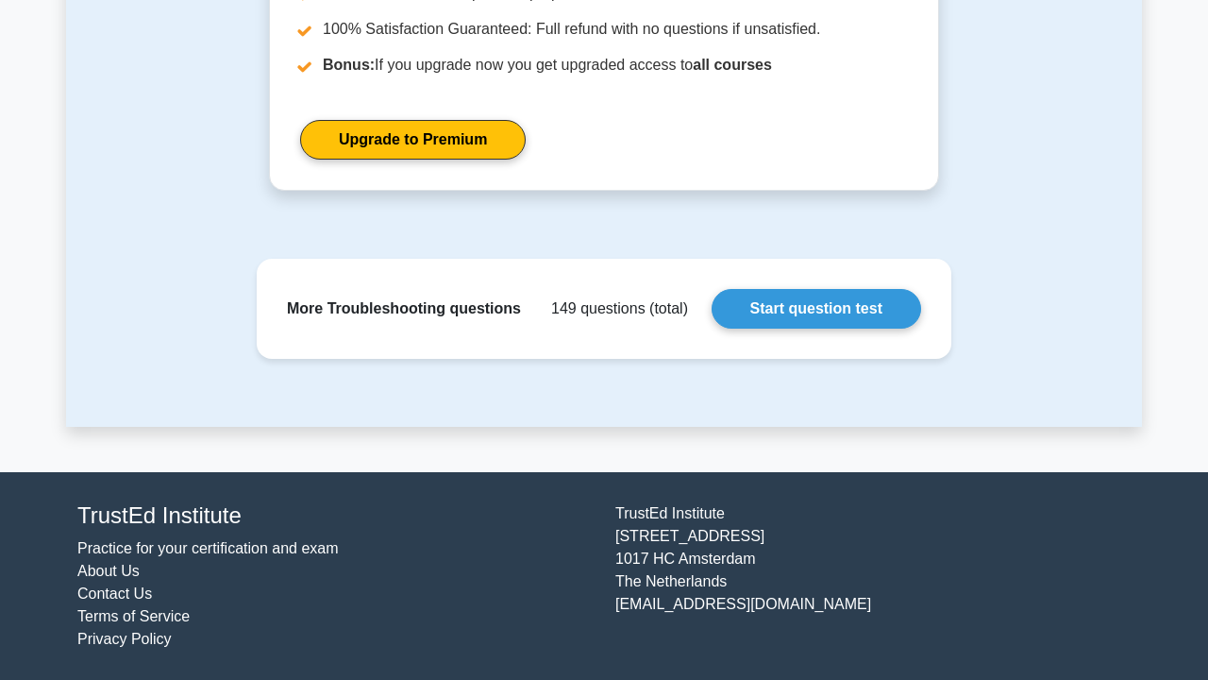
scroll to position [2326, 0]
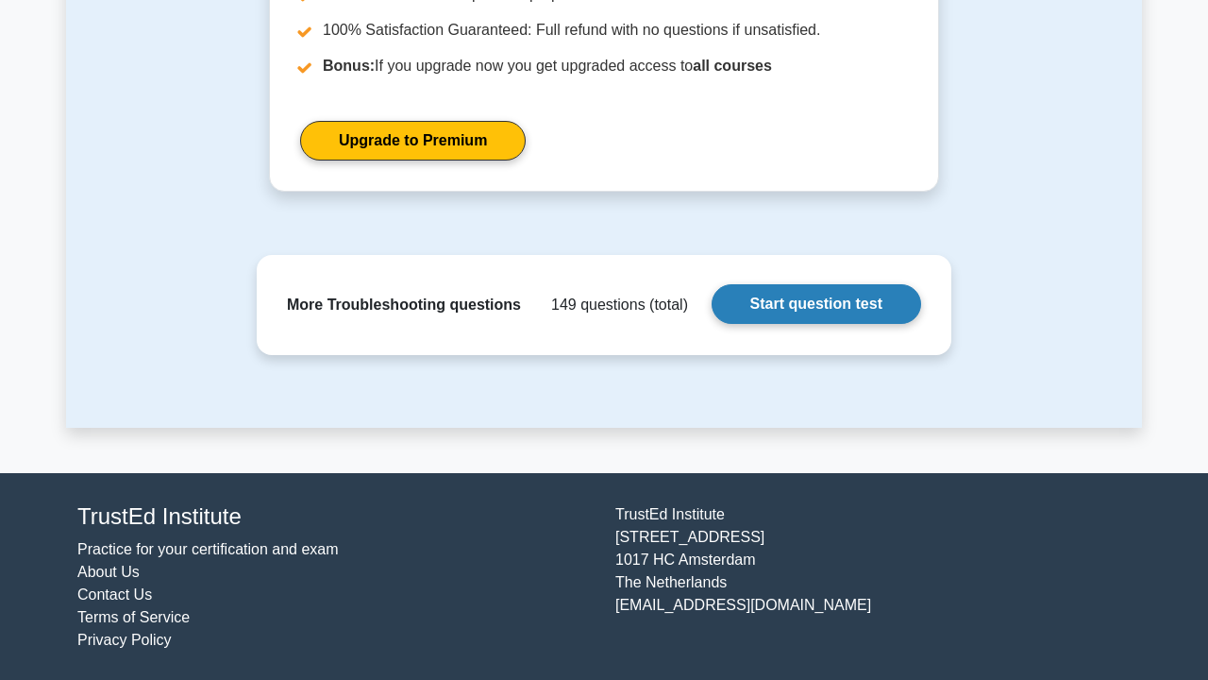
click at [730, 305] on link "Start question test" at bounding box center [817, 304] width 210 height 40
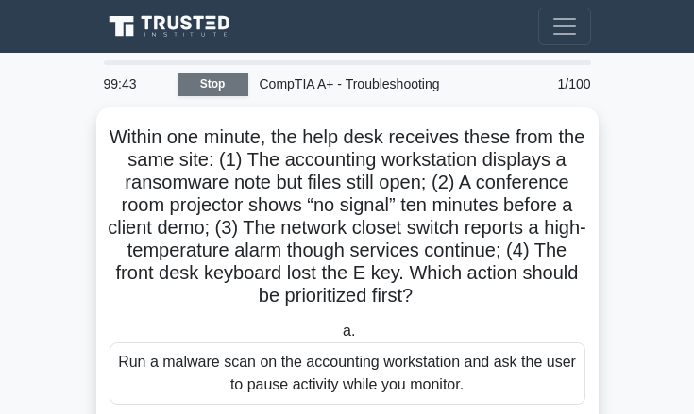
click at [200, 79] on link "Stop" at bounding box center [212, 85] width 71 height 24
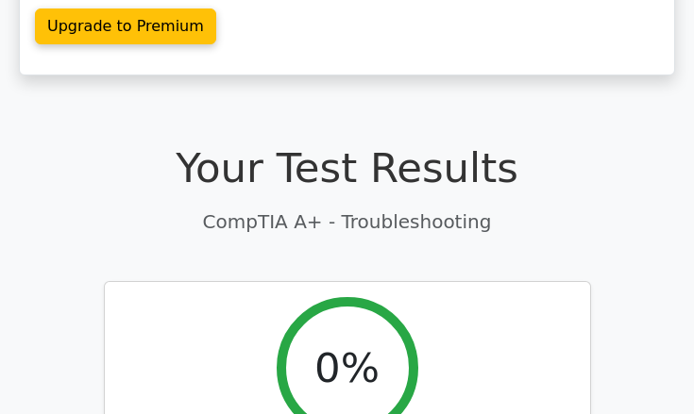
scroll to position [468, 0]
